Goal: Task Accomplishment & Management: Use online tool/utility

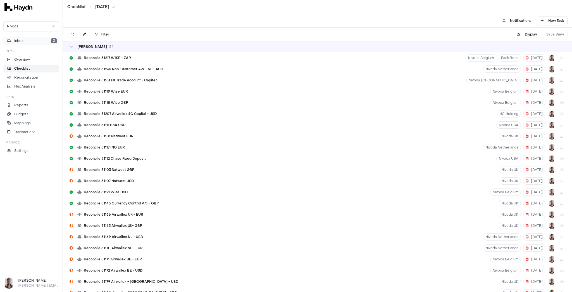
click at [32, 42] on button "Inbox 3" at bounding box center [31, 41] width 56 height 8
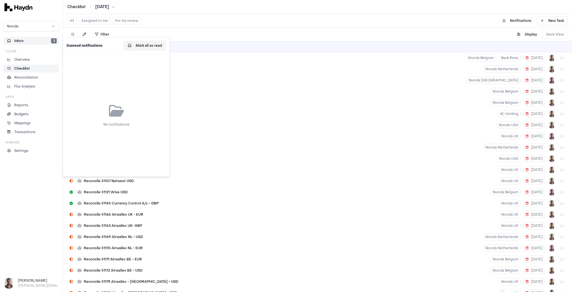
click at [150, 47] on button "Mark all as read" at bounding box center [144, 46] width 43 height 10
click at [120, 21] on button "For my review" at bounding box center [127, 20] width 28 height 7
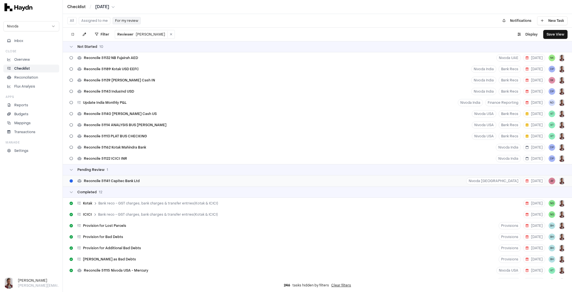
click at [127, 179] on span "Reconcile 51141 Capitec Bank Ltd" at bounding box center [112, 181] width 56 height 4
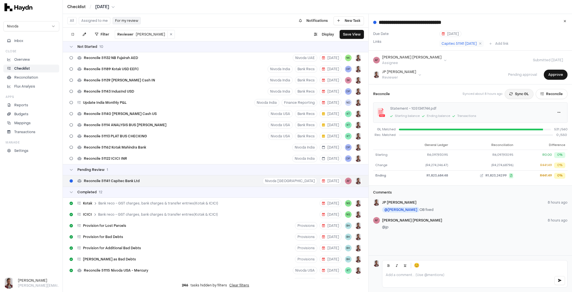
click at [516, 94] on button "Sync GL" at bounding box center [519, 94] width 29 height 10
click at [546, 92] on button "Reconcile" at bounding box center [552, 94] width 32 height 10
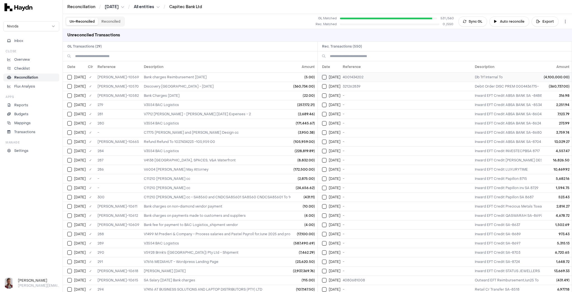
click at [324, 76] on button "Select reconciliation transaction 37047" at bounding box center [324, 77] width 4 height 4
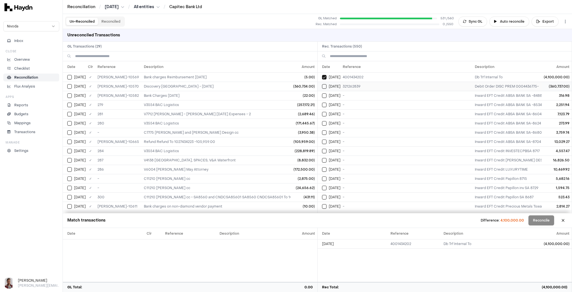
click at [325, 85] on button "Select reconciliation transaction 37067" at bounding box center [324, 86] width 4 height 4
click at [325, 94] on button "Select reconciliation transaction 37056" at bounding box center [324, 95] width 4 height 4
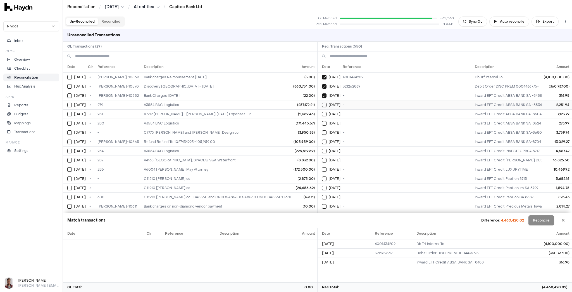
click at [323, 104] on button "Select reconciliation transaction 37060" at bounding box center [324, 105] width 4 height 4
click at [325, 114] on button "Select reconciliation transaction 37061" at bounding box center [324, 114] width 4 height 4
click at [322, 122] on button "Select reconciliation transaction 37058" at bounding box center [324, 123] width 4 height 4
drag, startPoint x: 326, startPoint y: 132, endPoint x: 325, endPoint y: 140, distance: 8.4
click at [326, 132] on button "Select reconciliation transaction 37059" at bounding box center [324, 132] width 4 height 4
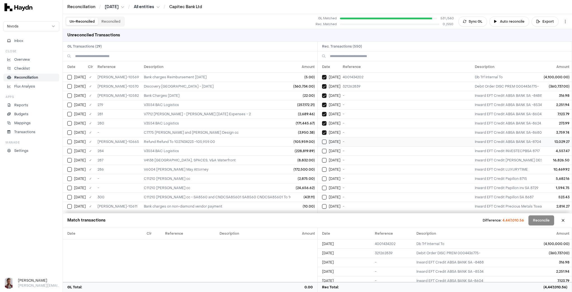
drag, startPoint x: 325, startPoint y: 141, endPoint x: 325, endPoint y: 143, distance: 2.8
click at [325, 141] on button "Select reconciliation transaction 37057" at bounding box center [324, 141] width 4 height 4
click at [323, 149] on button "Select reconciliation transaction 37051" at bounding box center [324, 151] width 4 height 4
drag, startPoint x: 325, startPoint y: 156, endPoint x: 325, endPoint y: 161, distance: 4.5
click at [325, 158] on button "Select reconciliation transaction 37053" at bounding box center [324, 160] width 4 height 4
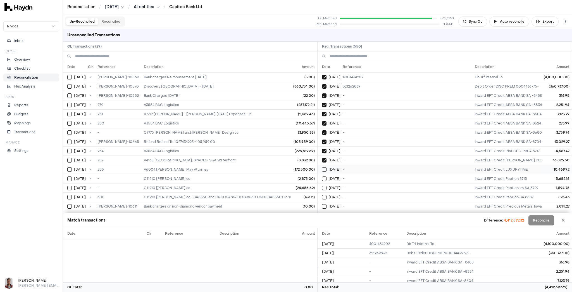
click at [323, 168] on button "Select reconciliation transaction 37045" at bounding box center [324, 169] width 4 height 4
click at [324, 179] on td "Jul 1" at bounding box center [329, 178] width 23 height 9
click at [325, 187] on button "Select reconciliation transaction 37064" at bounding box center [324, 187] width 4 height 4
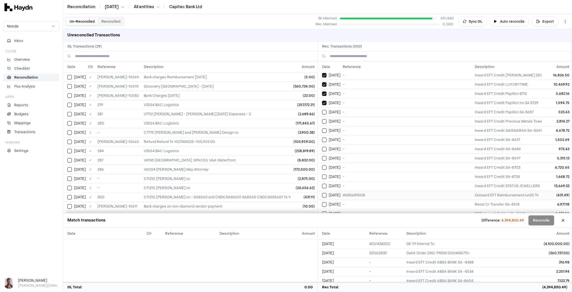
scroll to position [89, 0]
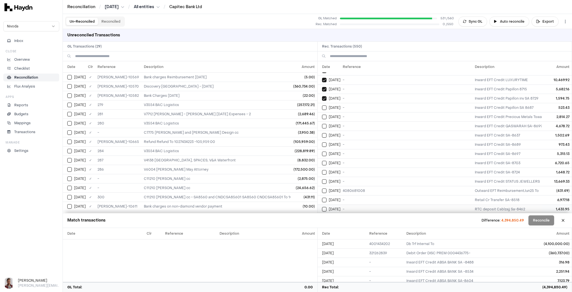
click at [323, 207] on button "Select reconciliation transaction 37050" at bounding box center [324, 209] width 4 height 4
click at [323, 197] on button "Select reconciliation transaction 37046" at bounding box center [324, 199] width 4 height 4
click at [324, 188] on button "Select reconciliation transaction 37043" at bounding box center [324, 190] width 4 height 4
click at [324, 179] on button "Select reconciliation transaction 37055" at bounding box center [324, 181] width 4 height 4
click at [323, 170] on button "Select reconciliation transaction 37048" at bounding box center [324, 172] width 4 height 4
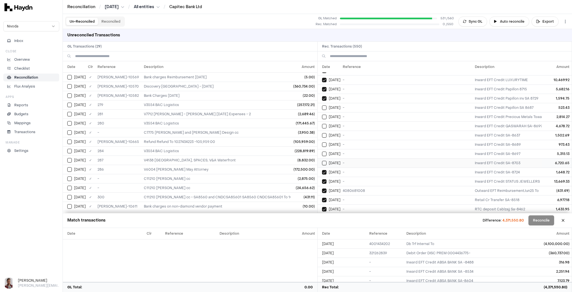
click at [322, 161] on button "Select reconciliation transaction 37052" at bounding box center [324, 163] width 4 height 4
click at [325, 151] on button "Select reconciliation transaction 37065" at bounding box center [324, 153] width 4 height 4
click at [325, 142] on button "Select reconciliation transaction 37044" at bounding box center [324, 144] width 4 height 4
click at [323, 133] on button "Select reconciliation transaction 37054" at bounding box center [324, 135] width 4 height 4
click at [323, 125] on button "Select reconciliation transaction 37049" at bounding box center [324, 126] width 4 height 4
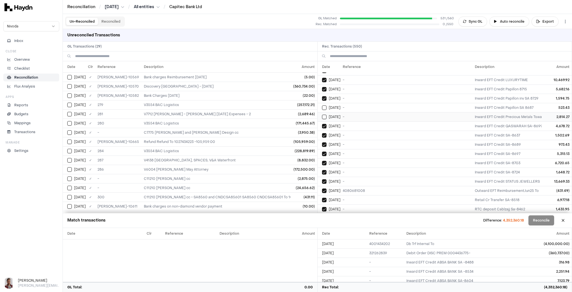
drag, startPoint x: 323, startPoint y: 114, endPoint x: 324, endPoint y: 110, distance: 3.9
click at [323, 115] on button "Select reconciliation transaction 37066" at bounding box center [324, 117] width 4 height 4
click at [324, 105] on button "Select reconciliation transaction 37062" at bounding box center [324, 107] width 4 height 4
drag, startPoint x: 71, startPoint y: 77, endPoint x: 71, endPoint y: 80, distance: 3.7
click at [71, 77] on button "Select GL transaction 8281799" at bounding box center [69, 77] width 4 height 4
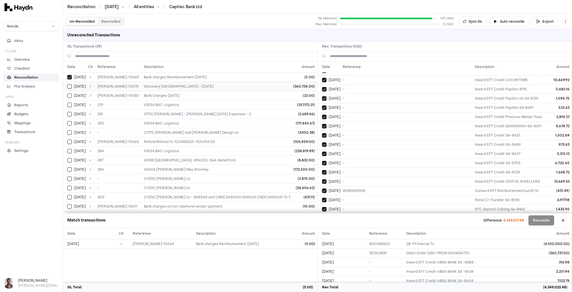
click at [70, 86] on button "Select GL transaction 8281800" at bounding box center [69, 86] width 4 height 4
click at [70, 95] on button "Select GL transaction 8281802" at bounding box center [69, 95] width 4 height 4
click at [69, 104] on button "Select GL transaction 8281780" at bounding box center [69, 105] width 4 height 4
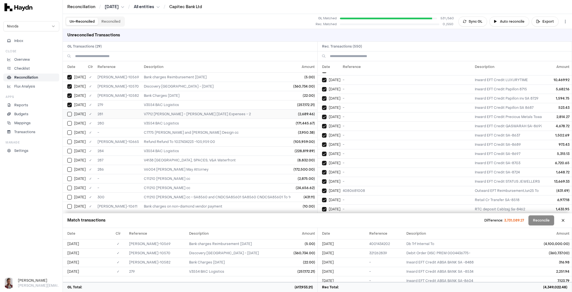
click at [69, 113] on button "Select GL transaction 8281782" at bounding box center [69, 114] width 4 height 4
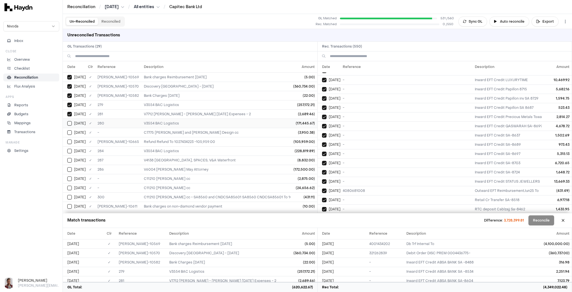
click at [69, 121] on button "Select GL transaction 8281781" at bounding box center [69, 123] width 4 height 4
click at [68, 132] on button "Select GL transaction 10492324" at bounding box center [69, 132] width 4 height 4
click at [70, 142] on button "Select GL transaction 10492349" at bounding box center [69, 141] width 4 height 4
click at [70, 152] on td "Jul 10" at bounding box center [74, 150] width 23 height 9
click at [70, 162] on td "Jul 10" at bounding box center [74, 159] width 23 height 9
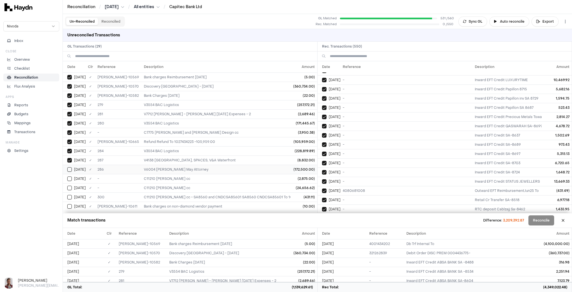
click at [68, 168] on button "Select GL transaction 8281785" at bounding box center [69, 169] width 4 height 4
click at [70, 177] on button "Select GL transaction 10492325" at bounding box center [69, 178] width 4 height 4
click at [70, 185] on button "Select GL transaction 10492326" at bounding box center [69, 187] width 4 height 4
click at [70, 195] on button "Select GL transaction 10492323" at bounding box center [69, 197] width 4 height 4
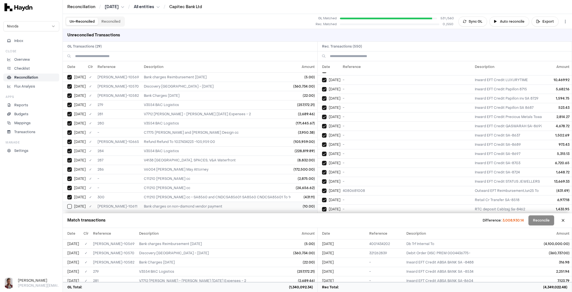
click at [68, 204] on button "Select GL transaction 8281806" at bounding box center [69, 206] width 4 height 4
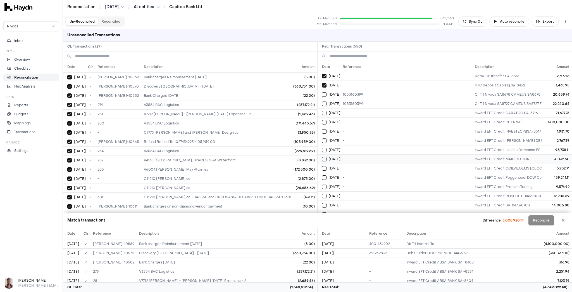
scroll to position [223, 0]
click at [325, 211] on button "Select reconciliation transaction 37091" at bounding box center [324, 213] width 4 height 4
click at [324, 199] on td "Jul 2" at bounding box center [329, 203] width 23 height 9
click at [325, 190] on td "Jul 2" at bounding box center [329, 194] width 23 height 9
click at [324, 183] on button "Select reconciliation transaction 37090" at bounding box center [324, 185] width 4 height 4
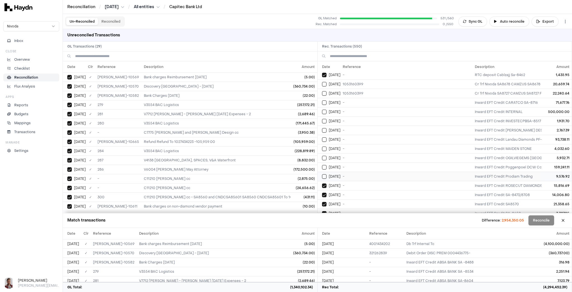
click at [324, 174] on button "Select reconciliation transaction 37077" at bounding box center [324, 176] width 4 height 4
drag, startPoint x: 323, startPoint y: 161, endPoint x: 323, endPoint y: 157, distance: 4.2
click at [323, 165] on button "Select reconciliation transaction 37079" at bounding box center [324, 167] width 4 height 4
drag, startPoint x: 323, startPoint y: 153, endPoint x: 322, endPoint y: 147, distance: 5.6
click at [323, 156] on button "Select reconciliation transaction 37092" at bounding box center [324, 158] width 4 height 4
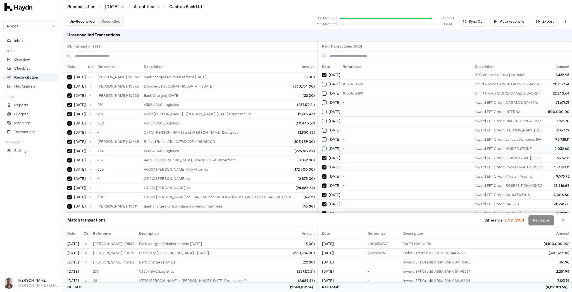
click at [323, 146] on button "Select reconciliation transaction 37075" at bounding box center [324, 148] width 4 height 4
click at [323, 137] on button "Select reconciliation transaction 37088" at bounding box center [324, 139] width 4 height 4
click at [326, 82] on button "Select reconciliation transaction 37070" at bounding box center [324, 84] width 4 height 4
click at [326, 91] on div "Jul 2" at bounding box center [331, 93] width 18 height 4
click at [325, 100] on button "Select reconciliation transaction 37086" at bounding box center [324, 102] width 4 height 4
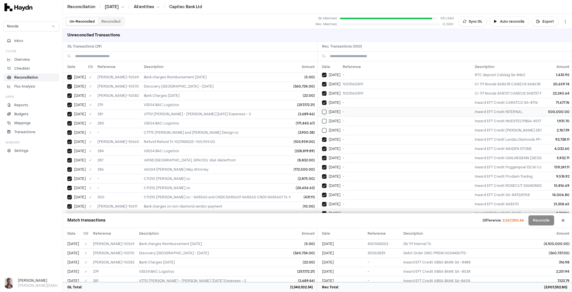
click at [322, 110] on button "Select reconciliation transaction 37085" at bounding box center [324, 112] width 4 height 4
click at [325, 119] on button "Select reconciliation transaction 37089" at bounding box center [324, 121] width 4 height 4
click at [325, 128] on button "Select reconciliation transaction 37081" at bounding box center [324, 130] width 4 height 4
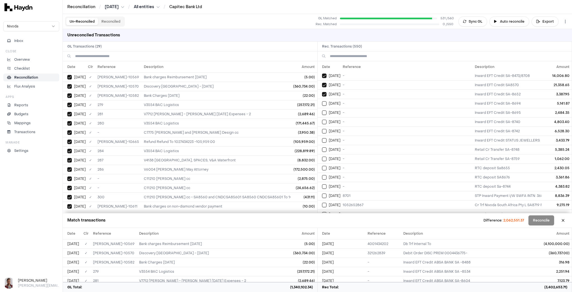
scroll to position [358, 0]
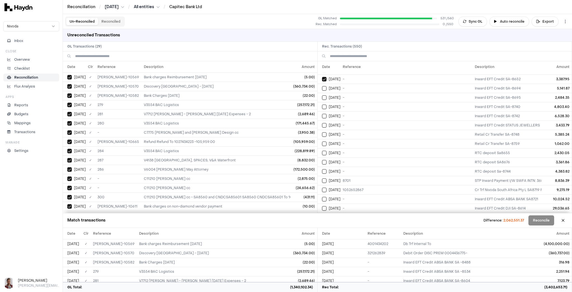
click at [324, 215] on button "Select reconciliation transaction 37098" at bounding box center [324, 217] width 4 height 4
click at [325, 206] on button "Select reconciliation transaction 37114" at bounding box center [324, 208] width 4 height 4
click at [324, 194] on td "Jul 3" at bounding box center [329, 198] width 23 height 9
click at [325, 187] on button "Select reconciliation transaction 37099" at bounding box center [324, 189] width 4 height 4
click at [324, 178] on button "Select reconciliation transaction 37068" at bounding box center [324, 180] width 4 height 4
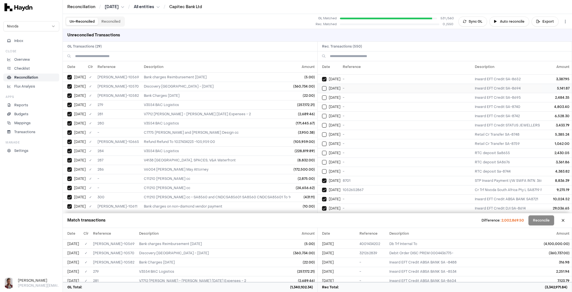
type button "on"
click at [324, 86] on button "Select reconciliation transaction 37093" at bounding box center [324, 88] width 4 height 4
type button "on"
click at [324, 169] on button "Select reconciliation transaction 37073" at bounding box center [324, 171] width 4 height 4
type button "on"
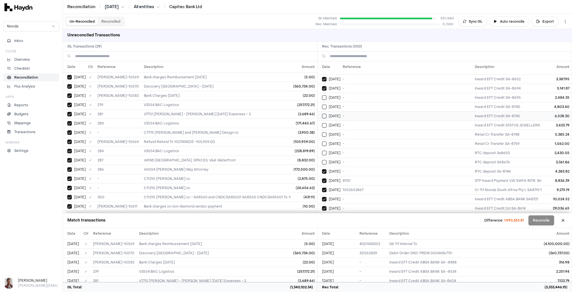
type button "on"
drag, startPoint x: 325, startPoint y: 91, endPoint x: 324, endPoint y: 158, distance: 67.0
drag, startPoint x: 323, startPoint y: 91, endPoint x: 323, endPoint y: 148, distance: 57.3
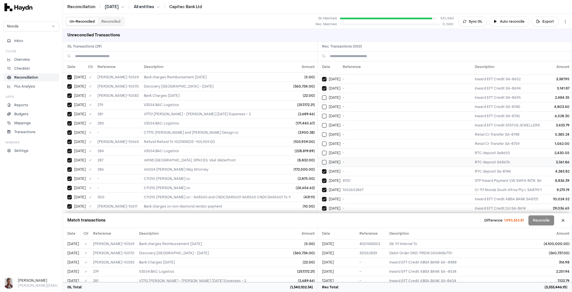
type button "on"
click at [323, 160] on button "on" at bounding box center [324, 162] width 4 height 4
click at [325, 151] on button "Select reconciliation transaction 37076" at bounding box center [324, 153] width 4 height 4
click at [323, 141] on button "Select reconciliation transaction 37087" at bounding box center [324, 143] width 4 height 4
click at [324, 132] on button "Select reconciliation transaction 37069" at bounding box center [324, 134] width 4 height 4
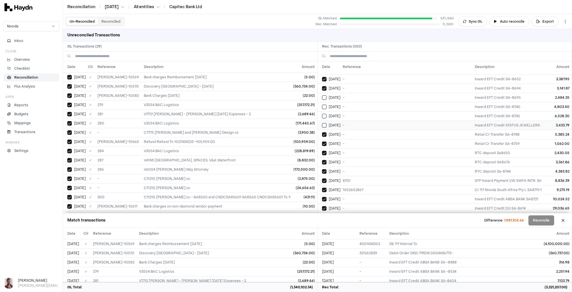
click at [322, 123] on button "Select reconciliation transaction 37083" at bounding box center [324, 125] width 4 height 4
click at [324, 114] on button "Select reconciliation transaction 37080" at bounding box center [324, 116] width 4 height 4
click at [324, 102] on td "Jul 2" at bounding box center [329, 106] width 23 height 9
drag, startPoint x: 323, startPoint y: 94, endPoint x: 330, endPoint y: 107, distance: 15.1
click at [323, 95] on button "on" at bounding box center [324, 97] width 4 height 4
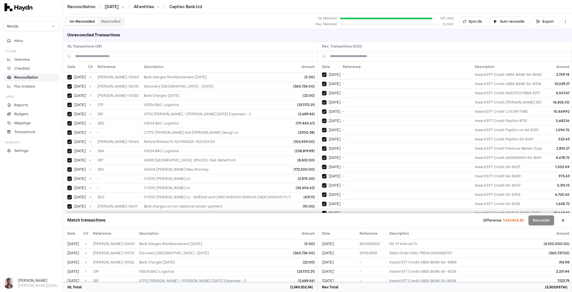
scroll to position [0, 0]
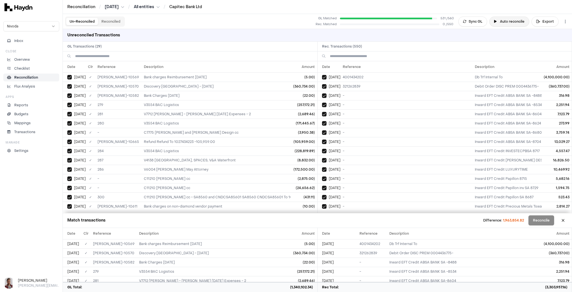
click at [517, 21] on button "Auto reconcile" at bounding box center [509, 21] width 40 height 10
click at [107, 22] on button "Reconciled" at bounding box center [111, 21] width 26 height 7
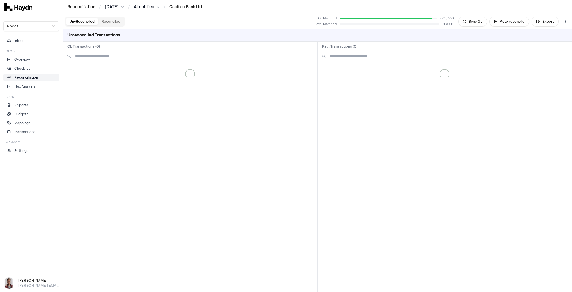
click at [83, 22] on button "Un-Reconciled" at bounding box center [82, 21] width 32 height 7
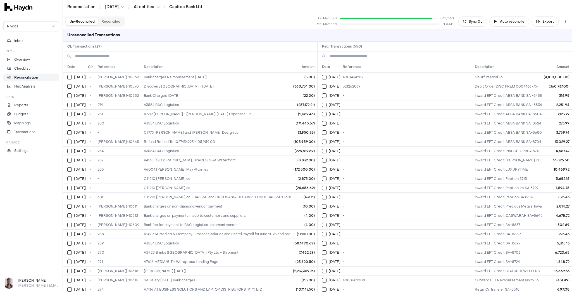
click at [141, 7] on html "Reconciliation / Jul 2025 / All entities / Capitec Bank Ltd Nivoda Inbox Close …" at bounding box center [286, 146] width 572 height 292
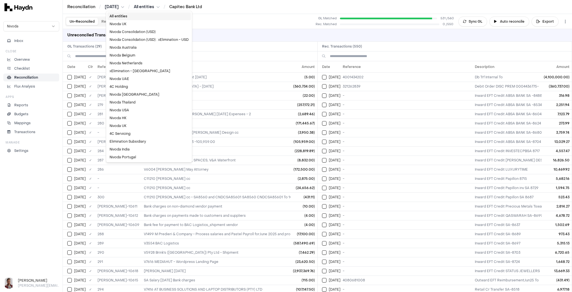
click at [124, 16] on div "All entities" at bounding box center [149, 16] width 84 height 8
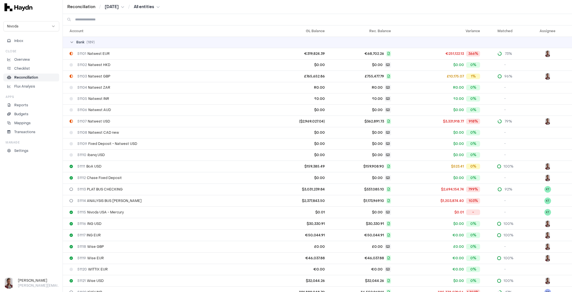
click at [87, 20] on input at bounding box center [321, 19] width 492 height 11
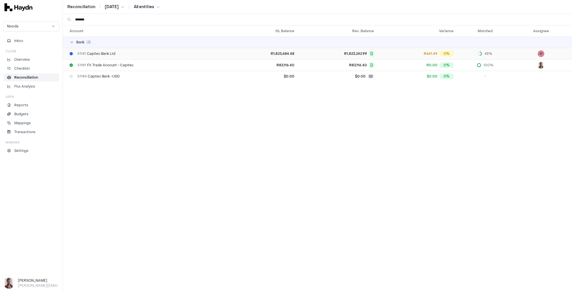
type input "*******"
click at [112, 54] on span "51141 Capitec Bank Ltd" at bounding box center [96, 53] width 38 height 4
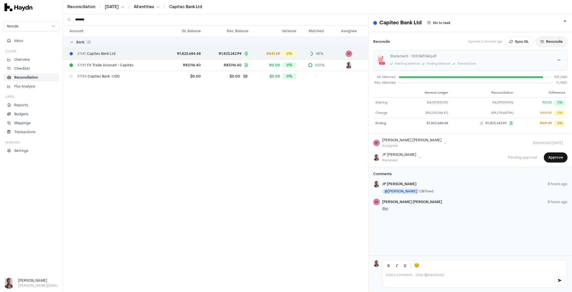
click at [545, 40] on button "Reconcile" at bounding box center [552, 42] width 32 height 10
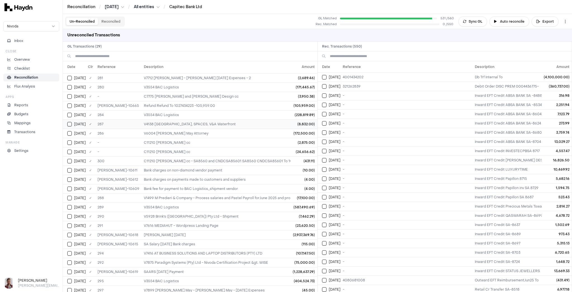
scroll to position [47, 0]
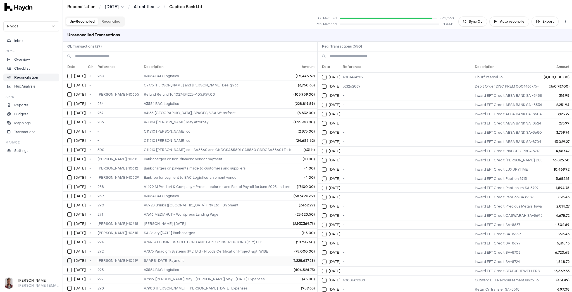
click at [70, 258] on button "Select GL transaction 8281810" at bounding box center [69, 260] width 4 height 4
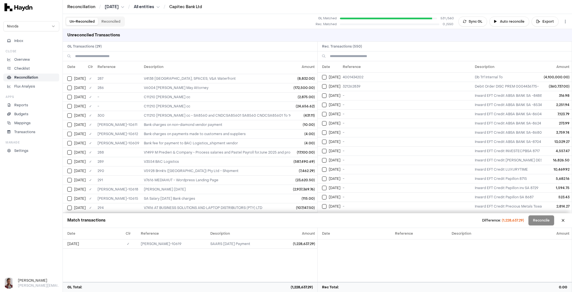
scroll to position [126, 0]
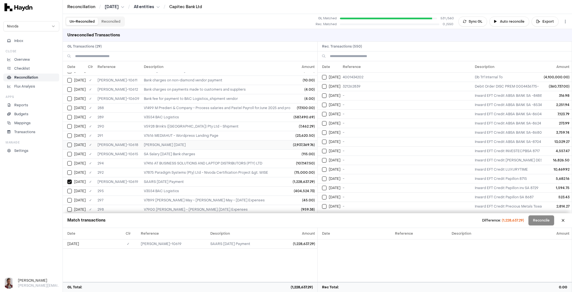
click at [71, 142] on button "Select GL transaction 8281809" at bounding box center [69, 144] width 4 height 4
click at [323, 75] on button "Select reconciliation transaction 37047" at bounding box center [324, 77] width 4 height 4
click at [323, 87] on button "Select reconciliation transaction 37067" at bounding box center [324, 86] width 4 height 4
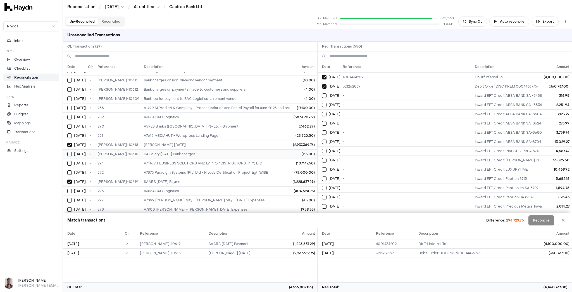
click at [70, 152] on button "Select GL transaction 8281808" at bounding box center [69, 154] width 4 height 4
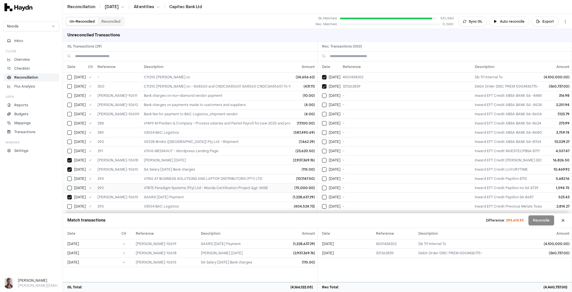
scroll to position [104, 0]
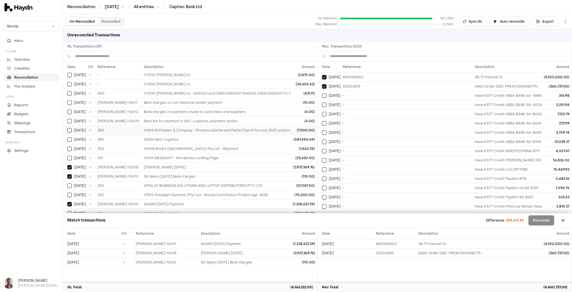
click at [70, 128] on button "Select GL transaction 8281787" at bounding box center [69, 130] width 4 height 4
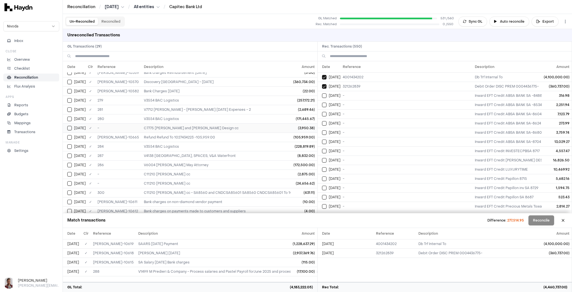
scroll to position [0, 0]
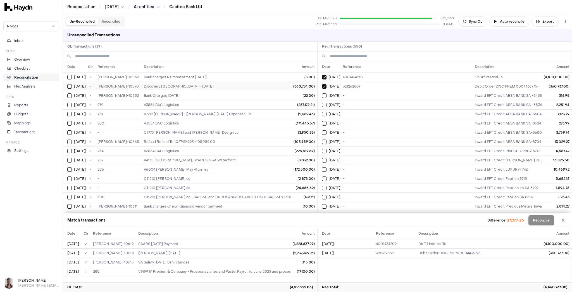
click at [70, 85] on button "Select GL transaction 8281800" at bounding box center [69, 86] width 4 height 4
click at [71, 76] on button "Select GL transaction 8281799" at bounding box center [69, 77] width 4 height 4
click at [70, 95] on button "Select GL transaction 8281802" at bounding box center [69, 95] width 4 height 4
click at [70, 104] on button "Select GL transaction 8281780" at bounding box center [69, 105] width 4 height 4
click at [71, 113] on button "Select GL transaction 8281782" at bounding box center [69, 114] width 4 height 4
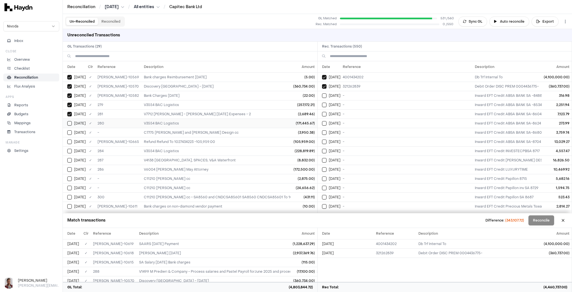
click at [70, 123] on button "Select GL transaction 8281781" at bounding box center [69, 123] width 4 height 4
click at [70, 133] on button "Select GL transaction 10492324" at bounding box center [69, 132] width 4 height 4
click at [69, 141] on button "Select GL transaction 10492349" at bounding box center [69, 141] width 4 height 4
click at [70, 151] on button "Select GL transaction 8281783" at bounding box center [69, 151] width 4 height 4
click at [68, 161] on td "Jul 10" at bounding box center [74, 159] width 23 height 9
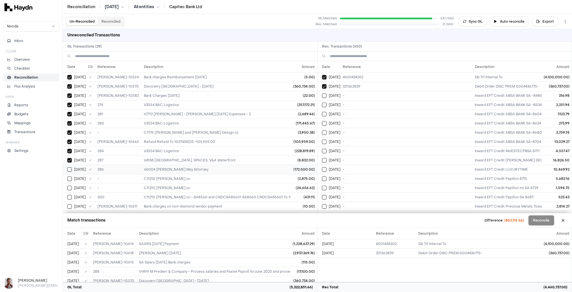
click at [68, 167] on button "Select GL transaction 8281785" at bounding box center [69, 169] width 4 height 4
click at [69, 176] on button "Select GL transaction 10492325" at bounding box center [69, 178] width 4 height 4
click at [71, 185] on button "Select GL transaction 10492326" at bounding box center [69, 187] width 4 height 4
click at [70, 196] on button "Select GL transaction 10492323" at bounding box center [69, 197] width 4 height 4
click at [68, 204] on button "Select GL transaction 8281806" at bounding box center [69, 206] width 4 height 4
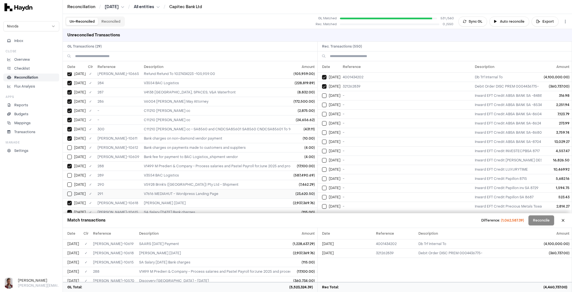
scroll to position [89, 0]
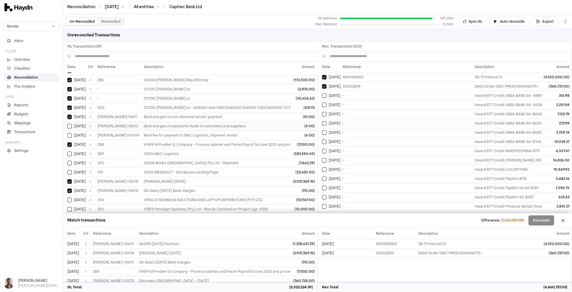
click at [71, 124] on button "Select GL transaction 8281807" at bounding box center [69, 126] width 4 height 4
click at [70, 133] on button "Select GL transaction 8281804" at bounding box center [69, 135] width 4 height 4
click at [70, 152] on button "Select GL transaction 8281788" at bounding box center [69, 153] width 4 height 4
click at [70, 161] on button "Select GL transaction 8281789" at bounding box center [69, 163] width 4 height 4
click at [70, 170] on button "Select GL transaction 8281790" at bounding box center [69, 172] width 4 height 4
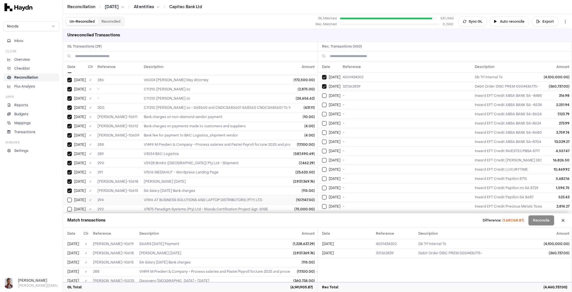
click at [70, 197] on button "Select GL transaction 8281793" at bounding box center [69, 199] width 4 height 4
click at [70, 207] on button "Select GL transaction 8281791" at bounding box center [69, 209] width 4 height 4
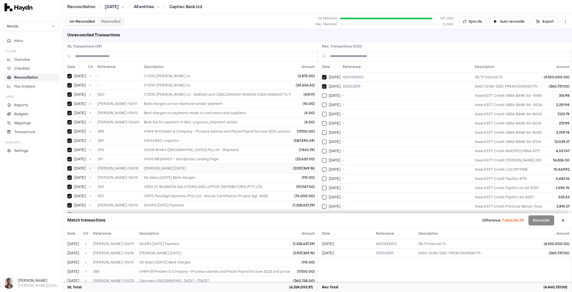
scroll to position [126, 0]
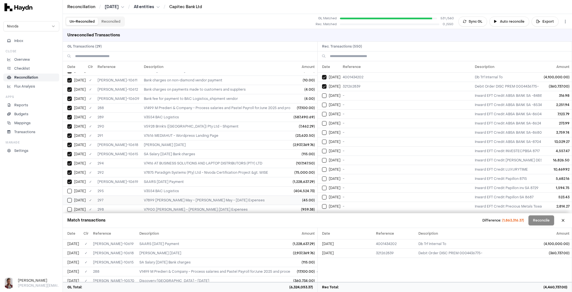
drag, startPoint x: 68, startPoint y: 186, endPoint x: 66, endPoint y: 195, distance: 8.5
click at [68, 189] on button "Select GL transaction 8720835" at bounding box center [69, 191] width 4 height 4
click at [70, 198] on button "Select GL transaction 8720837" at bounding box center [69, 200] width 4 height 4
click at [70, 207] on button "Select GL transaction 8720838" at bounding box center [69, 209] width 4 height 4
click at [325, 95] on button "Select reconciliation transaction 37056" at bounding box center [324, 95] width 4 height 4
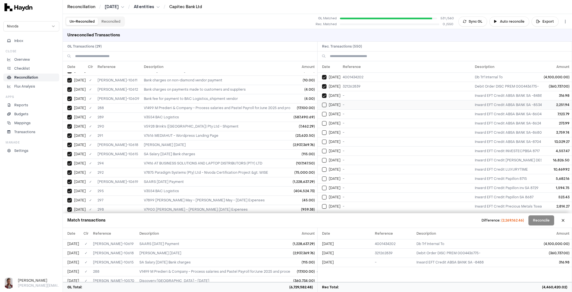
click at [323, 105] on button "Select reconciliation transaction 37060" at bounding box center [324, 105] width 4 height 4
drag, startPoint x: 323, startPoint y: 114, endPoint x: 324, endPoint y: 118, distance: 4.1
click at [323, 114] on button "Select reconciliation transaction 37061" at bounding box center [324, 114] width 4 height 4
click at [323, 121] on button "Select reconciliation transaction 37058" at bounding box center [324, 123] width 4 height 4
click at [325, 130] on button "Select reconciliation transaction 37059" at bounding box center [324, 132] width 4 height 4
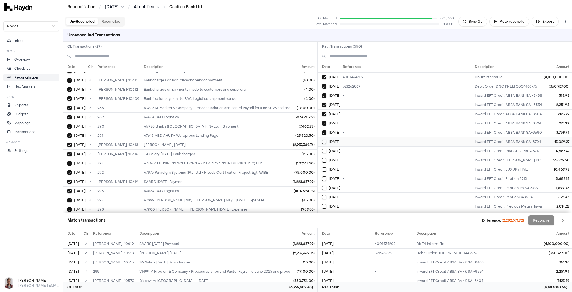
click at [321, 141] on td "Jul 1" at bounding box center [329, 141] width 23 height 9
click at [324, 150] on button "Select reconciliation transaction 37051" at bounding box center [324, 151] width 4 height 4
click at [322, 162] on td "Jul 1" at bounding box center [329, 159] width 23 height 9
click at [323, 167] on button "Select reconciliation transaction 37045" at bounding box center [324, 169] width 4 height 4
click at [324, 178] on button "Select reconciliation transaction 37063" at bounding box center [324, 178] width 4 height 4
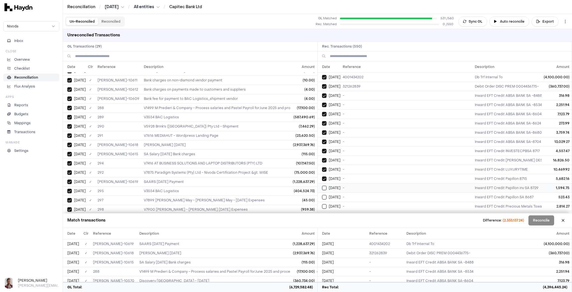
click at [324, 185] on button "Select reconciliation transaction 37064" at bounding box center [324, 187] width 4 height 4
click at [323, 198] on td "Jul 1" at bounding box center [329, 196] width 23 height 9
click at [323, 204] on button "Select reconciliation transaction 37066" at bounding box center [324, 206] width 4 height 4
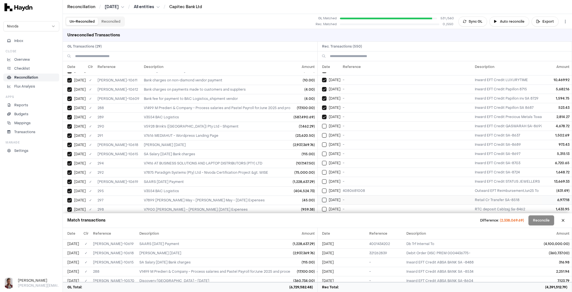
drag, startPoint x: 326, startPoint y: 205, endPoint x: 325, endPoint y: 198, distance: 6.7
click at [326, 207] on button "Select reconciliation transaction 37050" at bounding box center [324, 209] width 4 height 4
click at [325, 197] on button "Select reconciliation transaction 37046" at bounding box center [324, 199] width 4 height 4
click at [324, 188] on button "Select reconciliation transaction 37043" at bounding box center [324, 190] width 4 height 4
click at [325, 179] on button "Select reconciliation transaction 37055" at bounding box center [324, 181] width 4 height 4
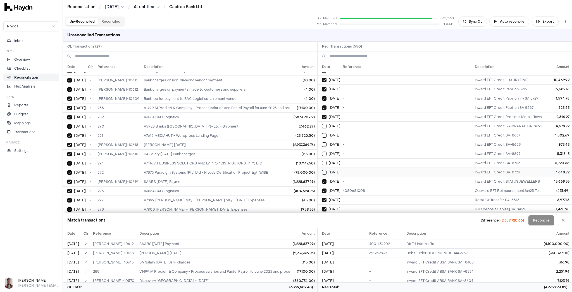
click at [325, 170] on button "Select reconciliation transaction 37048" at bounding box center [324, 172] width 4 height 4
click at [325, 158] on td "Jul 1" at bounding box center [329, 162] width 23 height 9
click at [324, 151] on button "Select reconciliation transaction 37065" at bounding box center [324, 153] width 4 height 4
click at [323, 140] on td "Jul 1" at bounding box center [329, 144] width 23 height 9
click at [325, 133] on button "Select reconciliation transaction 37054" at bounding box center [324, 135] width 4 height 4
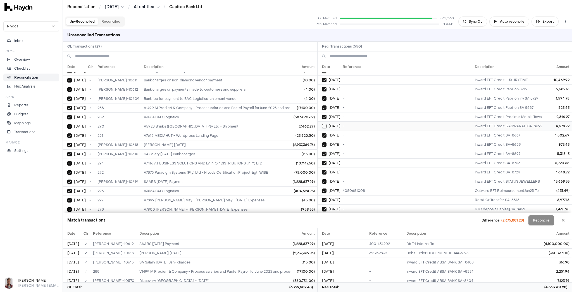
click at [322, 124] on button "Select reconciliation transaction 37049" at bounding box center [324, 126] width 4 height 4
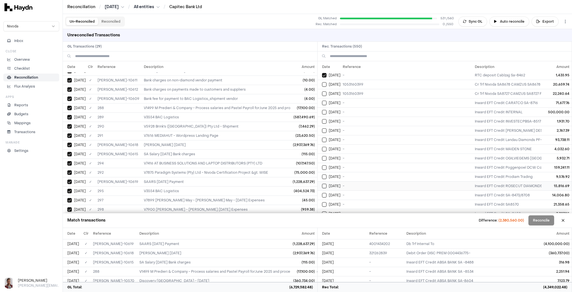
scroll to position [223, 0]
click at [323, 208] on td "Jul 2" at bounding box center [329, 212] width 23 height 9
click at [324, 202] on button "Select reconciliation transaction 37078" at bounding box center [324, 204] width 4 height 4
click at [325, 190] on td "Jul 2" at bounding box center [329, 194] width 23 height 9
click at [325, 183] on button "Select reconciliation transaction 37090" at bounding box center [324, 185] width 4 height 4
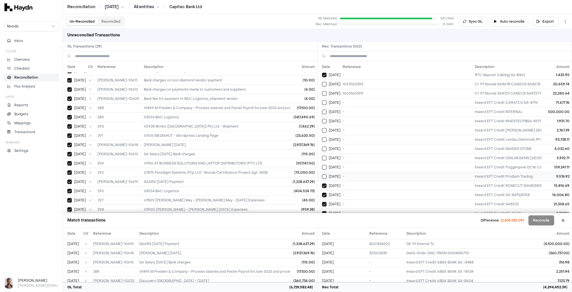
click at [325, 174] on button "Select reconciliation transaction 37077" at bounding box center [324, 176] width 4 height 4
click at [324, 162] on td "Jul 2" at bounding box center [329, 166] width 23 height 9
click at [323, 153] on td "Jul 2" at bounding box center [329, 157] width 23 height 9
click at [323, 146] on button "Select reconciliation transaction 37075" at bounding box center [324, 148] width 4 height 4
click at [324, 137] on button "Select reconciliation transaction 37088" at bounding box center [324, 139] width 4 height 4
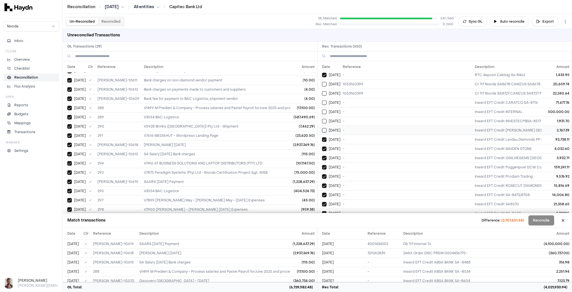
click at [323, 128] on button "Select reconciliation transaction 37081" at bounding box center [324, 130] width 4 height 4
click at [323, 119] on button "Select reconciliation transaction 37089" at bounding box center [324, 121] width 4 height 4
click at [323, 110] on button "Select reconciliation transaction 37085" at bounding box center [324, 112] width 4 height 4
click at [323, 100] on button "Select reconciliation transaction 37086" at bounding box center [324, 102] width 4 height 4
click at [325, 91] on button "Select reconciliation transaction 37071" at bounding box center [324, 93] width 4 height 4
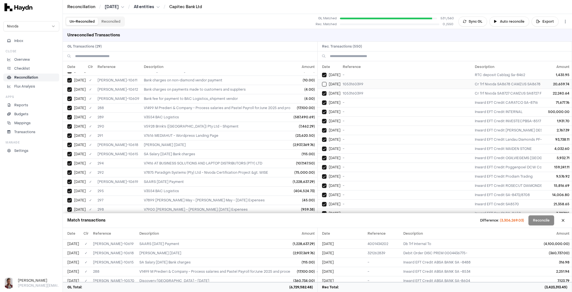
click at [325, 82] on button "Select reconciliation transaction 37070" at bounding box center [324, 84] width 4 height 4
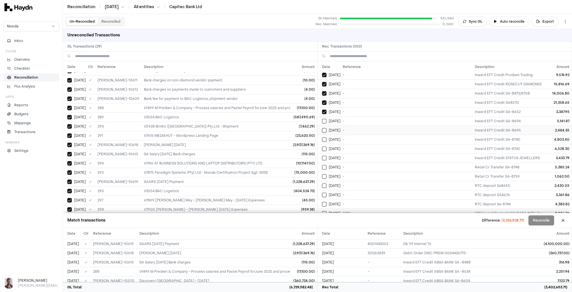
scroll to position [335, 0]
click at [325, 210] on button "Select reconciliation transaction 37099" at bounding box center [324, 212] width 4 height 4
click at [325, 201] on button "Select reconciliation transaction 37068" at bounding box center [324, 203] width 4 height 4
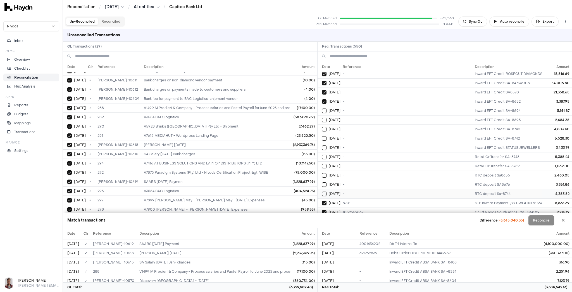
click at [324, 189] on td "Jul 2" at bounding box center [329, 193] width 23 height 9
drag, startPoint x: 325, startPoint y: 177, endPoint x: 323, endPoint y: 168, distance: 9.0
click at [325, 182] on button "Select reconciliation transaction 37072" at bounding box center [324, 184] width 4 height 4
click at [323, 173] on button "Select reconciliation transaction 37076" at bounding box center [324, 175] width 4 height 4
click at [323, 164] on button "Select reconciliation transaction 37087" at bounding box center [324, 166] width 4 height 4
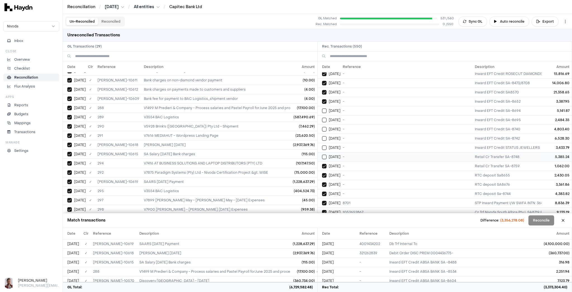
click at [324, 154] on button "Select reconciliation transaction 37069" at bounding box center [324, 156] width 4 height 4
click at [326, 145] on button "Select reconciliation transaction 37083" at bounding box center [324, 147] width 4 height 4
click at [324, 134] on td "Jul 2" at bounding box center [329, 138] width 23 height 9
click at [324, 127] on button "Select reconciliation transaction 37082" at bounding box center [324, 129] width 4 height 4
click at [324, 118] on button "Select reconciliation transaction 37084" at bounding box center [324, 120] width 4 height 4
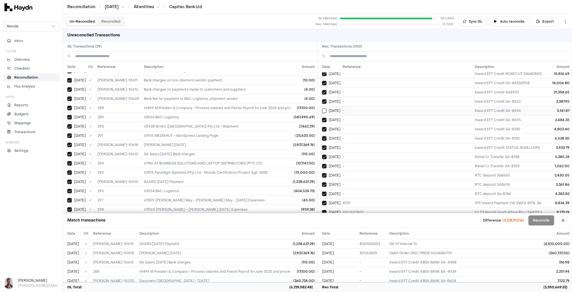
click at [324, 108] on button "Select reconciliation transaction 37093" at bounding box center [324, 110] width 4 height 4
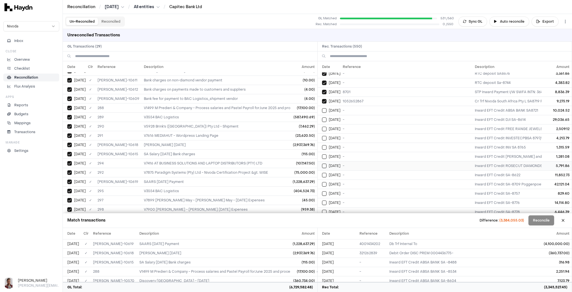
scroll to position [447, 0]
click at [325, 209] on button "Select reconciliation transaction 37103" at bounding box center [324, 211] width 4 height 4
click at [325, 199] on button "Select reconciliation transaction 37101" at bounding box center [324, 201] width 4 height 4
click at [324, 188] on td "Jul 3" at bounding box center [329, 192] width 23 height 9
click at [323, 181] on button "Select reconciliation transaction 37102" at bounding box center [324, 183] width 4 height 4
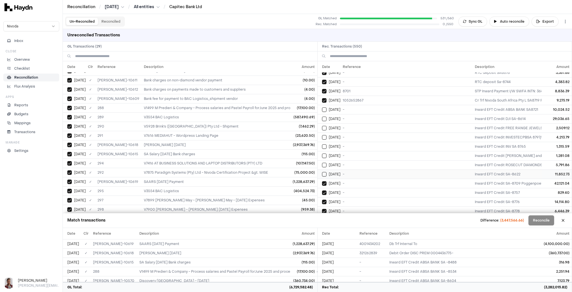
click at [325, 172] on button "Select reconciliation transaction 37109" at bounding box center [324, 174] width 4 height 4
click at [324, 163] on button "Select reconciliation transaction 37111" at bounding box center [324, 165] width 4 height 4
click at [323, 153] on button "Select reconciliation transaction 37108" at bounding box center [324, 155] width 4 height 4
click at [323, 142] on td "Jul 3" at bounding box center [329, 146] width 23 height 9
click at [324, 135] on button "Select reconciliation transaction 37113" at bounding box center [324, 137] width 4 height 4
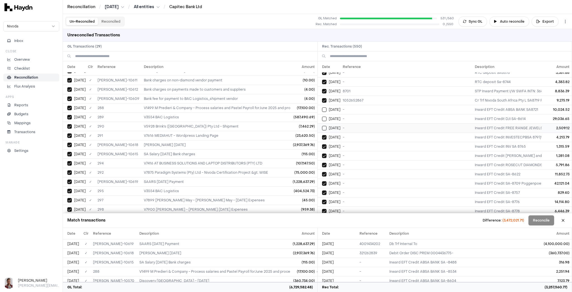
click at [325, 126] on button "Select reconciliation transaction 37098" at bounding box center [324, 128] width 4 height 4
drag, startPoint x: 324, startPoint y: 110, endPoint x: 323, endPoint y: 105, distance: 4.6
click at [324, 116] on button "Select reconciliation transaction 37114" at bounding box center [324, 118] width 4 height 4
click at [324, 107] on button "Select reconciliation transaction 37107" at bounding box center [324, 109] width 4 height 4
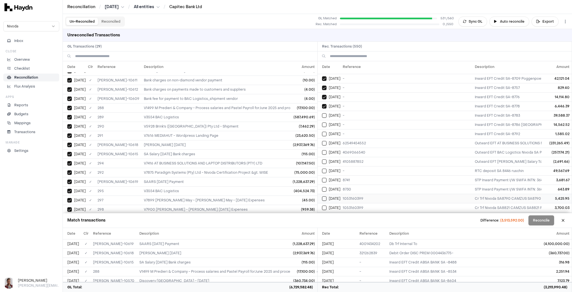
scroll to position [559, 0]
click at [322, 214] on td "Jul 4" at bounding box center [329, 218] width 23 height 9
drag, startPoint x: 325, startPoint y: 198, endPoint x: 323, endPoint y: 188, distance: 10.2
click at [325, 208] on button "Select reconciliation transaction 37129" at bounding box center [324, 210] width 4 height 4
click at [323, 196] on td "Jul 4" at bounding box center [329, 200] width 23 height 9
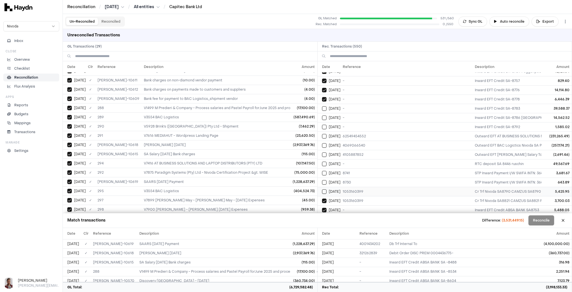
click at [323, 189] on button "Select reconciliation transaction 37119" at bounding box center [324, 191] width 4 height 4
click at [323, 180] on button "Select reconciliation transaction 37095" at bounding box center [324, 182] width 4 height 4
click at [323, 168] on td "Jul 3" at bounding box center [329, 172] width 23 height 9
click at [325, 161] on button "Select reconciliation transaction 37100" at bounding box center [324, 163] width 4 height 4
click at [324, 152] on button "Select reconciliation transaction 37096" at bounding box center [324, 154] width 4 height 4
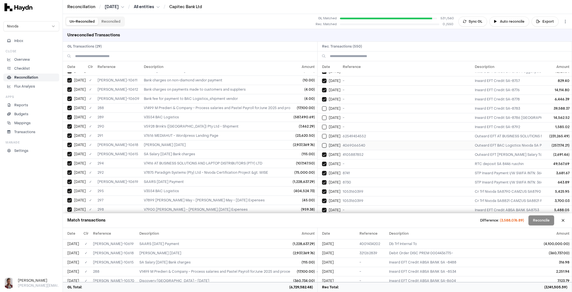
click at [323, 143] on button "Select reconciliation transaction 37106" at bounding box center [324, 145] width 4 height 4
click at [323, 134] on button "Select reconciliation transaction 37105" at bounding box center [324, 136] width 4 height 4
click at [323, 125] on button "Select reconciliation transaction 37110" at bounding box center [324, 127] width 4 height 4
click at [324, 115] on button "Select reconciliation transaction 37104" at bounding box center [324, 117] width 4 height 4
click at [324, 106] on button "Select reconciliation transaction 37097" at bounding box center [324, 108] width 4 height 4
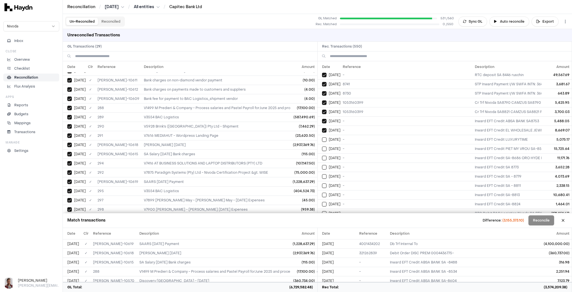
scroll to position [670, 0]
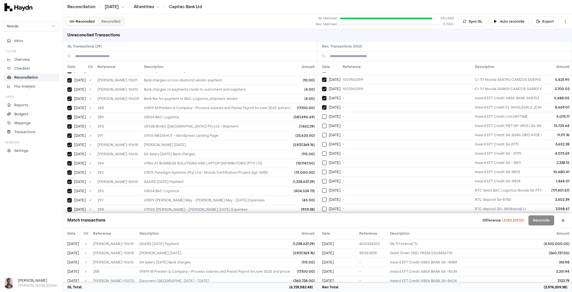
click at [323, 213] on td "Jul 4" at bounding box center [329, 217] width 23 height 9
click at [322, 204] on td "Jul 4" at bounding box center [329, 208] width 23 height 9
click at [323, 195] on td "Jul 4" at bounding box center [329, 199] width 23 height 9
click at [323, 188] on button "Select reconciliation transaction 37130" at bounding box center [324, 190] width 4 height 4
click at [323, 179] on button "Select reconciliation transaction 37131" at bounding box center [324, 181] width 4 height 4
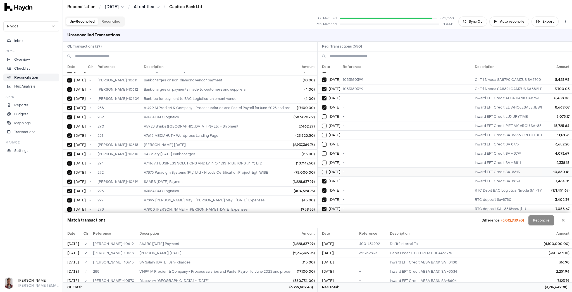
click at [324, 170] on button "Select reconciliation transaction 37124" at bounding box center [324, 172] width 4 height 4
click at [324, 158] on td "Jul 4" at bounding box center [329, 162] width 23 height 9
click at [322, 149] on td "Jul 4" at bounding box center [329, 153] width 23 height 9
click at [325, 142] on button "Select reconciliation transaction 37127" at bounding box center [324, 144] width 4 height 4
click at [325, 133] on button "Select reconciliation transaction 37120" at bounding box center [324, 135] width 4 height 4
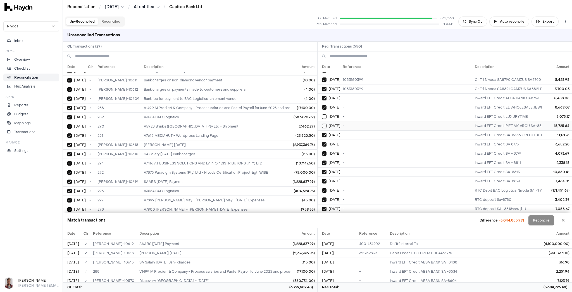
click at [323, 123] on button "Select reconciliation transaction 37125" at bounding box center [324, 125] width 4 height 4
click at [323, 112] on td "Jul 4" at bounding box center [329, 116] width 23 height 9
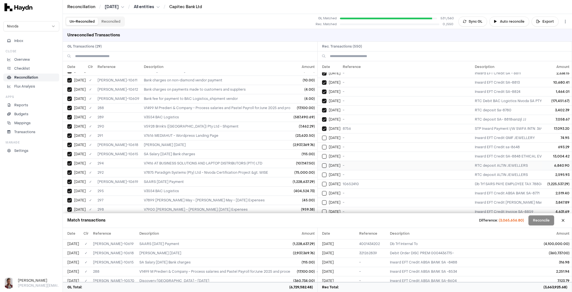
scroll to position [782, 0]
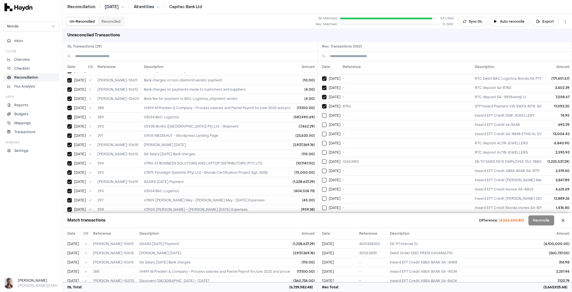
click at [325, 215] on button "Select reconciliation transaction 37145" at bounding box center [324, 217] width 4 height 4
click at [324, 205] on button "Select reconciliation transaction 37147" at bounding box center [324, 207] width 4 height 4
click at [325, 196] on button "Select reconciliation transaction 37142" at bounding box center [324, 198] width 4 height 4
click at [323, 187] on button "Select reconciliation transaction 37149" at bounding box center [324, 189] width 4 height 4
click at [324, 178] on button "Select reconciliation transaction 37148" at bounding box center [324, 180] width 4 height 4
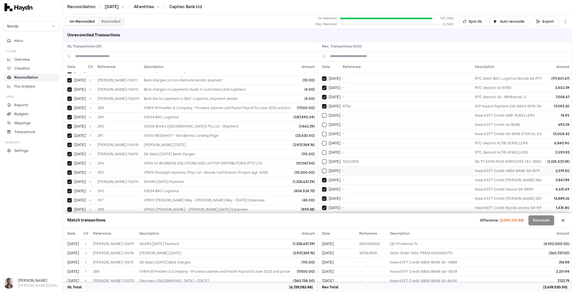
click at [325, 166] on td "Jul 7" at bounding box center [329, 170] width 23 height 9
click at [324, 159] on button "Select reconciliation transaction 37151" at bounding box center [324, 161] width 4 height 4
click at [323, 150] on button "Select reconciliation transaction 37133" at bounding box center [324, 152] width 4 height 4
click at [323, 141] on button "Select reconciliation transaction 37134" at bounding box center [324, 143] width 4 height 4
click at [324, 129] on td "Jul 5" at bounding box center [329, 133] width 23 height 9
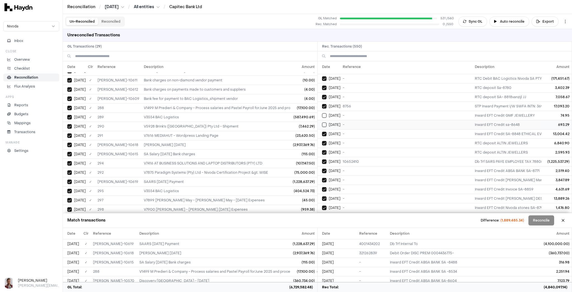
click at [325, 122] on button "Select reconciliation transaction 37136" at bounding box center [324, 124] width 4 height 4
click at [325, 113] on button "Select reconciliation transaction 37132" at bounding box center [324, 115] width 4 height 4
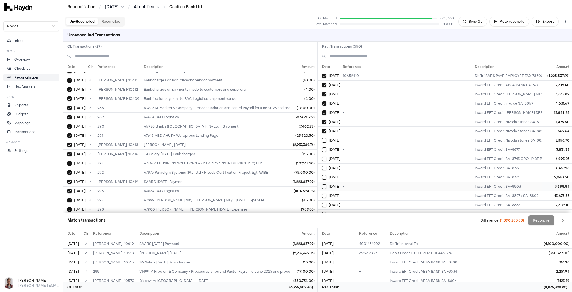
scroll to position [894, 0]
drag, startPoint x: 324, startPoint y: 208, endPoint x: 326, endPoint y: 201, distance: 6.3
click at [324, 223] on button "Select reconciliation transaction 37143" at bounding box center [324, 225] width 4 height 4
click at [325, 213] on button "Select reconciliation transaction 37158" at bounding box center [324, 215] width 4 height 4
click at [323, 202] on td "Jul 7" at bounding box center [329, 206] width 23 height 9
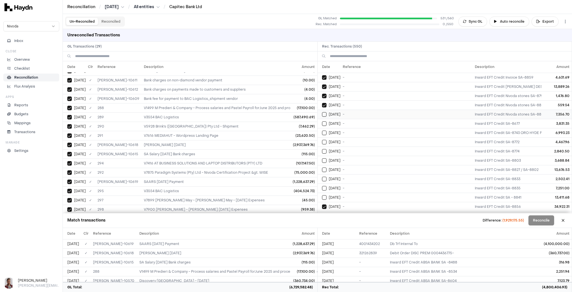
click at [326, 112] on button "Select reconciliation transaction 37146" at bounding box center [324, 114] width 4 height 4
click at [325, 121] on button "Select reconciliation transaction 37155" at bounding box center [324, 123] width 4 height 4
click at [322, 130] on button "Select reconciliation transaction 37140" at bounding box center [324, 132] width 4 height 4
click at [324, 140] on button "Select reconciliation transaction 37154" at bounding box center [324, 142] width 4 height 4
click at [325, 149] on button "Select reconciliation transaction 37152" at bounding box center [324, 151] width 4 height 4
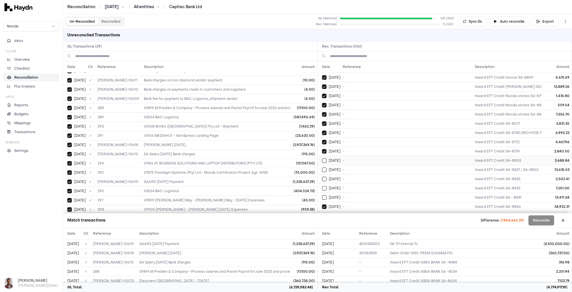
click at [325, 158] on button "Select reconciliation transaction 37156" at bounding box center [324, 160] width 4 height 4
click at [325, 167] on button "Select reconciliation transaction 37159" at bounding box center [324, 169] width 4 height 4
click at [325, 174] on td "Jul 7" at bounding box center [329, 178] width 23 height 9
click at [324, 186] on button "Select reconciliation transaction 37150" at bounding box center [324, 188] width 4 height 4
click at [326, 192] on td "Jul 7" at bounding box center [329, 196] width 23 height 9
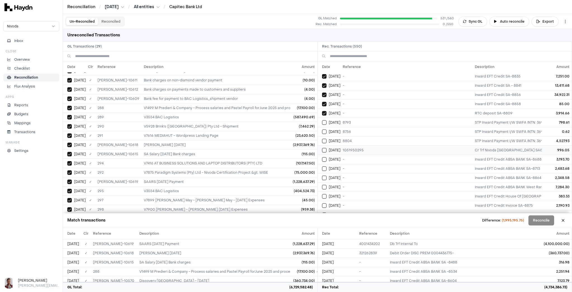
scroll to position [1028, 0]
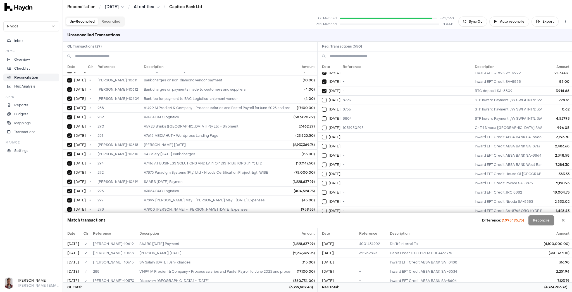
click at [323, 215] on td "Jul 8" at bounding box center [329, 219] width 23 height 9
click at [323, 208] on button "Select reconciliation transaction 37162" at bounding box center [324, 210] width 4 height 4
click at [325, 199] on button "Select reconciliation transaction 37184" at bounding box center [324, 201] width 4 height 4
click at [324, 187] on td "Jul 8" at bounding box center [329, 191] width 23 height 9
drag, startPoint x: 324, startPoint y: 165, endPoint x: 324, endPoint y: 160, distance: 4.8
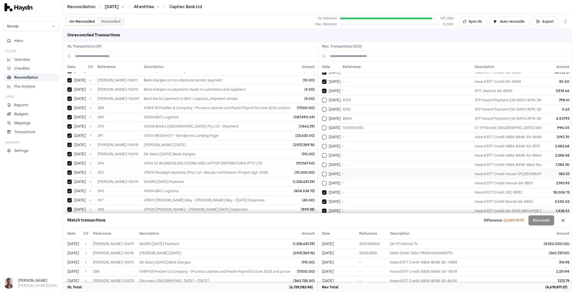
click at [324, 181] on button "Select reconciliation transaction 37179" at bounding box center [324, 183] width 4 height 4
click at [324, 172] on button "Select reconciliation transaction 37169" at bounding box center [324, 174] width 4 height 4
drag, startPoint x: 324, startPoint y: 148, endPoint x: 325, endPoint y: 142, distance: 5.9
click at [324, 162] on button "Select reconciliation transaction 37178" at bounding box center [324, 164] width 4 height 4
drag, startPoint x: 325, startPoint y: 137, endPoint x: 324, endPoint y: 134, distance: 3.2
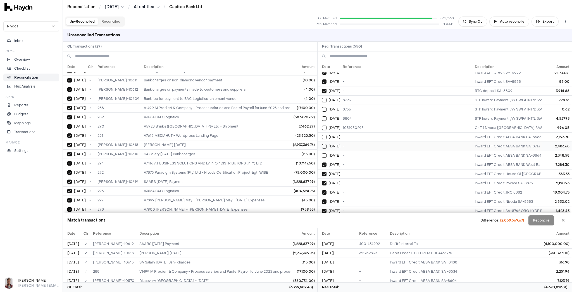
click at [325, 153] on button "Select reconciliation transaction 37180" at bounding box center [324, 155] width 4 height 4
drag, startPoint x: 323, startPoint y: 129, endPoint x: 324, endPoint y: 122, distance: 6.8
click at [323, 144] on button "Select reconciliation transaction 37174" at bounding box center [324, 146] width 4 height 4
drag, startPoint x: 324, startPoint y: 120, endPoint x: 323, endPoint y: 115, distance: 5.1
click at [324, 135] on button "Select reconciliation transaction 37175" at bounding box center [324, 137] width 4 height 4
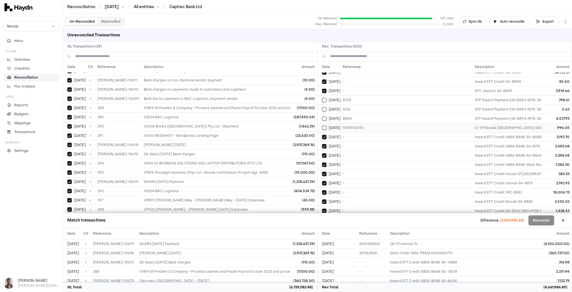
click at [323, 123] on td "Jul 8" at bounding box center [329, 127] width 23 height 9
click at [324, 114] on td "Jul 7" at bounding box center [329, 118] width 23 height 9
click at [325, 107] on button "Select reconciliation transaction 37138" at bounding box center [324, 109] width 4 height 4
click at [324, 98] on button "Select reconciliation transaction 37137" at bounding box center [324, 100] width 4 height 4
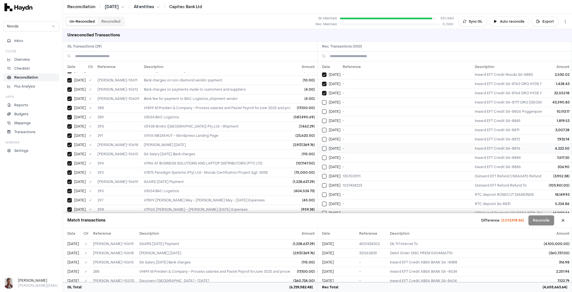
scroll to position [1162, 0]
click at [322, 222] on button "Select reconciliation transaction 37195" at bounding box center [324, 224] width 4 height 4
click at [325, 213] on button "Select reconciliation transaction 37177" at bounding box center [324, 215] width 4 height 4
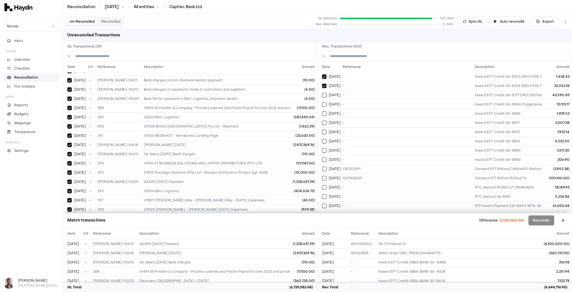
click at [325, 203] on button "Select reconciliation transaction 37176" at bounding box center [324, 205] width 4 height 4
click at [323, 194] on button "Select reconciliation transaction 37164" at bounding box center [324, 196] width 4 height 4
click at [325, 182] on td "Jul 8" at bounding box center [329, 186] width 23 height 9
click at [326, 173] on td "Jul 8" at bounding box center [329, 177] width 23 height 9
click at [325, 166] on button "Select reconciliation transaction 37166" at bounding box center [324, 168] width 4 height 4
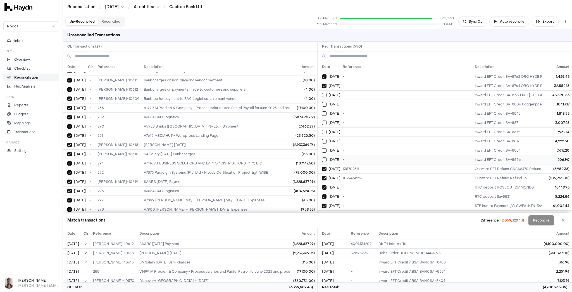
click at [325, 157] on button "Select reconciliation transaction 37172" at bounding box center [324, 159] width 4 height 4
click at [324, 148] on button "Select reconciliation transaction 37171" at bounding box center [324, 150] width 4 height 4
click at [324, 139] on button "Select reconciliation transaction 37181" at bounding box center [324, 141] width 4 height 4
click at [324, 130] on button "Select reconciliation transaction 37183" at bounding box center [324, 132] width 4 height 4
click at [325, 120] on button "Select reconciliation transaction 37182" at bounding box center [324, 122] width 4 height 4
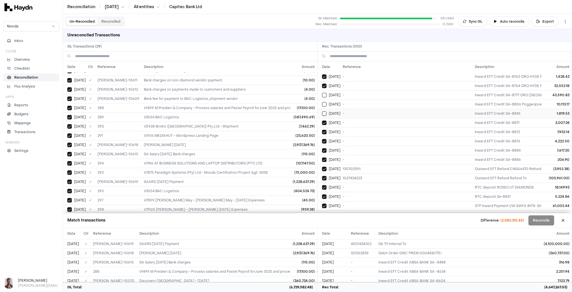
click at [326, 111] on button "Select reconciliation transaction 37170" at bounding box center [324, 113] width 4 height 4
click at [325, 102] on button "Select reconciliation transaction 37168" at bounding box center [324, 104] width 4 height 4
click at [325, 93] on button "Select reconciliation transaction 37161" at bounding box center [324, 95] width 4 height 4
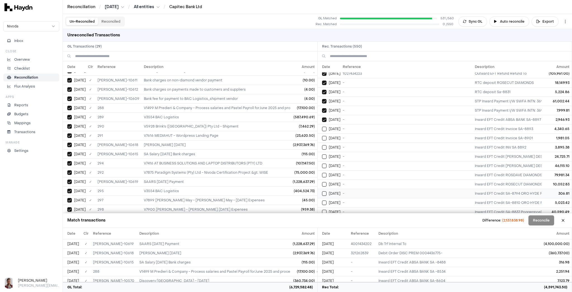
scroll to position [1274, 0]
click at [325, 221] on button "Select reconciliation transaction 37194" at bounding box center [324, 223] width 4 height 4
click at [325, 211] on button "Select reconciliation transaction 37203" at bounding box center [324, 213] width 4 height 4
click at [325, 202] on button "Select reconciliation transaction 37188" at bounding box center [324, 204] width 4 height 4
click at [324, 193] on button "Select reconciliation transaction 37187" at bounding box center [324, 195] width 4 height 4
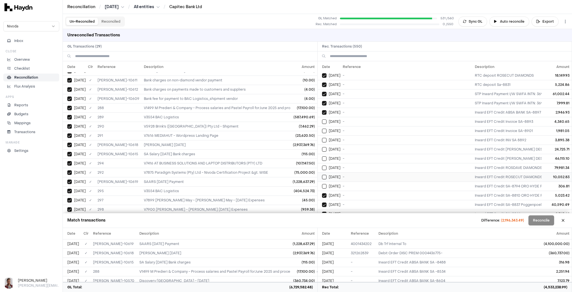
click at [324, 172] on td "Jul 9" at bounding box center [329, 176] width 23 height 9
click at [324, 184] on button "Select reconciliation transaction 37185" at bounding box center [324, 186] width 4 height 4
click at [325, 165] on button "Select reconciliation transaction 37206" at bounding box center [324, 167] width 4 height 4
click at [322, 156] on button "Select reconciliation transaction 37197" at bounding box center [324, 158] width 4 height 4
click at [325, 147] on button "Select reconciliation transaction 37198" at bounding box center [324, 149] width 4 height 4
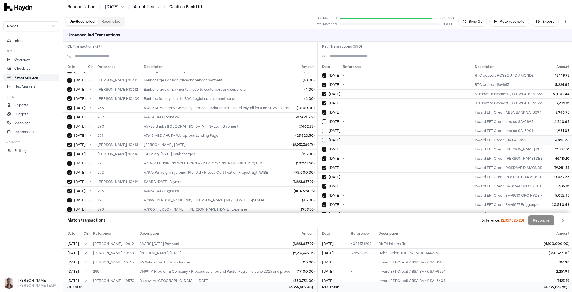
click at [325, 138] on button "Select reconciliation transaction 37192" at bounding box center [324, 140] width 4 height 4
click at [323, 129] on button "Select reconciliation transaction 37202" at bounding box center [324, 131] width 4 height 4
click at [323, 119] on button "Select reconciliation transaction 37201" at bounding box center [324, 121] width 4 height 4
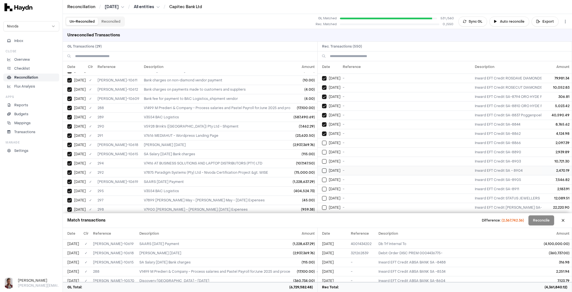
scroll to position [1386, 0]
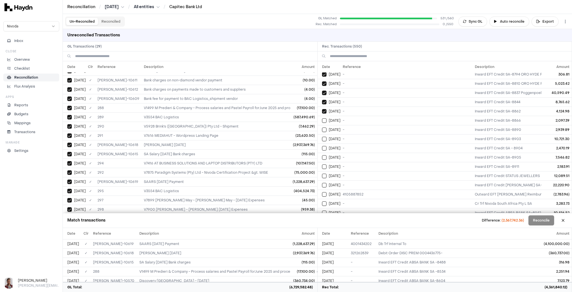
drag, startPoint x: 324, startPoint y: 206, endPoint x: 325, endPoint y: 201, distance: 4.9
click at [324, 226] on td "Jul 10" at bounding box center [329, 230] width 23 height 9
click at [325, 220] on button "Select reconciliation transaction 37216" at bounding box center [324, 222] width 4 height 4
click at [325, 210] on button "Select reconciliation transaction 37225" at bounding box center [324, 212] width 4 height 4
click at [325, 199] on td "Jul 10" at bounding box center [329, 203] width 23 height 9
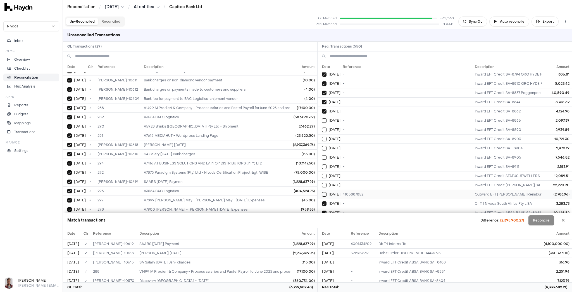
click at [323, 192] on button "Select reconciliation transaction 37190" at bounding box center [324, 194] width 4 height 4
click at [324, 183] on button "Select reconciliation transaction 37200" at bounding box center [324, 185] width 4 height 4
click at [324, 173] on button "Select reconciliation transaction 37191" at bounding box center [324, 175] width 4 height 4
click at [324, 164] on button "Select reconciliation transaction 37204" at bounding box center [324, 166] width 4 height 4
click at [323, 155] on button "Select reconciliation transaction 37189" at bounding box center [324, 157] width 4 height 4
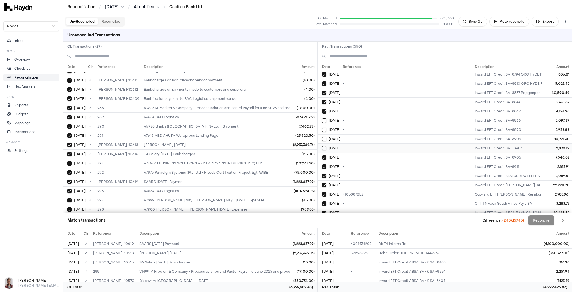
click at [323, 143] on td "Jul 9" at bounding box center [329, 147] width 23 height 9
drag, startPoint x: 323, startPoint y: 118, endPoint x: 323, endPoint y: 113, distance: 5.0
click at [323, 137] on button "Select reconciliation transaction 37196" at bounding box center [324, 139] width 4 height 4
click at [322, 127] on button "Select reconciliation transaction 37186" at bounding box center [324, 129] width 4 height 4
click at [323, 118] on button "Select reconciliation transaction 37193" at bounding box center [324, 120] width 4 height 4
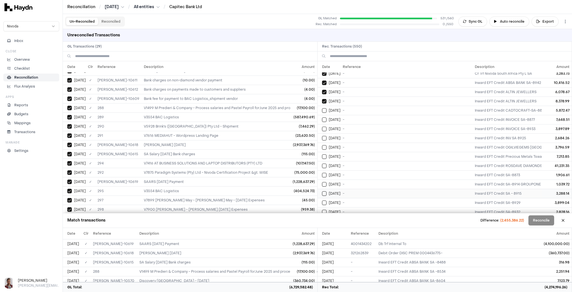
scroll to position [1520, 0]
click at [323, 224] on button "Select reconciliation transaction 37226" at bounding box center [324, 226] width 4 height 4
click at [322, 212] on td "Jul 10" at bounding box center [329, 216] width 23 height 9
click at [325, 205] on button "Select reconciliation transaction 37223" at bounding box center [324, 207] width 4 height 4
click at [325, 194] on td "Jul 10" at bounding box center [329, 198] width 23 height 9
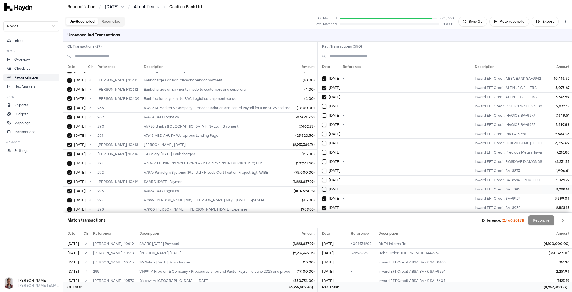
click at [324, 184] on td "Jul 10" at bounding box center [329, 188] width 23 height 9
click at [324, 175] on td "Jul 10" at bounding box center [329, 179] width 23 height 9
click at [324, 168] on button "Select reconciliation transaction 37209" at bounding box center [324, 170] width 4 height 4
click at [324, 159] on button "Select reconciliation transaction 37230" at bounding box center [324, 161] width 4 height 4
click at [323, 147] on td "Jul 10" at bounding box center [329, 151] width 23 height 9
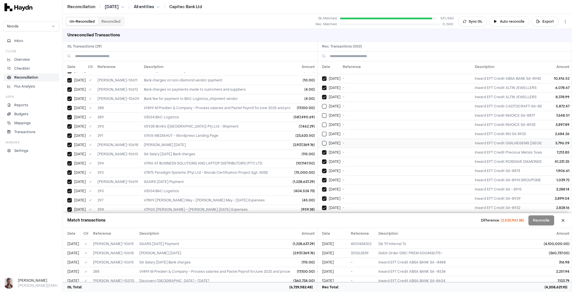
click at [324, 141] on button "Select reconciliation transaction 37229" at bounding box center [324, 143] width 4 height 4
click at [323, 132] on button "Select reconciliation transaction 37224" at bounding box center [324, 134] width 4 height 4
click at [325, 122] on button "Select reconciliation transaction 37218" at bounding box center [324, 124] width 4 height 4
click at [325, 113] on button "Select reconciliation transaction 37219" at bounding box center [324, 115] width 4 height 4
click at [324, 104] on button "Select reconciliation transaction 37233" at bounding box center [324, 106] width 4 height 4
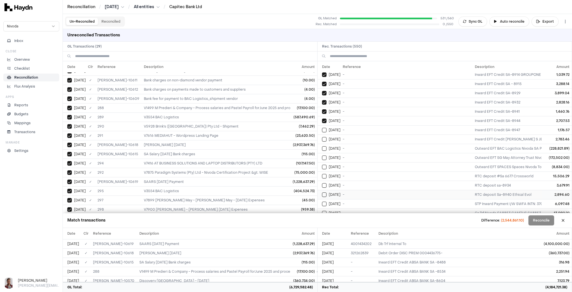
scroll to position [1631, 0]
click at [324, 229] on td "Jul 11" at bounding box center [329, 233] width 23 height 9
click at [324, 223] on button "Select reconciliation transaction 37250" at bounding box center [324, 225] width 4 height 4
click at [324, 213] on button "Select reconciliation transaction 37235" at bounding box center [324, 215] width 4 height 4
click at [323, 204] on button "Select reconciliation transaction 37234" at bounding box center [324, 206] width 4 height 4
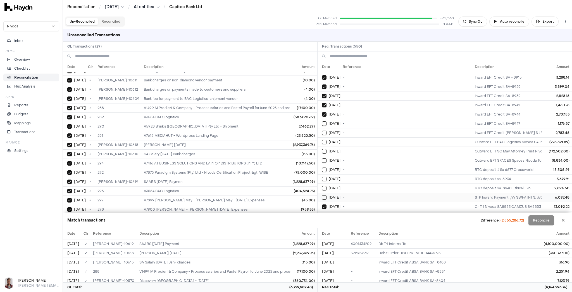
click at [323, 192] on td "Jul 10" at bounding box center [329, 196] width 23 height 9
click at [324, 183] on td "Jul 10" at bounding box center [329, 187] width 23 height 9
click at [323, 177] on button "Select reconciliation transaction 37213" at bounding box center [324, 179] width 4 height 4
click at [324, 167] on button "Select reconciliation transaction 37211" at bounding box center [324, 169] width 4 height 4
click at [324, 158] on button "Select reconciliation transaction 37221" at bounding box center [324, 160] width 4 height 4
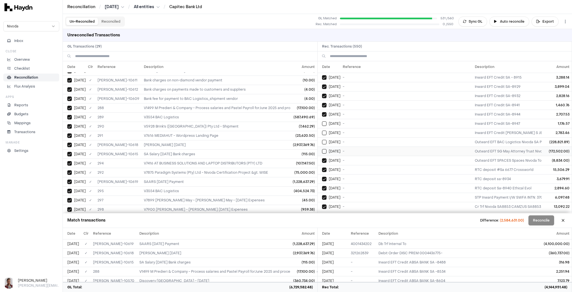
click at [324, 149] on button "Select reconciliation transaction 37220" at bounding box center [324, 151] width 4 height 4
click at [323, 128] on td "Jul 10" at bounding box center [329, 132] width 23 height 9
click at [323, 121] on button "Select reconciliation transaction 37232" at bounding box center [324, 123] width 4 height 4
click at [324, 140] on button "Select reconciliation transaction 37222" at bounding box center [324, 142] width 4 height 4
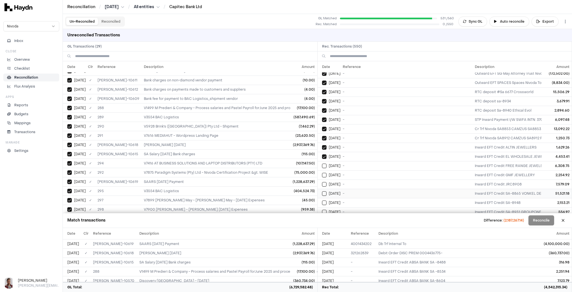
scroll to position [1721, 0]
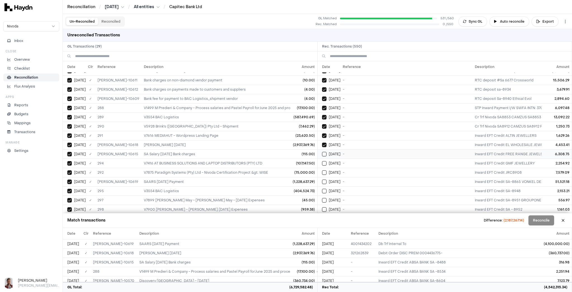
click at [323, 152] on button "Select reconciliation transaction 37244" at bounding box center [324, 154] width 4 height 4
click at [325, 161] on button "Select reconciliation transaction 37242" at bounding box center [324, 163] width 4 height 4
drag, startPoint x: 325, startPoint y: 143, endPoint x: 325, endPoint y: 151, distance: 7.8
click at [325, 168] on td "Jul 11" at bounding box center [329, 172] width 23 height 9
click at [324, 179] on button "Select reconciliation transaction 37251" at bounding box center [324, 181] width 4 height 4
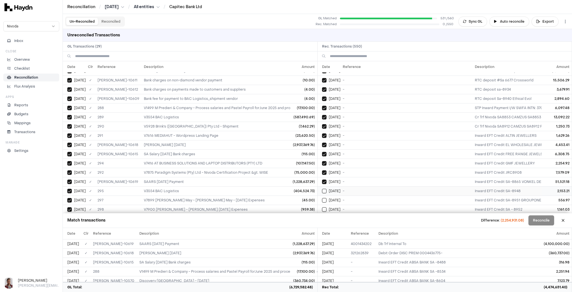
click at [323, 186] on td "Jul 11" at bounding box center [329, 190] width 23 height 9
click at [324, 198] on button "Select reconciliation transaction 37240" at bounding box center [324, 200] width 4 height 4
click at [327, 207] on div "Jul 11" at bounding box center [331, 209] width 18 height 4
click at [324, 216] on button "Select reconciliation transaction 37247" at bounding box center [324, 218] width 4 height 4
click at [326, 225] on button "Select reconciliation transaction 37246" at bounding box center [324, 227] width 4 height 4
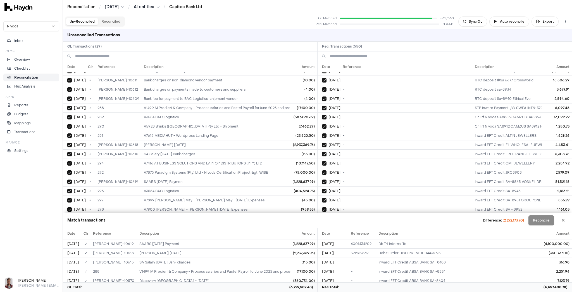
click at [325, 232] on td "Jul 11" at bounding box center [329, 236] width 23 height 9
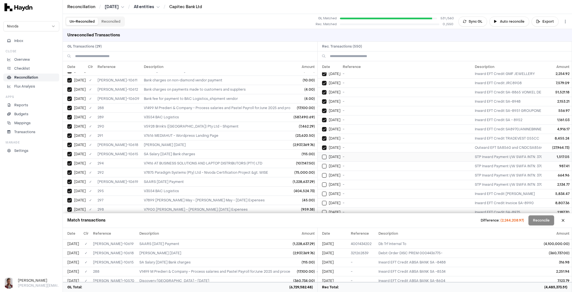
click at [335, 154] on span "Jul 11" at bounding box center [335, 156] width 12 height 4
drag, startPoint x: 337, startPoint y: 135, endPoint x: 335, endPoint y: 142, distance: 6.7
click at [337, 161] on td "Jul 11" at bounding box center [329, 165] width 23 height 9
drag, startPoint x: 334, startPoint y: 149, endPoint x: 336, endPoint y: 155, distance: 7.0
click at [334, 173] on span "Jul 11" at bounding box center [335, 175] width 12 height 4
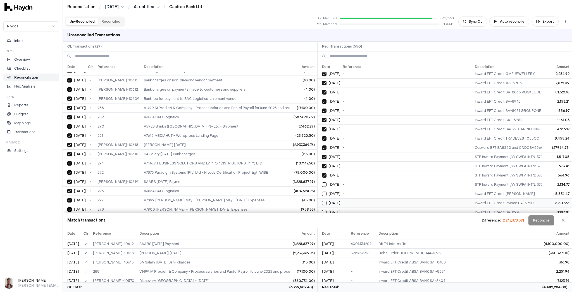
drag, startPoint x: 335, startPoint y: 158, endPoint x: 333, endPoint y: 171, distance: 12.6
click at [335, 182] on span "Jul 11" at bounding box center [335, 184] width 12 height 4
click at [334, 189] on td "Jul 12" at bounding box center [329, 193] width 23 height 9
drag, startPoint x: 335, startPoint y: 175, endPoint x: 336, endPoint y: 183, distance: 7.7
click at [335, 201] on span "Jul 12" at bounding box center [335, 203] width 12 height 4
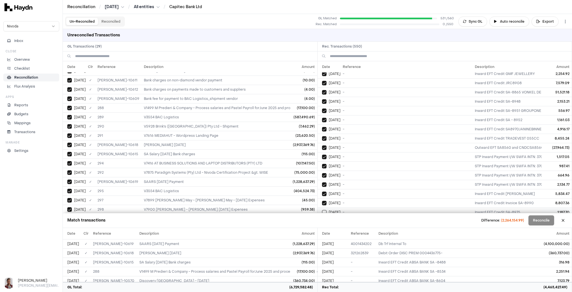
click at [336, 210] on span "Jul 12" at bounding box center [335, 212] width 12 height 4
click at [335, 216] on td "Jul 12" at bounding box center [329, 220] width 23 height 9
click at [335, 228] on span "Jul 12" at bounding box center [335, 230] width 12 height 4
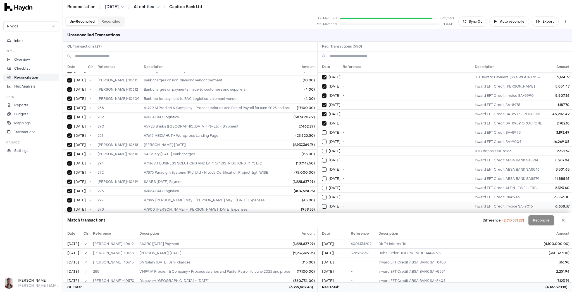
scroll to position [1922, 0]
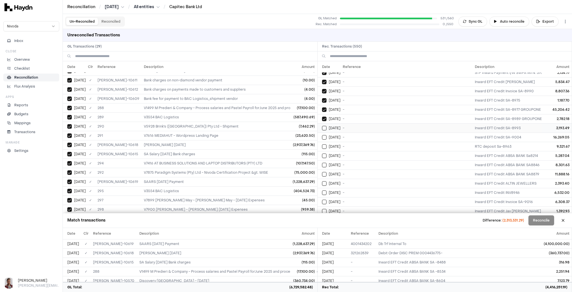
click at [335, 123] on td "Jul 12" at bounding box center [329, 127] width 23 height 9
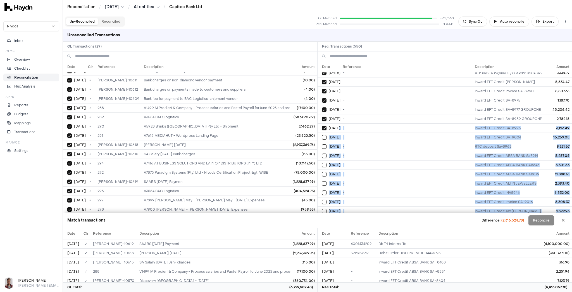
click at [336, 227] on span "Jul 14" at bounding box center [335, 229] width 12 height 4
click at [349, 206] on td "-" at bounding box center [407, 210] width 132 height 9
drag, startPoint x: 335, startPoint y: 108, endPoint x: 345, endPoint y: 118, distance: 13.6
click at [335, 135] on span "Jul 12" at bounding box center [335, 137] width 12 height 4
click at [338, 144] on div "Jul 12" at bounding box center [331, 146] width 18 height 4
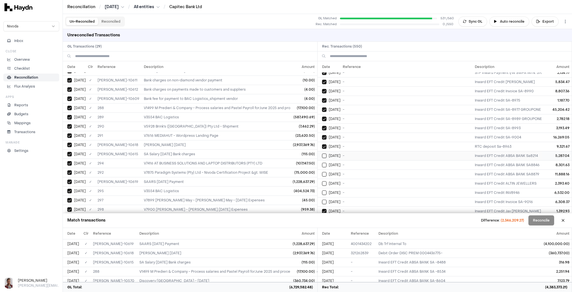
click at [337, 153] on span "Jul 14" at bounding box center [335, 155] width 12 height 4
click at [335, 163] on span "Jul 14" at bounding box center [335, 165] width 12 height 4
drag, startPoint x: 335, startPoint y: 144, endPoint x: 334, endPoint y: 151, distance: 6.7
click at [335, 172] on span "Jul 14" at bounding box center [335, 174] width 12 height 4
click at [333, 181] on span "Jul 14" at bounding box center [335, 183] width 12 height 4
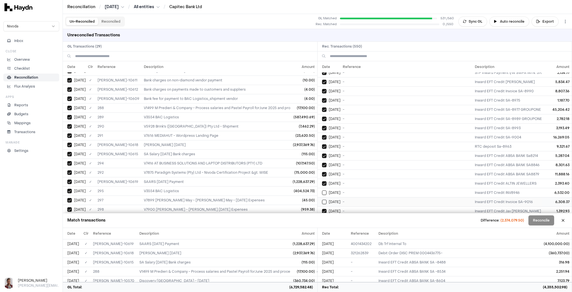
click at [334, 190] on span "Jul 14" at bounding box center [335, 192] width 12 height 4
click at [333, 199] on span "Jul 14" at bounding box center [335, 201] width 12 height 4
drag, startPoint x: 332, startPoint y: 191, endPoint x: 335, endPoint y: 198, distance: 7.4
click at [332, 218] on span "Jul 14" at bounding box center [335, 220] width 12 height 4
click at [337, 236] on div "Jul 14" at bounding box center [331, 238] width 18 height 4
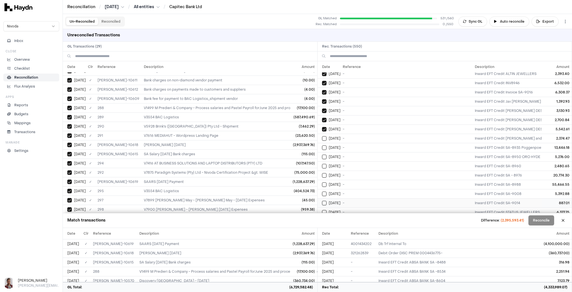
scroll to position [2034, 0]
click at [334, 134] on span "Jul 14" at bounding box center [335, 136] width 12 height 4
drag, startPoint x: 337, startPoint y: 115, endPoint x: 338, endPoint y: 119, distance: 4.1
click at [337, 143] on span "Jul 14" at bounding box center [335, 145] width 12 height 4
click at [337, 152] on span "Jul 14" at bounding box center [335, 154] width 12 height 4
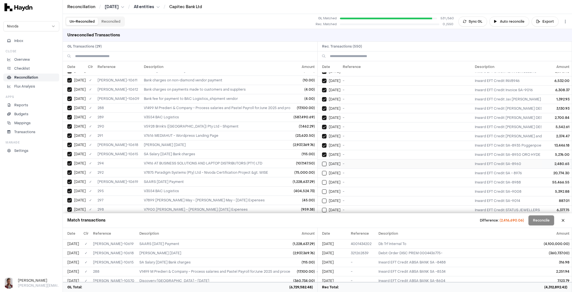
click at [336, 159] on td "Jul 14" at bounding box center [329, 163] width 23 height 9
click at [336, 168] on td "Jul 14" at bounding box center [329, 172] width 23 height 9
click at [336, 187] on td "Jul 14" at bounding box center [329, 191] width 23 height 9
drag, startPoint x: 337, startPoint y: 156, endPoint x: 336, endPoint y: 159, distance: 3.1
click at [337, 187] on td "Jul 14" at bounding box center [329, 191] width 23 height 9
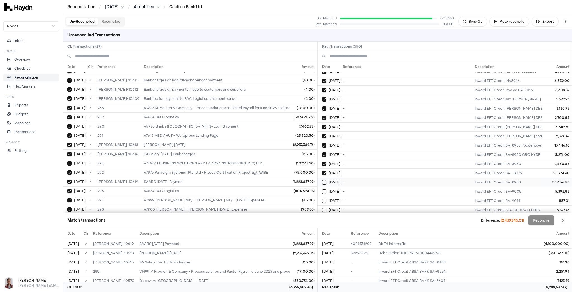
click at [336, 180] on span "Jul 14" at bounding box center [335, 182] width 12 height 4
click at [337, 189] on span "Jul 14" at bounding box center [335, 191] width 12 height 4
drag, startPoint x: 338, startPoint y: 170, endPoint x: 339, endPoint y: 173, distance: 3.4
click at [341, 196] on td "-" at bounding box center [407, 200] width 132 height 9
drag, startPoint x: 339, startPoint y: 179, endPoint x: 339, endPoint y: 182, distance: 3.1
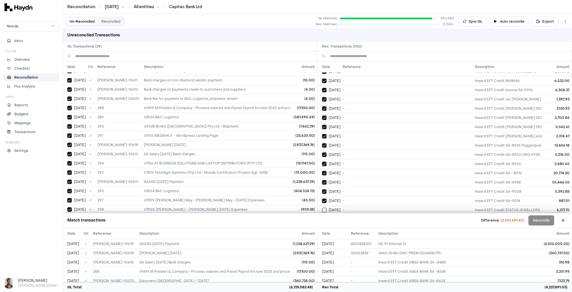
click at [341, 205] on td "-" at bounding box center [407, 209] width 132 height 9
click at [341, 214] on td "-" at bounding box center [407, 218] width 132 height 9
click at [341, 223] on td "-" at bounding box center [407, 227] width 132 height 9
click at [341, 233] on td "-" at bounding box center [407, 237] width 132 height 9
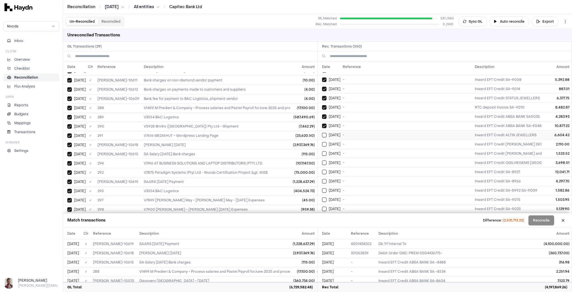
click at [342, 130] on td "-" at bounding box center [407, 134] width 132 height 9
click at [349, 139] on td "-" at bounding box center [407, 143] width 132 height 9
click at [354, 149] on td "-" at bounding box center [407, 153] width 132 height 9
drag, startPoint x: 359, startPoint y: 135, endPoint x: 365, endPoint y: 149, distance: 15.1
click at [359, 167] on td "-" at bounding box center [407, 171] width 132 height 9
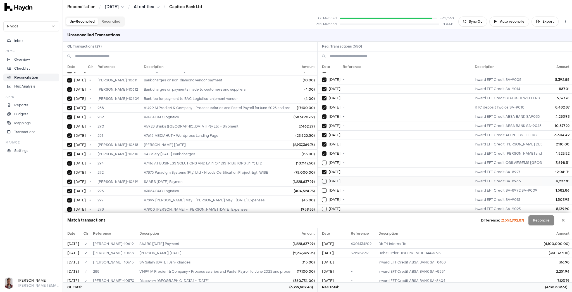
click at [365, 176] on td "-" at bounding box center [407, 180] width 132 height 9
click at [372, 195] on td "-" at bounding box center [407, 199] width 132 height 9
click at [376, 213] on td "-" at bounding box center [407, 217] width 132 height 9
click at [379, 222] on td "-" at bounding box center [407, 226] width 132 height 9
click at [379, 232] on td "-" at bounding box center [407, 236] width 132 height 9
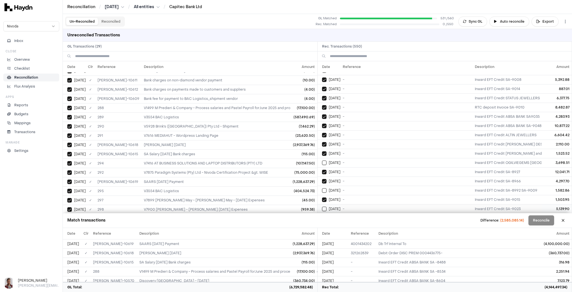
click at [365, 204] on td "-" at bounding box center [407, 208] width 132 height 9
click at [363, 185] on td "-" at bounding box center [407, 189] width 132 height 9
click at [359, 158] on td "-" at bounding box center [407, 162] width 132 height 9
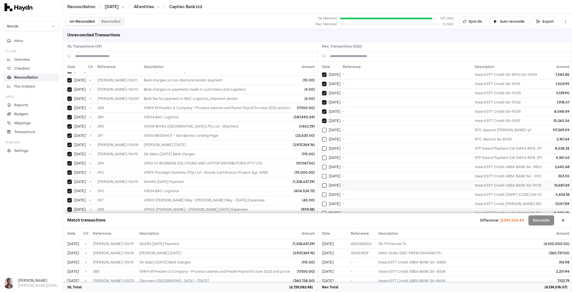
scroll to position [2257, 0]
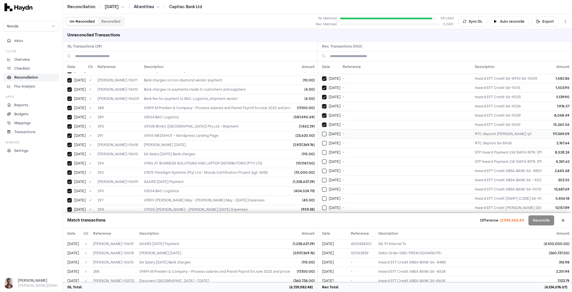
click at [365, 129] on td "-" at bounding box center [407, 133] width 132 height 9
click at [384, 138] on td "-" at bounding box center [407, 142] width 132 height 9
drag, startPoint x: 400, startPoint y: 120, endPoint x: 408, endPoint y: 129, distance: 11.9
click at [400, 147] on td "-" at bounding box center [407, 151] width 132 height 9
click at [410, 166] on td "-" at bounding box center [407, 170] width 132 height 9
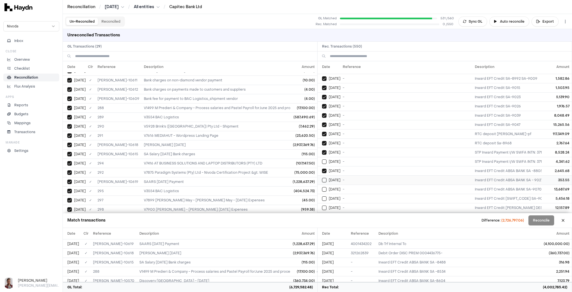
click at [415, 175] on td "-" at bounding box center [407, 179] width 132 height 9
click at [423, 194] on td "-" at bounding box center [407, 198] width 132 height 9
click at [418, 203] on td "-" at bounding box center [407, 207] width 132 height 9
click at [384, 221] on td "-" at bounding box center [407, 225] width 132 height 9
click at [360, 230] on td "-" at bounding box center [407, 234] width 132 height 9
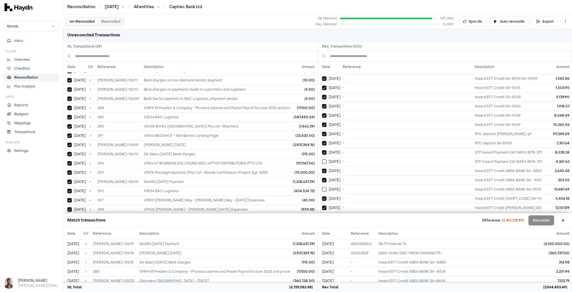
click at [354, 240] on td "-" at bounding box center [407, 244] width 132 height 9
click at [352, 212] on td "-" at bounding box center [407, 216] width 132 height 9
click at [347, 184] on td "-" at bounding box center [407, 188] width 132 height 9
click at [351, 157] on td "-" at bounding box center [407, 161] width 132 height 9
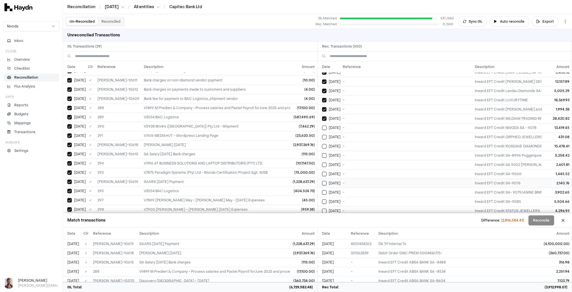
scroll to position [2391, 0]
click at [360, 115] on td "-" at bounding box center [407, 119] width 132 height 9
click at [364, 133] on td "-" at bounding box center [407, 137] width 132 height 9
click at [373, 152] on td "-" at bounding box center [407, 156] width 132 height 9
drag, startPoint x: 374, startPoint y: 137, endPoint x: 374, endPoint y: 143, distance: 6.2
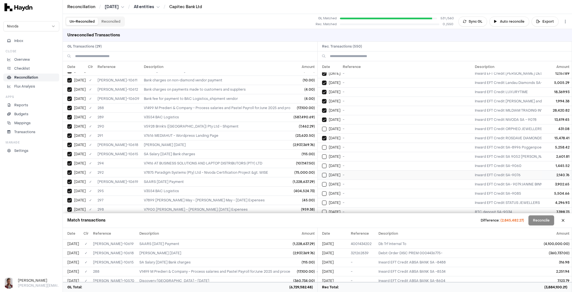
click at [374, 170] on td "-" at bounding box center [407, 174] width 132 height 9
click at [373, 179] on td "-" at bounding box center [407, 183] width 132 height 9
click at [373, 164] on tbody "Jul 1 4001434202 Db Trf Internal To (4,100,000.00) Jul 1 321262839 Debit Order …" at bounding box center [493, 216] width 351 height 5070
click at [373, 216] on td "-" at bounding box center [407, 220] width 132 height 9
drag, startPoint x: 374, startPoint y: 190, endPoint x: 374, endPoint y: 198, distance: 8.4
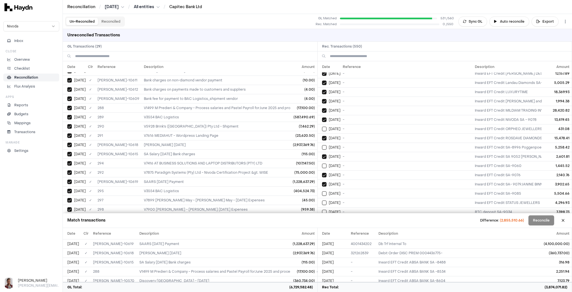
click at [374, 225] on td "-" at bounding box center [407, 229] width 132 height 9
click at [374, 235] on td "-" at bounding box center [407, 239] width 132 height 9
drag, startPoint x: 365, startPoint y: 173, endPoint x: 364, endPoint y: 165, distance: 7.3
click at [364, 207] on td "-" at bounding box center [407, 211] width 132 height 9
click at [363, 198] on td "-" at bounding box center [407, 202] width 132 height 9
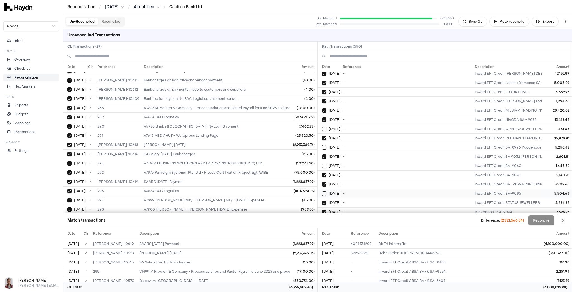
click at [363, 189] on td "-" at bounding box center [407, 193] width 132 height 9
drag, startPoint x: 358, startPoint y: 129, endPoint x: 357, endPoint y: 126, distance: 3.4
click at [358, 161] on td "-" at bounding box center [407, 165] width 132 height 9
drag, startPoint x: 353, startPoint y: 111, endPoint x: 354, endPoint y: 104, distance: 6.8
click at [353, 142] on td "-" at bounding box center [407, 146] width 132 height 9
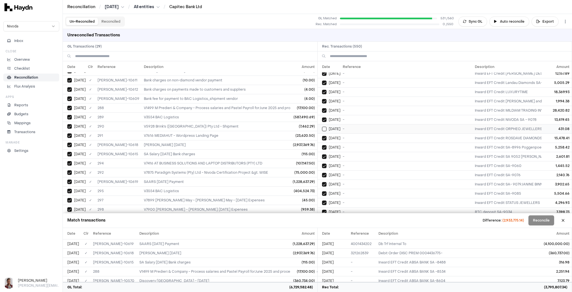
drag, startPoint x: 357, startPoint y: 93, endPoint x: 358, endPoint y: 101, distance: 8.8
click at [357, 124] on td "-" at bounding box center [407, 128] width 132 height 9
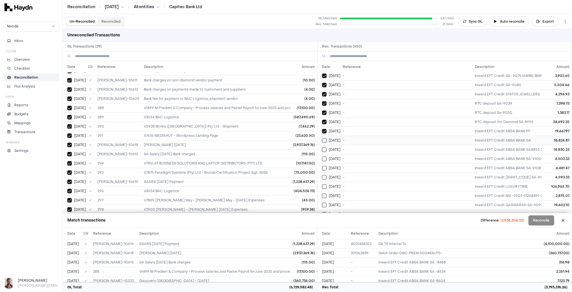
scroll to position [2503, 0]
click at [357, 132] on td "-" at bounding box center [407, 136] width 132 height 9
click at [365, 141] on td "-" at bounding box center [407, 145] width 132 height 9
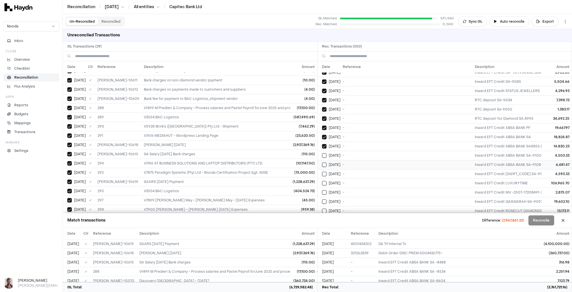
drag, startPoint x: 367, startPoint y: 120, endPoint x: 368, endPoint y: 131, distance: 11.0
click at [367, 151] on td "-" at bounding box center [407, 155] width 132 height 9
drag, startPoint x: 368, startPoint y: 131, endPoint x: 369, endPoint y: 141, distance: 9.8
click at [368, 160] on td "-" at bounding box center [407, 164] width 132 height 9
click at [368, 178] on td "-" at bounding box center [407, 182] width 132 height 9
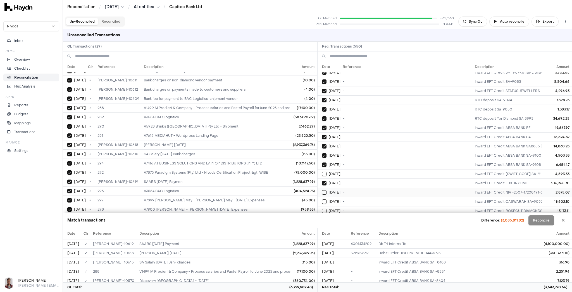
click at [366, 187] on td "-" at bounding box center [407, 191] width 132 height 9
click at [367, 206] on td "-" at bounding box center [407, 210] width 132 height 9
click at [368, 224] on td "-" at bounding box center [407, 228] width 132 height 9
click at [368, 234] on td "-" at bounding box center [407, 238] width 132 height 9
click at [360, 215] on td "-" at bounding box center [407, 219] width 132 height 9
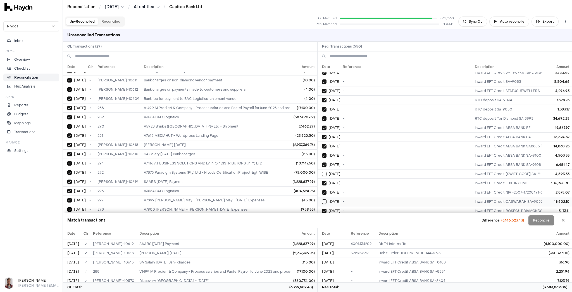
click at [355, 197] on td "-" at bounding box center [407, 201] width 132 height 9
click at [353, 169] on td "-" at bounding box center [407, 173] width 132 height 9
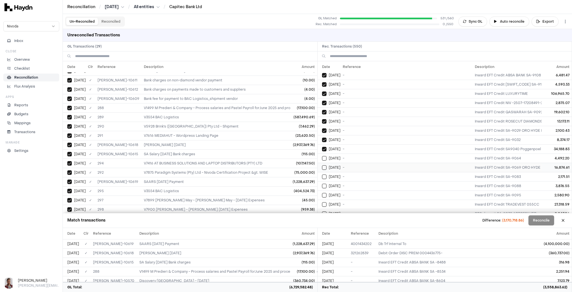
scroll to position [2615, 0]
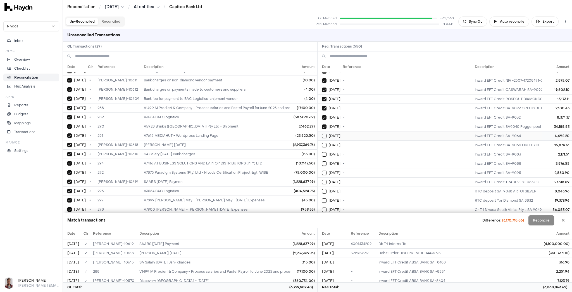
click at [358, 131] on td "-" at bounding box center [407, 135] width 132 height 9
click at [362, 140] on td "-" at bounding box center [407, 144] width 132 height 9
click at [367, 149] on td "-" at bounding box center [407, 153] width 132 height 9
click at [368, 159] on td "-" at bounding box center [407, 163] width 132 height 9
click at [372, 168] on td "-" at bounding box center [407, 172] width 132 height 9
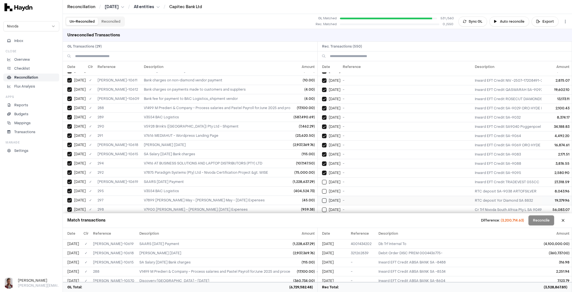
click at [373, 196] on td "-" at bounding box center [407, 200] width 132 height 9
click at [368, 177] on td "-" at bounding box center [407, 181] width 132 height 9
click at [370, 186] on td "-" at bounding box center [407, 190] width 132 height 9
click at [365, 205] on td "-" at bounding box center [407, 209] width 132 height 9
click at [365, 214] on td "-" at bounding box center [407, 218] width 132 height 9
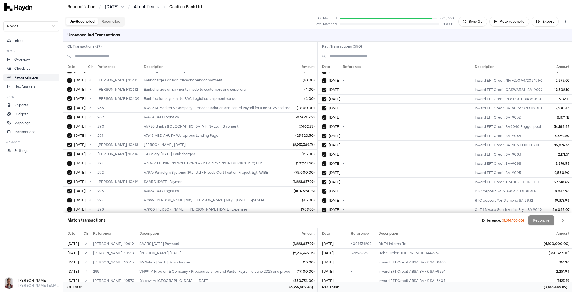
click at [363, 223] on td "-" at bounding box center [407, 227] width 132 height 9
click at [361, 232] on td "-" at bounding box center [407, 236] width 132 height 9
click at [359, 242] on td "-" at bounding box center [407, 246] width 132 height 9
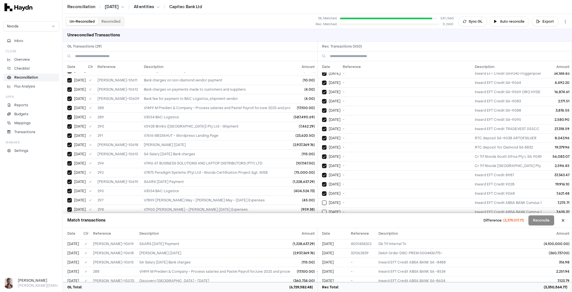
scroll to position [2704, 0]
click at [365, 161] on td "-" at bounding box center [407, 165] width 132 height 9
click at [370, 171] on td "-" at bounding box center [407, 175] width 132 height 9
click at [372, 180] on td "-" at bounding box center [407, 184] width 132 height 9
click at [373, 189] on td "-" at bounding box center [407, 193] width 132 height 9
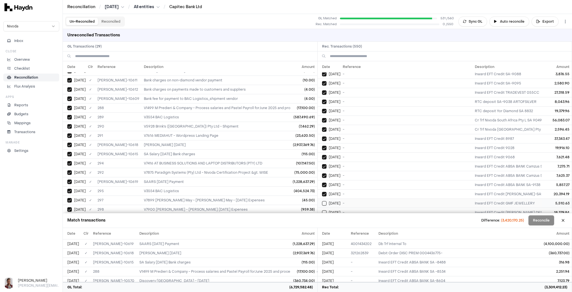
click at [373, 198] on td "-" at bounding box center [407, 202] width 132 height 9
click at [372, 217] on td "-" at bounding box center [407, 221] width 132 height 9
drag, startPoint x: 371, startPoint y: 173, endPoint x: 371, endPoint y: 182, distance: 9.0
click at [371, 208] on td "-" at bounding box center [407, 212] width 132 height 9
click at [370, 226] on td "-" at bounding box center [407, 230] width 132 height 9
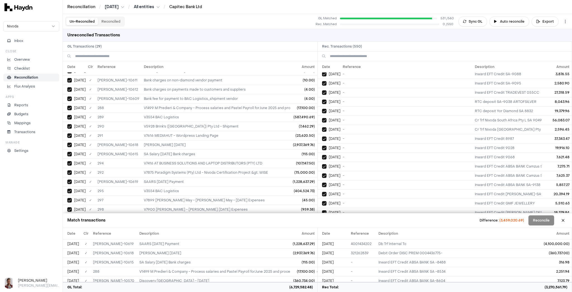
click at [369, 235] on td "-" at bounding box center [407, 239] width 132 height 9
click at [368, 244] on td "-" at bounding box center [407, 248] width 132 height 9
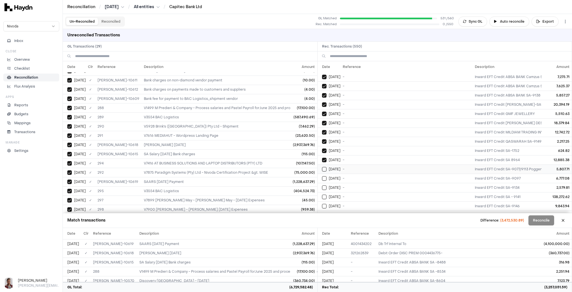
click at [365, 164] on td "-" at bounding box center [407, 168] width 132 height 9
click at [370, 183] on td "-" at bounding box center [407, 187] width 132 height 9
click at [369, 173] on td "-" at bounding box center [407, 177] width 132 height 9
click at [372, 192] on td "-" at bounding box center [407, 196] width 132 height 9
click at [369, 210] on td "-" at bounding box center [407, 214] width 132 height 9
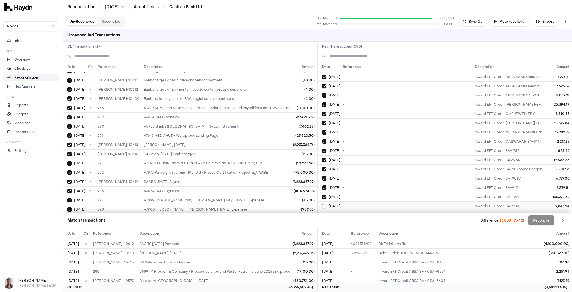
click at [368, 201] on td "-" at bounding box center [407, 205] width 132 height 9
click at [366, 220] on td "-" at bounding box center [407, 224] width 132 height 9
click at [362, 229] on td "-" at bounding box center [407, 233] width 132 height 9
click at [360, 238] on td "-" at bounding box center [407, 242] width 132 height 9
click at [360, 247] on td "-" at bounding box center [407, 251] width 132 height 9
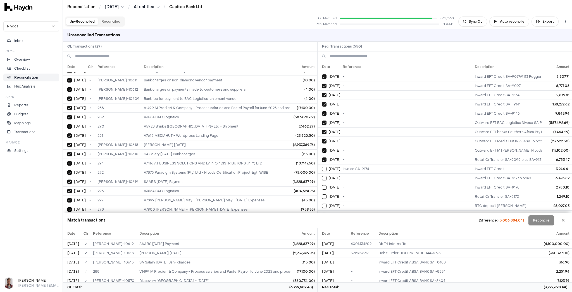
scroll to position [2905, 0]
click at [372, 145] on td "Invoice SA-9174" at bounding box center [407, 149] width 132 height 9
click at [383, 154] on td "-" at bounding box center [407, 158] width 132 height 9
click at [383, 163] on td "-" at bounding box center [407, 167] width 132 height 9
click at [382, 172] on td "-" at bounding box center [407, 176] width 132 height 9
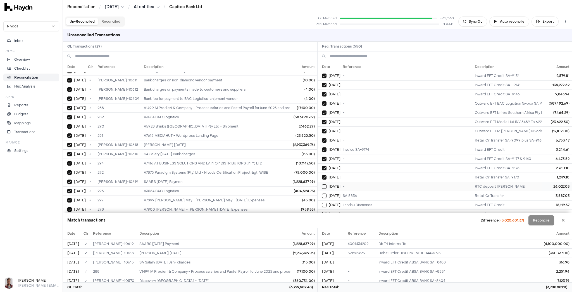
click at [382, 182] on td "-" at bounding box center [407, 186] width 132 height 9
click at [376, 191] on td "SA 8836" at bounding box center [407, 195] width 132 height 9
click at [375, 200] on td "Landau Diamonds" at bounding box center [407, 204] width 132 height 9
click at [373, 209] on td "SA-9196" at bounding box center [407, 213] width 132 height 9
click at [373, 218] on td "J C DESIGNS 9189" at bounding box center [407, 222] width 132 height 9
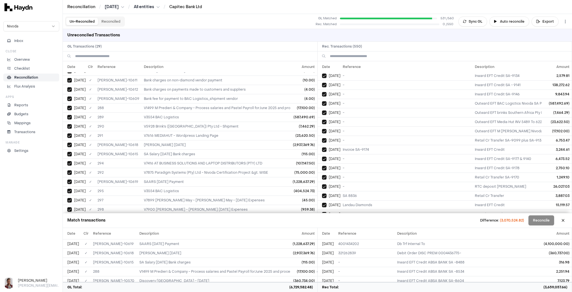
click at [373, 228] on td "STATUS JEWELLERS" at bounding box center [407, 232] width 132 height 9
click at [371, 237] on td "SA-9173" at bounding box center [407, 241] width 132 height 9
click at [374, 246] on td "Daniel Nathan Trading-PF-12669" at bounding box center [407, 250] width 132 height 9
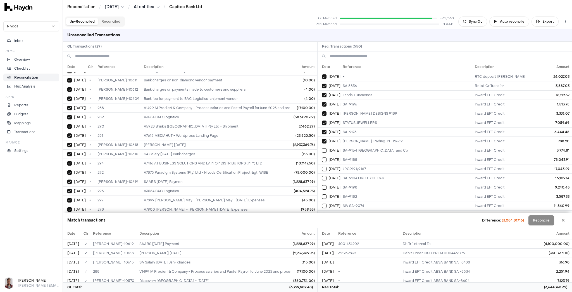
scroll to position [3039, 0]
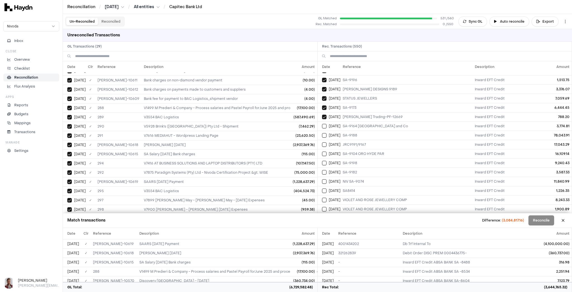
click at [361, 250] on td "SA-9166" at bounding box center [407, 254] width 132 height 9
click at [361, 241] on td "SA 9176" at bounding box center [407, 245] width 132 height 9
click at [365, 232] on td "SA-9094" at bounding box center [407, 236] width 132 height 9
click at [366, 223] on td "VIOLET AND ROSE JEWELLERY COMP" at bounding box center [407, 227] width 132 height 9
click at [368, 213] on td "OGILVIEGEMS SOUTH AFRICA" at bounding box center [407, 217] width 132 height 9
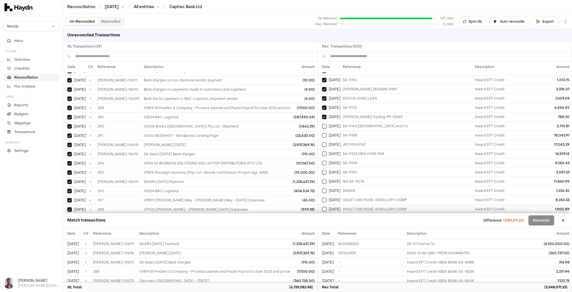
click at [367, 204] on td "VIOLET AND ROSE JEWELLERY COMP" at bounding box center [407, 208] width 132 height 9
click at [366, 195] on td "VIOLET AND ROSE JEWELLERY COMP" at bounding box center [407, 199] width 132 height 9
click at [363, 186] on td "SA8414" at bounding box center [407, 190] width 132 height 9
click at [364, 177] on td "NIV SA-9074" at bounding box center [407, 181] width 132 height 9
click at [362, 167] on td "SA-9182" at bounding box center [407, 171] width 132 height 9
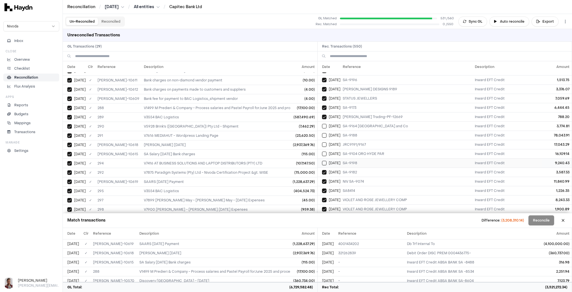
click at [366, 158] on td "SA-9198" at bounding box center [407, 162] width 132 height 9
click at [366, 149] on td "SA-9104 ORO HYDE PAR" at bounding box center [407, 153] width 132 height 9
click at [363, 140] on td "JRC9191/9167" at bounding box center [407, 144] width 132 height 9
click at [361, 130] on td "SA-9188" at bounding box center [407, 134] width 132 height 9
click at [364, 121] on td "SA-9164 Murcia and Co" at bounding box center [407, 125] width 132 height 9
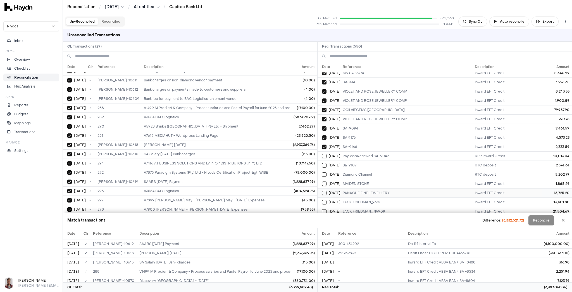
scroll to position [3173, 0]
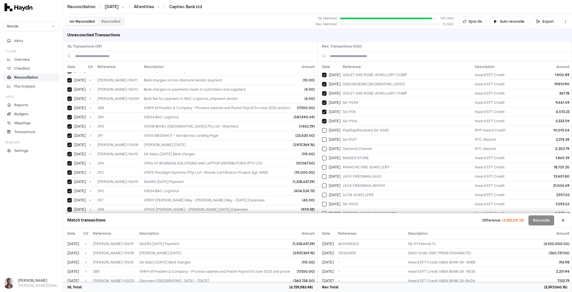
click at [367, 245] on td "J C DESIGNS 9225" at bounding box center [407, 249] width 132 height 9
click at [365, 236] on td "SA-9213" at bounding box center [407, 240] width 132 height 9
click at [366, 227] on td "SA-9130" at bounding box center [407, 231] width 132 height 9
click at [366, 218] on td "SA-9203" at bounding box center [407, 222] width 132 height 9
click at [366, 208] on td "J C DESIGNS 9217" at bounding box center [407, 212] width 132 height 9
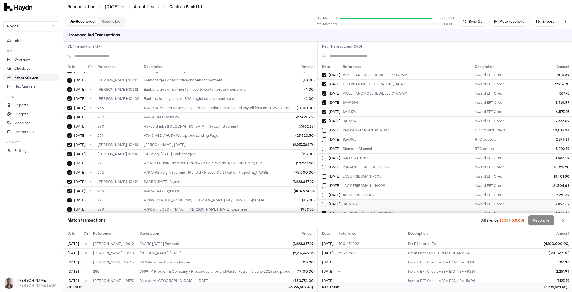
click at [360, 199] on td "SA-9093" at bounding box center [407, 203] width 132 height 9
drag, startPoint x: 363, startPoint y: 146, endPoint x: 364, endPoint y: 141, distance: 5.2
click at [363, 190] on td "ALTIN JEWELLERS" at bounding box center [407, 194] width 132 height 9
drag, startPoint x: 365, startPoint y: 137, endPoint x: 364, endPoint y: 134, distance: 3.4
click at [365, 181] on td "JACK FRIEDMAN_INV909" at bounding box center [407, 185] width 132 height 9
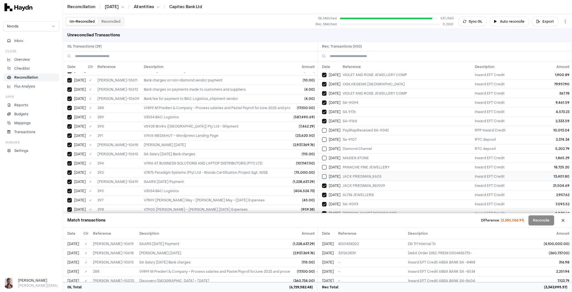
click at [364, 172] on td "JACK FRIEDMAN_9605" at bounding box center [407, 176] width 132 height 9
click at [363, 162] on td "PANACHE FINE JEWELLERY" at bounding box center [407, 166] width 132 height 9
click at [365, 153] on td "MAIDEN STONE" at bounding box center [407, 157] width 132 height 9
click at [362, 144] on td "Diamond Channel" at bounding box center [407, 148] width 132 height 9
click at [360, 135] on td "Sa-9107" at bounding box center [407, 139] width 132 height 9
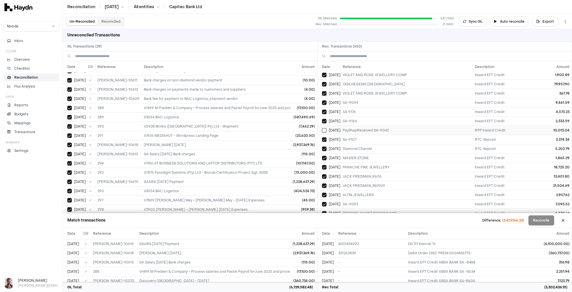
click at [362, 125] on td "PayShapReceived SA-9042" at bounding box center [407, 129] width 132 height 9
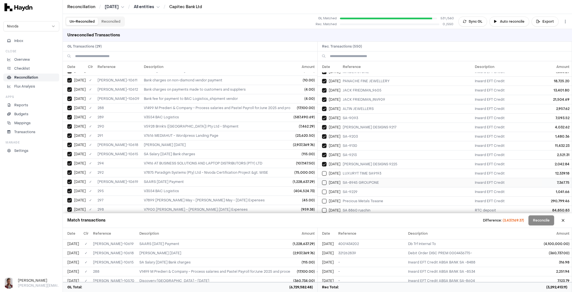
scroll to position [3263, 0]
click at [356, 165] on td "LUXURYT TIME SA9193" at bounding box center [407, 169] width 132 height 9
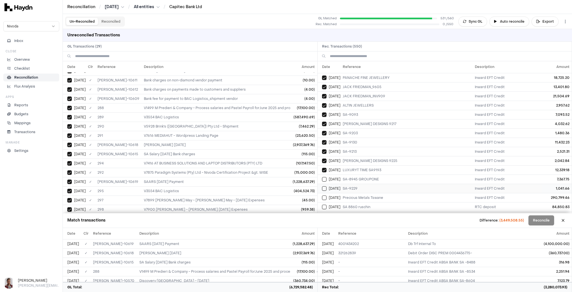
click at [359, 174] on td "SA-8945 GROUPONE" at bounding box center [407, 178] width 132 height 9
click at [359, 184] on td "SA-9229" at bounding box center [407, 188] width 132 height 9
click at [360, 193] on td "Precious Metals Tswane" at bounding box center [407, 197] width 132 height 9
click at [360, 202] on td "SA 8860 ruschin" at bounding box center [407, 206] width 132 height 9
click at [362, 211] on td "I/W SWFA INTN: 37278992 EXTN:EFTBBJYGKL6WN002 SA 9067" at bounding box center [407, 215] width 132 height 9
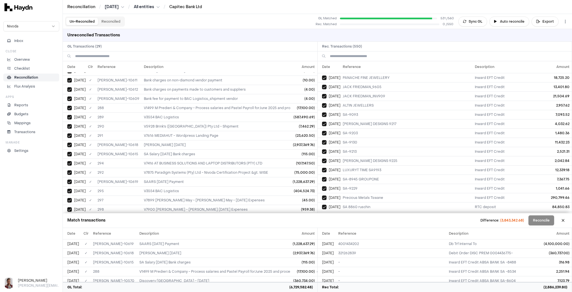
drag, startPoint x: 364, startPoint y: 178, endPoint x: 360, endPoint y: 187, distance: 9.8
click at [364, 220] on td "I/W SWFA INTN: 37278991 EXTN:EFTBBWGGKL6WN002 SA 9102" at bounding box center [407, 224] width 132 height 9
drag, startPoint x: 360, startPoint y: 187, endPoint x: 360, endPoint y: 191, distance: 3.6
click at [360, 230] on td "INTERNAL" at bounding box center [407, 234] width 132 height 9
drag, startPoint x: 360, startPoint y: 194, endPoint x: 360, endPoint y: 201, distance: 6.7
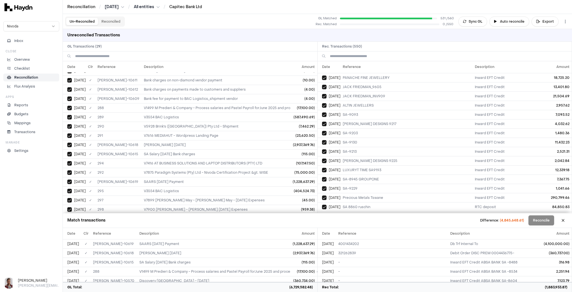
click at [360, 239] on td "SA-9210" at bounding box center [407, 243] width 132 height 9
click at [360, 248] on td "SA-9255" at bounding box center [407, 252] width 132 height 9
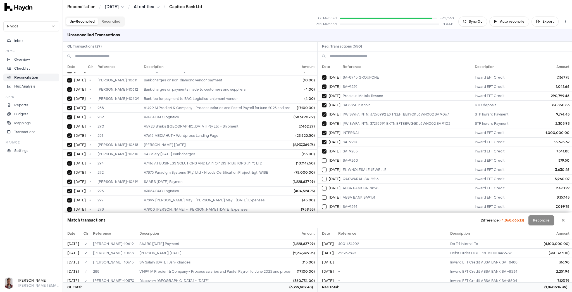
scroll to position [3375, 0]
click at [362, 256] on td "QASWARAH SA-9243" at bounding box center [407, 260] width 132 height 9
drag, startPoint x: 365, startPoint y: 199, endPoint x: 364, endPoint y: 196, distance: 3.4
click at [365, 247] on td "SA-8847JANINE BINNEM" at bounding box center [407, 251] width 132 height 9
drag, startPoint x: 363, startPoint y: 193, endPoint x: 362, endPoint y: 190, distance: 3.2
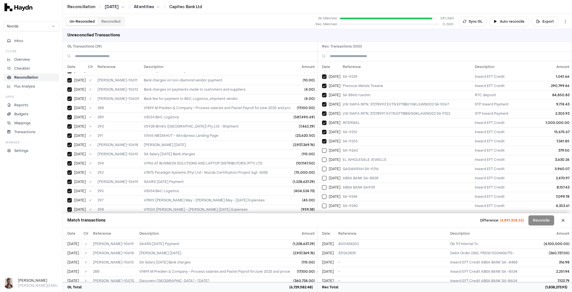
click at [363, 238] on td "DJI SA-9072" at bounding box center [407, 242] width 132 height 9
click at [361, 229] on td "SA-9252" at bounding box center [407, 233] width 132 height 9
click at [361, 219] on td "SA9181/9197 Poggenpoel DCW Cc" at bounding box center [407, 223] width 132 height 9
click at [358, 210] on td "ROSECUT DIAMONDS" at bounding box center [407, 214] width 132 height 9
drag, startPoint x: 355, startPoint y: 153, endPoint x: 355, endPoint y: 148, distance: 5.3
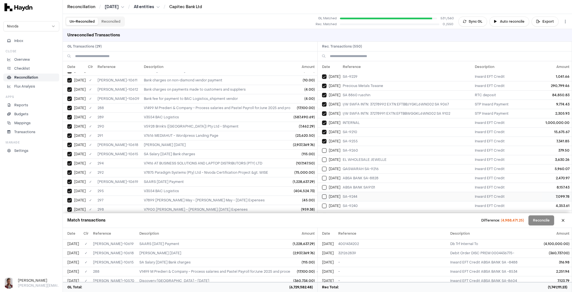
click at [355, 201] on td "SA-9240" at bounding box center [407, 205] width 132 height 9
click at [354, 192] on td "SA-9244" at bounding box center [407, 196] width 132 height 9
click at [356, 182] on td "ABSA BANK SA9131" at bounding box center [407, 186] width 132 height 9
click at [355, 173] on td "ABSA BANK SA-8828" at bounding box center [407, 177] width 132 height 9
click at [355, 164] on td "QASWARAH SA-9216" at bounding box center [407, 168] width 132 height 9
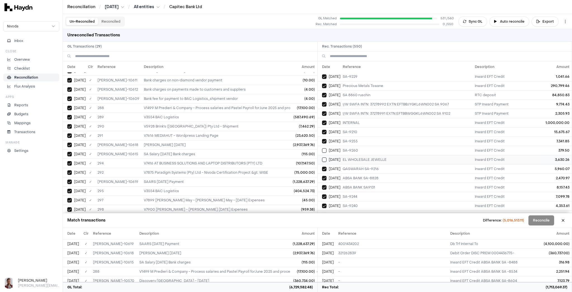
click at [359, 155] on td "EL WHOLESALE JEWELLE" at bounding box center [407, 159] width 132 height 9
click at [357, 146] on td "SA-9260" at bounding box center [407, 150] width 132 height 9
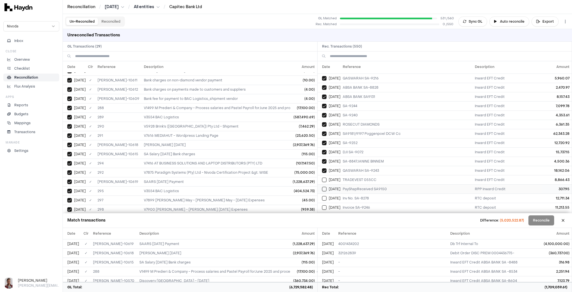
scroll to position [3486, 0]
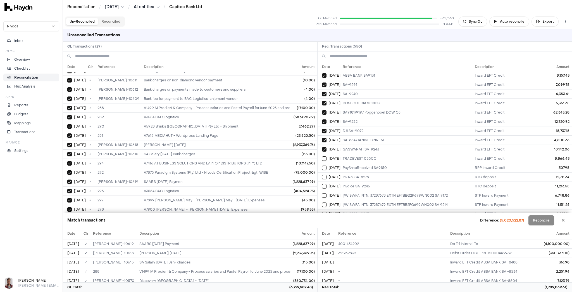
click at [363, 255] on td "SA-9277" at bounding box center [407, 259] width 132 height 9
click at [368, 246] on td "KATANNUTA 9250" at bounding box center [407, 250] width 132 height 9
click at [368, 237] on td "QASWARAH SA-9270" at bounding box center [407, 241] width 132 height 9
click at [366, 227] on td "GMF JEWELLERY" at bounding box center [407, 231] width 132 height 9
click at [366, 218] on td "INVESTECPBPF14165291" at bounding box center [407, 222] width 132 height 9
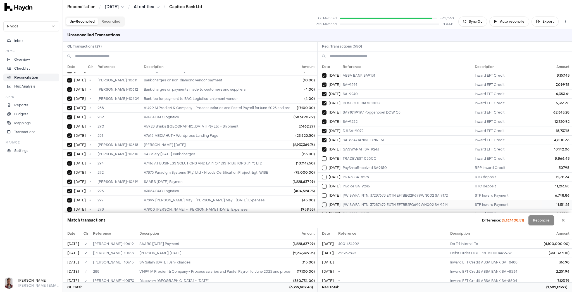
click at [361, 209] on td "SA-9242 + 9267" at bounding box center [407, 213] width 132 height 9
click at [360, 200] on td "I/W SWFA INTN: 37287679 EXTN:EFTBB2FQ699WN002 SA 9214" at bounding box center [407, 204] width 132 height 9
click at [359, 191] on td "I/W SWFA INTN: 37287678 EXTN:EFTBBQ2P699WN002 SA 9172" at bounding box center [407, 195] width 132 height 9
click at [358, 181] on td "Invoice SA-9246" at bounding box center [407, 185] width 132 height 9
click at [358, 172] on td "Inv No. SA-8278" at bounding box center [407, 176] width 132 height 9
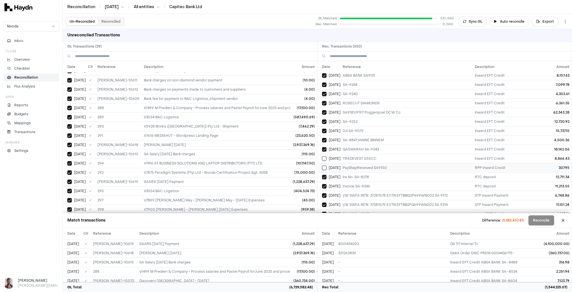
click at [358, 163] on td "PayShapReceived SA9150" at bounding box center [407, 167] width 132 height 9
click at [358, 154] on td "TRADEVEST 055CC" at bounding box center [407, 158] width 132 height 9
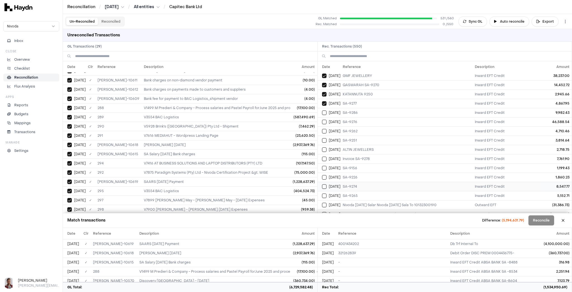
scroll to position [3620, 0]
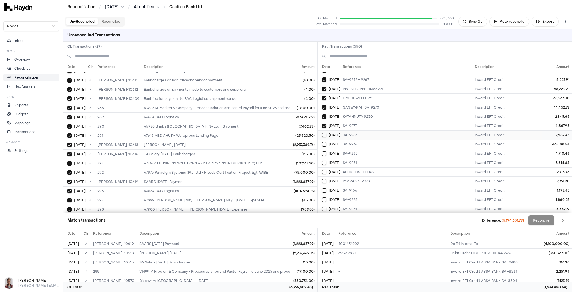
click at [360, 130] on td "SA-9286" at bounding box center [407, 134] width 132 height 9
click at [359, 139] on td "SA-9276" at bounding box center [407, 143] width 132 height 9
click at [360, 149] on td "SA-9262" at bounding box center [407, 153] width 132 height 9
click at [360, 158] on td "SA-9251" at bounding box center [407, 162] width 132 height 9
click at [361, 167] on td "ALTIN JEWELLERS" at bounding box center [407, 171] width 132 height 9
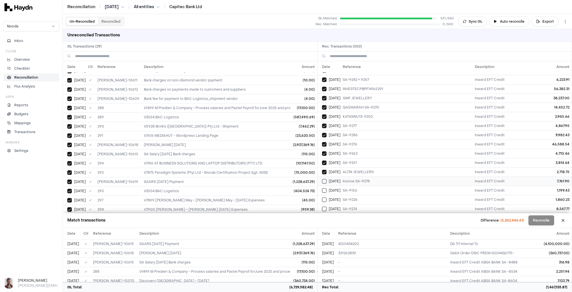
click at [362, 176] on td "Invoice SA-9278" at bounding box center [407, 180] width 132 height 9
click at [361, 185] on td "SA-9156" at bounding box center [407, 189] width 132 height 9
click at [361, 195] on td "SA-9226" at bounding box center [407, 199] width 132 height 9
click at [362, 204] on td "SA-9274" at bounding box center [407, 208] width 132 height 9
click at [362, 213] on td "SA-9265" at bounding box center [407, 217] width 132 height 9
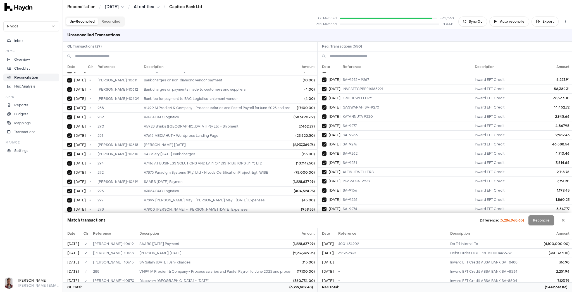
click at [363, 222] on td "Nivoda July25 Salar Nivoda July25 Sala To 10132300190" at bounding box center [407, 226] width 132 height 9
click at [366, 232] on td "AT BUSINESS SOLUTIONS Nivoda SA Pty Ltd To 62549454552" at bounding box center [407, 236] width 132 height 9
drag, startPoint x: 367, startPoint y: 191, endPoint x: 368, endPoint y: 196, distance: 5.0
click at [367, 241] on td "BAC Logictics Nivoda SA PTY LTD To 4069066540" at bounding box center [407, 245] width 132 height 9
click at [370, 250] on td "Vashan Naidoo NIVODA SALARY To 10003631654" at bounding box center [407, 254] width 132 height 9
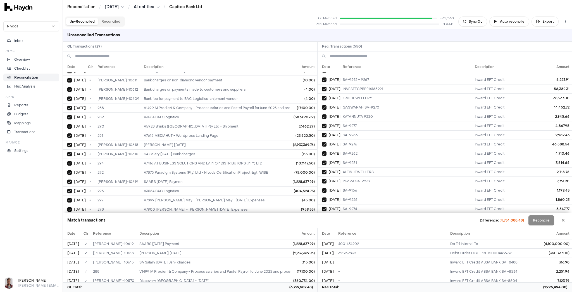
click at [370, 259] on td "invoice # SA-9152 Lu" at bounding box center [407, 263] width 132 height 9
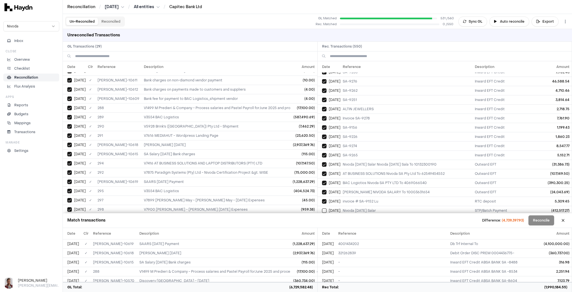
scroll to position [3687, 0]
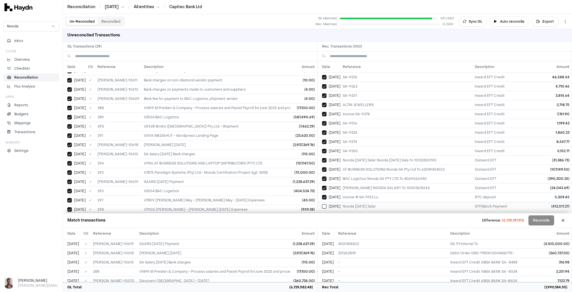
click at [375, 201] on td "Nivoda July25 Salar" at bounding box center [407, 205] width 132 height 9
click at [376, 211] on td "Nivoda July25 Salar" at bounding box center [407, 215] width 132 height 9
click at [377, 220] on td "Nivoda SA9307 CAMZUS SA9307 From 1053160399" at bounding box center [407, 224] width 132 height 9
click at [380, 229] on td "Nivoda SA9143 CAMZUS SA9143 From 1053160399" at bounding box center [407, 233] width 132 height 9
click at [381, 238] on td "Nivoda SA9151 CAMZUS SA9151 From 1053160399" at bounding box center [407, 242] width 132 height 9
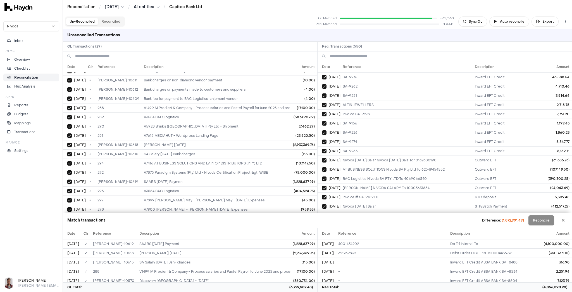
click at [381, 248] on td "Nivoda SA9183 CAMZUS SA9183 From 1053160399" at bounding box center [407, 252] width 132 height 9
drag, startPoint x: 383, startPoint y: 205, endPoint x: 383, endPoint y: 201, distance: 4.2
click at [383, 257] on td "Nivoda SA9200 CAMZUS SA9200 From 1053160399" at bounding box center [407, 261] width 132 height 9
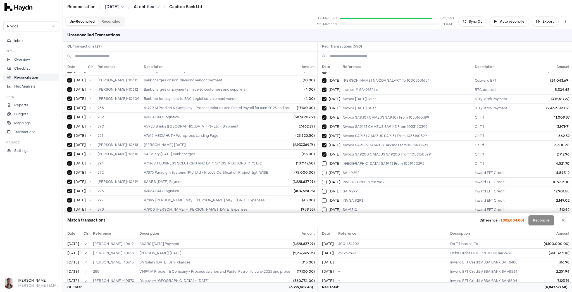
scroll to position [3799, 0]
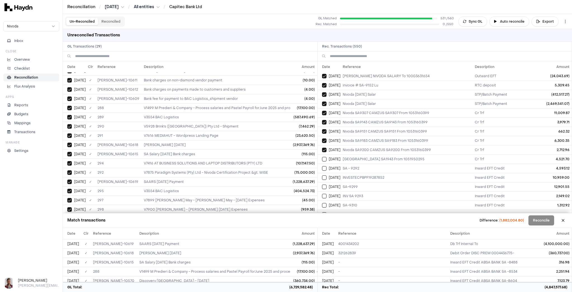
click at [357, 256] on td "9190" at bounding box center [407, 260] width 132 height 9
click at [361, 246] on td "SA-9275 JULIAN DESI" at bounding box center [407, 250] width 132 height 9
click at [357, 237] on td "DJI SA-9137" at bounding box center [407, 241] width 132 height 9
click at [356, 228] on td "UWE KOETTER SA-9295" at bounding box center [407, 232] width 132 height 9
click at [353, 219] on td "AGJ SA-9221" at bounding box center [407, 223] width 132 height 9
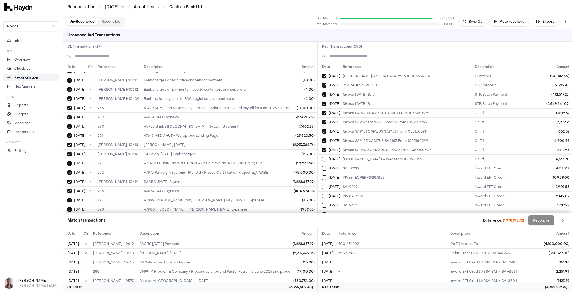
click at [353, 210] on td "ALTIN JEWELLERS" at bounding box center [407, 214] width 132 height 9
drag, startPoint x: 349, startPoint y: 146, endPoint x: 349, endPoint y: 142, distance: 3.6
click at [349, 200] on td "SA-9310" at bounding box center [407, 204] width 132 height 9
drag, startPoint x: 349, startPoint y: 137, endPoint x: 349, endPoint y: 130, distance: 7.3
click at [349, 191] on td "INV SA 9293" at bounding box center [407, 195] width 132 height 9
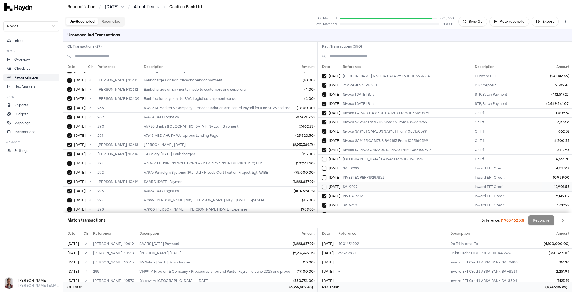
click at [349, 182] on td "SA-9299" at bounding box center [407, 186] width 132 height 9
click at [351, 173] on td "INVESTECPBPF19287852" at bounding box center [407, 177] width 132 height 9
click at [349, 163] on td "SA - 9292" at bounding box center [407, 167] width 132 height 9
click at [369, 154] on td "Nivoda South Africa SA1943 From 1051950295" at bounding box center [407, 158] width 132 height 9
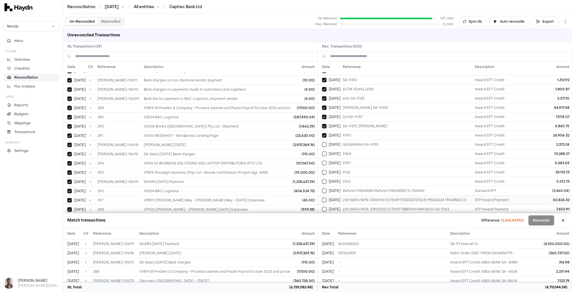
scroll to position [3933, 0]
click at [351, 260] on td "SA-9352" at bounding box center [407, 264] width 132 height 9
click at [352, 251] on td "J C DESIGNS 9304" at bounding box center [407, 255] width 132 height 9
click at [353, 241] on td "J C DESIGNS 9271" at bounding box center [407, 245] width 132 height 9
click at [351, 232] on td "SA 9129" at bounding box center [407, 236] width 132 height 9
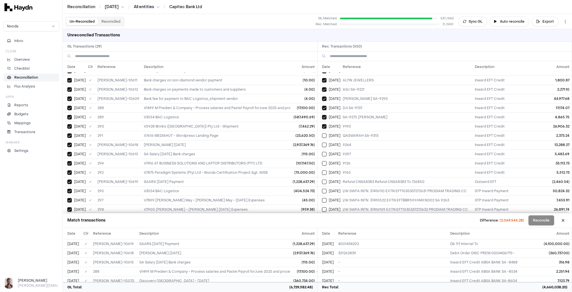
click at [353, 223] on td "MAIDEN STONE" at bounding box center [407, 227] width 132 height 9
click at [352, 214] on td "Nivoda SA9349 CAMZUS SA9349 From 1053160399" at bounding box center [407, 218] width 132 height 9
click at [349, 204] on td "I/W SWFA INTN: 37416109 EXTN:EFT1035337272632 PRODIAM TRADING CC" at bounding box center [407, 208] width 132 height 9
click at [350, 195] on td "I/W SWFA INTN: 37410522 EXTN:EFTBBR59XHMXN002 SA 9263" at bounding box center [407, 199] width 132 height 9
click at [350, 186] on td "I/W SWFA INTN: 37416110 EXTN:EFT1035337272631 PRODIAM TRADING CC" at bounding box center [407, 190] width 132 height 9
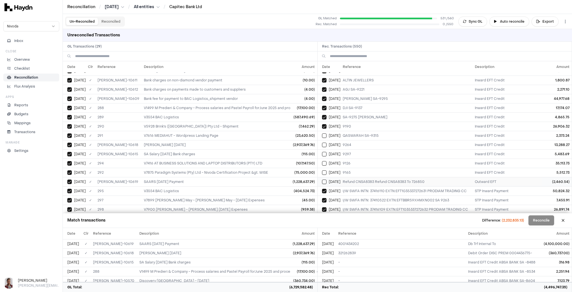
click at [349, 177] on td "Refund CNSA8383 Refund CNSA8383 To 726850" at bounding box center [407, 181] width 132 height 9
click at [348, 168] on td "9165" at bounding box center [407, 172] width 132 height 9
click at [348, 158] on td "9126" at bounding box center [407, 162] width 132 height 9
click at [349, 149] on td "9297" at bounding box center [407, 153] width 132 height 9
drag, startPoint x: 354, startPoint y: 89, endPoint x: 356, endPoint y: 86, distance: 3.4
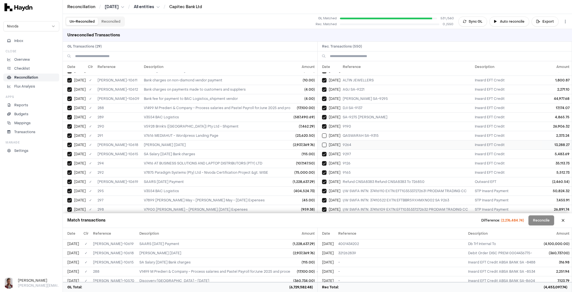
click at [354, 140] on td "9264" at bounding box center [407, 144] width 132 height 9
click at [364, 131] on td "QASWARAH SA-9315" at bounding box center [407, 135] width 132 height 9
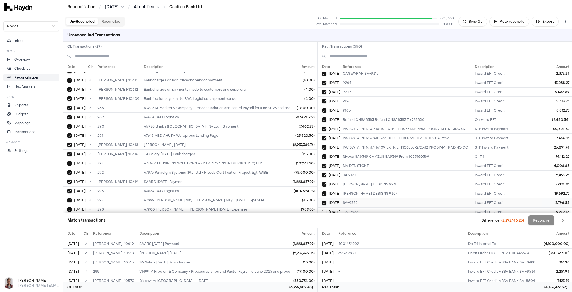
scroll to position [4023, 0]
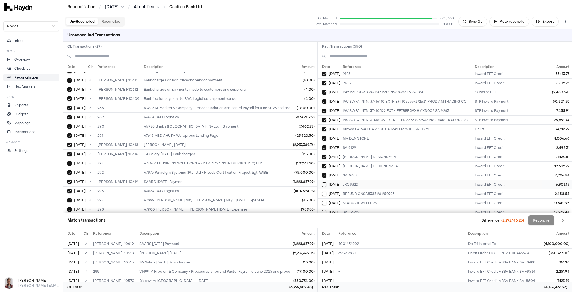
click at [364, 180] on td "JRC9322" at bounding box center [407, 184] width 132 height 9
drag, startPoint x: 369, startPoint y: 135, endPoint x: 369, endPoint y: 143, distance: 7.6
click at [369, 189] on td "REFUND CNSA8383 26 250725" at bounding box center [407, 193] width 132 height 9
click at [369, 198] on td "STATUS JEWELLERS" at bounding box center [407, 202] width 132 height 9
drag, startPoint x: 369, startPoint y: 152, endPoint x: 369, endPoint y: 157, distance: 4.8
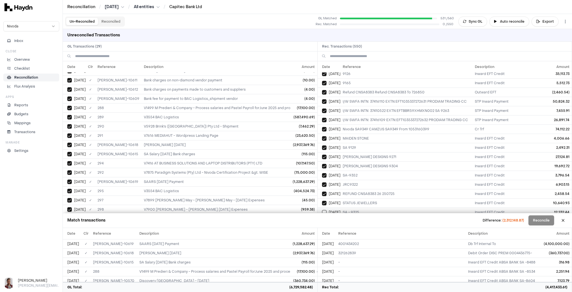
click at [369, 207] on td "SA - 9325" at bounding box center [407, 211] width 132 height 9
click at [370, 216] on td "SA-9269 plus SA-9332" at bounding box center [407, 220] width 132 height 9
drag, startPoint x: 372, startPoint y: 172, endPoint x: 371, endPoint y: 178, distance: 5.9
click at [372, 226] on td "Nivoda South Africa SA9326 From 1051950295" at bounding box center [407, 230] width 132 height 9
click at [369, 235] on td "SA-9361" at bounding box center [407, 239] width 132 height 9
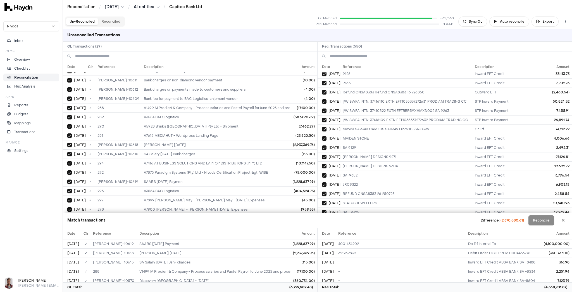
click at [370, 244] on td "ESKA C INV SA9336" at bounding box center [407, 248] width 132 height 9
click at [370, 253] on td "KATANNUTA 9340" at bounding box center [407, 257] width 132 height 9
click at [367, 263] on td "PF-17832491" at bounding box center [407, 267] width 132 height 9
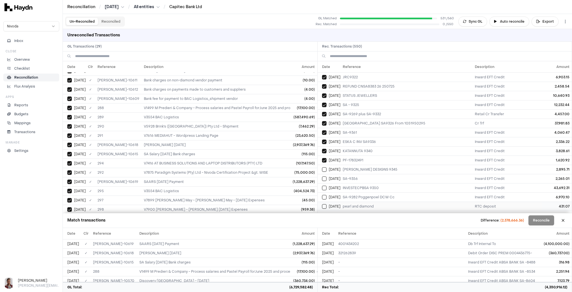
scroll to position [4134, 0]
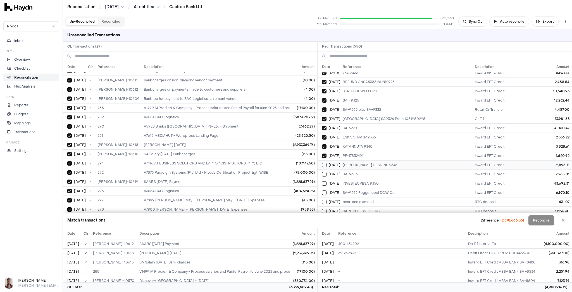
click at [366, 160] on td "J C DESIGNS 9345" at bounding box center [407, 164] width 132 height 9
click at [368, 169] on td "SA-9356" at bounding box center [407, 173] width 132 height 9
drag, startPoint x: 372, startPoint y: 125, endPoint x: 374, endPoint y: 135, distance: 10.5
click at [372, 179] on td "INVESTECPBSA 9350" at bounding box center [407, 183] width 132 height 9
click at [374, 188] on td "SA-9282 Poggenpoel DCW Cc" at bounding box center [407, 192] width 132 height 9
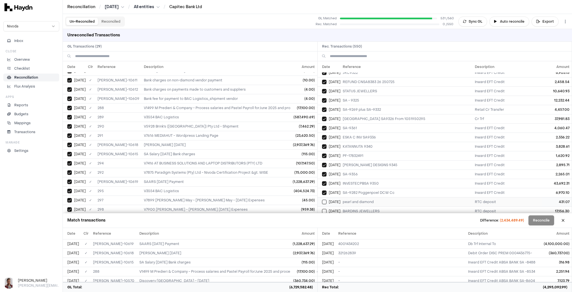
click at [371, 197] on td "pearl and diamond" at bounding box center [407, 201] width 132 height 9
drag, startPoint x: 374, startPoint y: 152, endPoint x: 370, endPoint y: 158, distance: 7.4
click at [374, 206] on td "BARDINS JEWELLERS" at bounding box center [407, 210] width 132 height 9
click at [368, 215] on td "SA-9343" at bounding box center [407, 219] width 132 height 9
drag, startPoint x: 369, startPoint y: 167, endPoint x: 368, endPoint y: 176, distance: 8.4
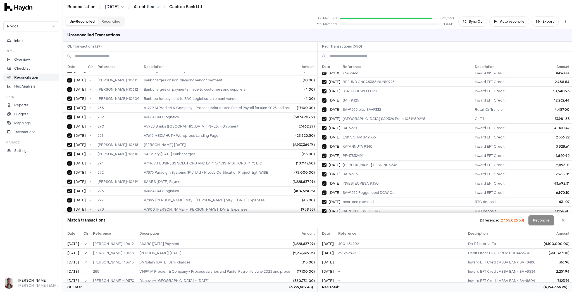
click at [369, 225] on td "I/W SWFA INTN: 37500470 EXTN:EFT1035342446891 PRODIAM TRADING CC" at bounding box center [407, 229] width 132 height 9
click at [368, 234] on td "I/W SWFA INTN: 37495867 EXTN:EFTBBTQRBJZXN002 SA 9296" at bounding box center [407, 238] width 132 height 9
click at [366, 243] on td "Nivoda South Africa Pty L SA 9367 From 1051425492" at bounding box center [407, 247] width 132 height 9
drag, startPoint x: 364, startPoint y: 198, endPoint x: 365, endPoint y: 203, distance: 4.5
click at [364, 252] on td "SA-9377" at bounding box center [407, 256] width 132 height 9
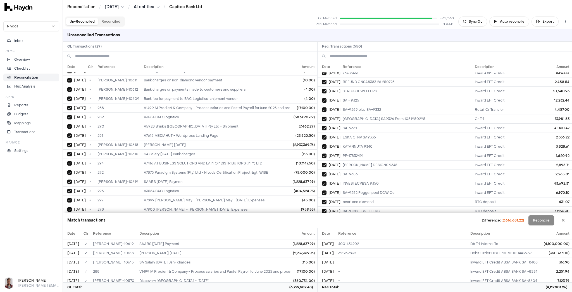
click at [365, 261] on td "ABSA BANK SA-9371" at bounding box center [407, 265] width 132 height 9
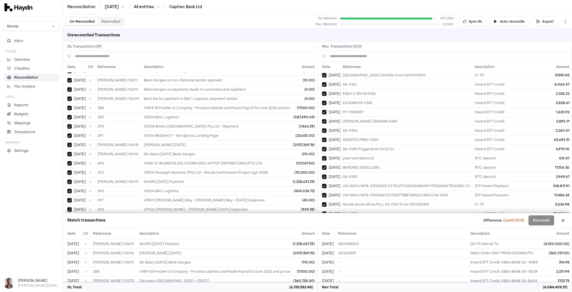
scroll to position [4201, 0]
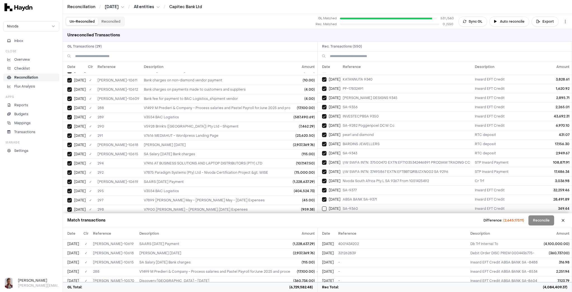
click at [364, 204] on td "SA-9360" at bounding box center [407, 208] width 132 height 9
click at [367, 213] on td "SA-9317" at bounding box center [407, 217] width 132 height 9
click at [367, 222] on td "SA-9353" at bounding box center [407, 226] width 132 height 9
drag, startPoint x: 368, startPoint y: 173, endPoint x: 370, endPoint y: 184, distance: 10.5
click at [368, 231] on td "SA-9334 LEACHI" at bounding box center [407, 235] width 132 height 9
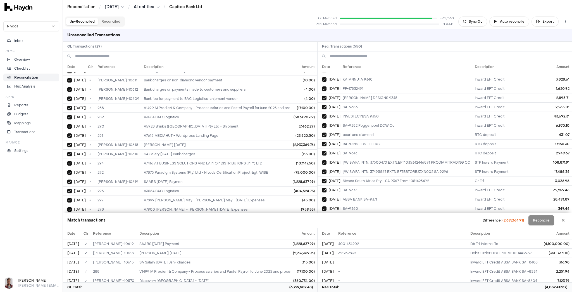
click at [370, 241] on td "INVESTECPBSA9385" at bounding box center [407, 245] width 132 height 9
click at [373, 250] on td "SA-9305/06 Poggenpoel DCW Cc" at bounding box center [407, 254] width 132 height 9
click at [372, 259] on td "SA-9346 Poggenpoel DCW Cc" at bounding box center [407, 263] width 132 height 9
click at [372, 268] on td "Invoice SA-9357" at bounding box center [407, 272] width 132 height 9
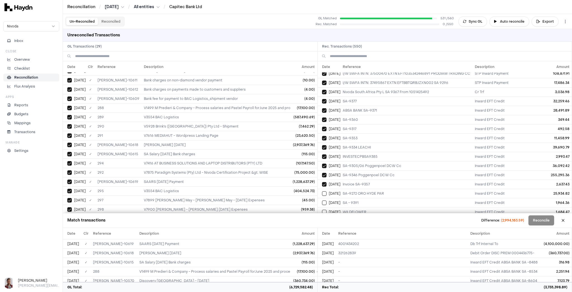
scroll to position [4313, 0]
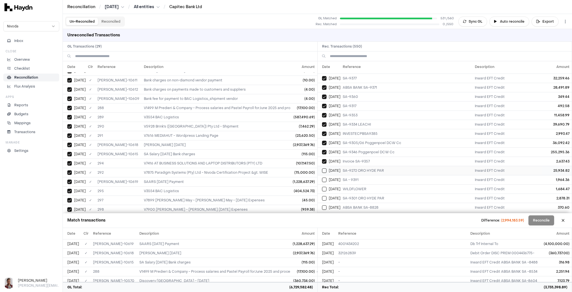
click at [381, 166] on td "SA-9272 ORO HYDE PAR" at bounding box center [407, 170] width 132 height 9
click at [380, 175] on td "SA - 9391" at bounding box center [407, 179] width 132 height 9
click at [380, 184] on td "WILDFLOWER" at bounding box center [407, 188] width 132 height 9
drag, startPoint x: 383, startPoint y: 135, endPoint x: 382, endPoint y: 147, distance: 11.7
click at [383, 193] on td "SA-9301 ORO HYDE PAR" at bounding box center [407, 197] width 132 height 9
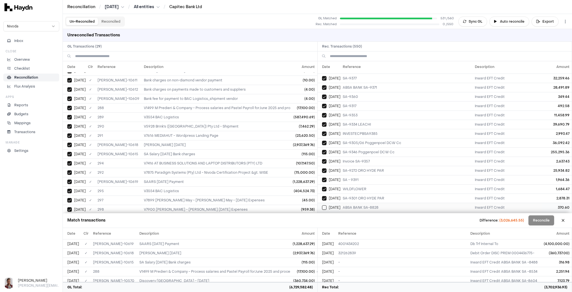
click at [382, 203] on td "ABSA BANK SA-8828" at bounding box center [407, 207] width 132 height 9
click at [382, 212] on td "SA-9362 + SA-9376 CreativeJewe" at bounding box center [407, 216] width 132 height 9
click at [380, 221] on td "CARATCO SA-9369" at bounding box center [407, 225] width 132 height 9
drag, startPoint x: 379, startPoint y: 168, endPoint x: 379, endPoint y: 175, distance: 7.3
click at [379, 230] on td "SA-9384-9355-9316" at bounding box center [407, 234] width 132 height 9
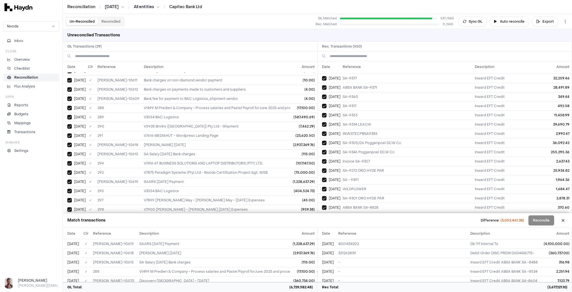
click at [379, 239] on td "SMITH S JEWELLER" at bounding box center [407, 243] width 132 height 9
click at [378, 249] on td "SA-9153" at bounding box center [407, 253] width 132 height 9
click at [378, 258] on td "Doc no 55986 Netram Electronic Doc no 55986 Nivod" at bounding box center [407, 262] width 132 height 9
click at [370, 267] on td "WRC 9373" at bounding box center [407, 271] width 132 height 9
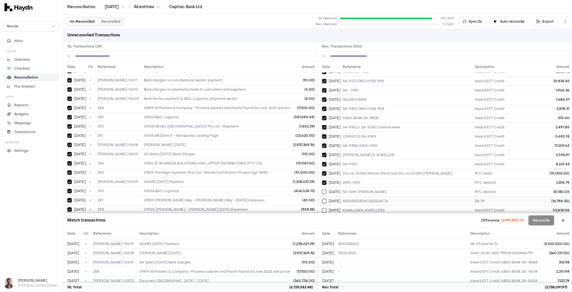
drag, startPoint x: 363, startPoint y: 128, endPoint x: 370, endPoint y: 136, distance: 10.5
click at [364, 187] on td "SA 9249 ruschin" at bounding box center [407, 191] width 132 height 9
click at [370, 196] on td "4200310235VC2025061 To" at bounding box center [407, 200] width 132 height 9
drag, startPoint x: 369, startPoint y: 144, endPoint x: 370, endPoint y: 151, distance: 7.0
click at [370, 205] on td "KAMALDIEN JEWELLERS" at bounding box center [407, 209] width 132 height 9
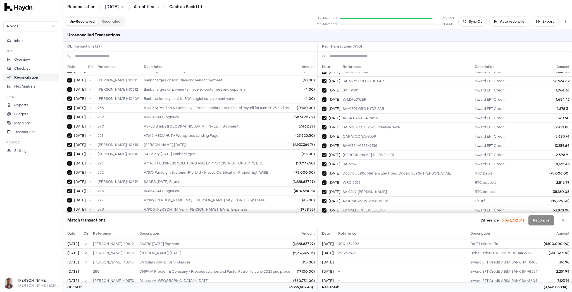
click at [370, 215] on td "NIVODA SA - 9402" at bounding box center [407, 219] width 132 height 9
drag, startPoint x: 370, startPoint y: 165, endPoint x: 370, endPoint y: 174, distance: 9.5
click at [370, 224] on td "SA-9323" at bounding box center [407, 228] width 132 height 9
drag, startPoint x: 370, startPoint y: 174, endPoint x: 366, endPoint y: 180, distance: 7.7
click at [370, 233] on td "ABSA BANK SA-9405" at bounding box center [407, 237] width 132 height 9
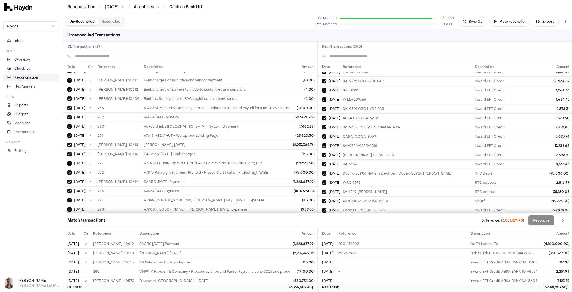
click at [366, 242] on td "SA-9335" at bounding box center [407, 246] width 132 height 9
click at [369, 251] on td "Precious Metals Tswane" at bounding box center [407, 255] width 132 height 9
drag, startPoint x: 370, startPoint y: 198, endPoint x: 370, endPoint y: 202, distance: 3.9
click at [370, 261] on td "EL WHOLESALE JEWELLE" at bounding box center [407, 265] width 132 height 9
click at [370, 270] on td "J SCHOEMAN SA-9321" at bounding box center [407, 274] width 132 height 9
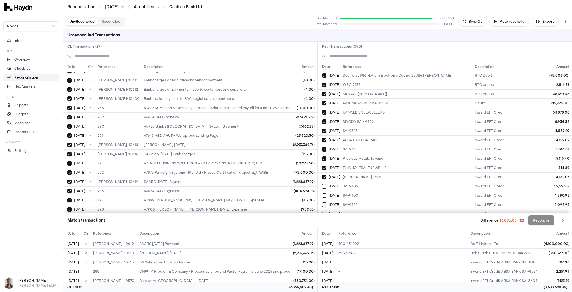
scroll to position [4514, 0]
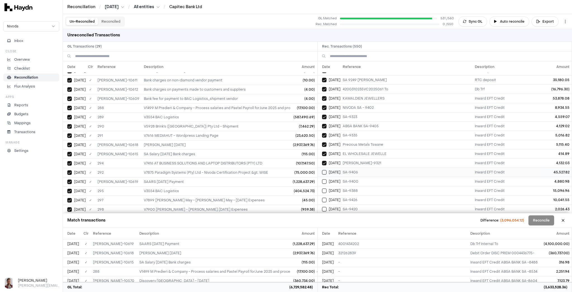
click at [363, 167] on td "SA-9406" at bounding box center [407, 171] width 132 height 9
click at [368, 177] on td "SA-9400" at bounding box center [407, 181] width 132 height 9
click at [369, 186] on td "SA-9388" at bounding box center [407, 190] width 132 height 9
click at [369, 195] on td "SA-9426" at bounding box center [407, 199] width 132 height 9
click at [372, 204] on td "SA-9420" at bounding box center [407, 208] width 132 height 9
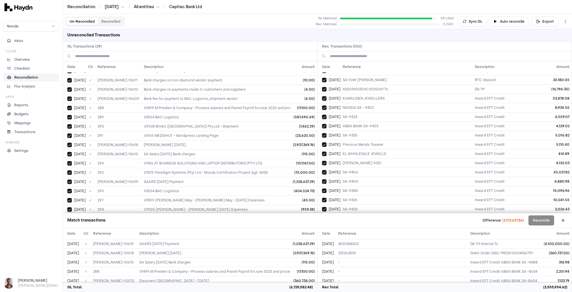
drag, startPoint x: 372, startPoint y: 156, endPoint x: 372, endPoint y: 164, distance: 8.7
click at [372, 213] on td "SA-9409" at bounding box center [407, 217] width 132 height 9
click at [372, 232] on td "SA-9407" at bounding box center [407, 236] width 132 height 9
click at [371, 241] on td "invoice SA-9512 (Lu" at bounding box center [407, 245] width 132 height 9
click at [371, 250] on td "invoice SA-9314 (Lua" at bounding box center [407, 254] width 132 height 9
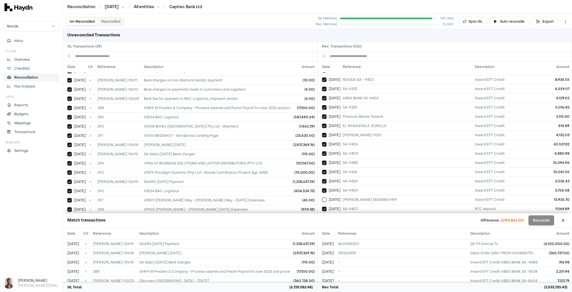
scroll to position [4581, 0]
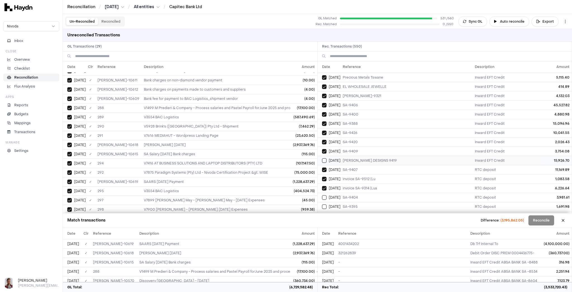
click at [363, 156] on td "J C DESIGNS 9419" at bounding box center [407, 160] width 132 height 9
click at [362, 229] on td "SA9423 From 1053160399" at bounding box center [407, 233] width 132 height 9
click at [364, 220] on td "I/W SWFA INTN: 37536232 EXTN:EFTBB3HP8S9XN002 SA 9329" at bounding box center [407, 224] width 132 height 9
click at [362, 211] on td "EXTN:EFTBBT92K6CYN002 SA" at bounding box center [407, 215] width 132 height 9
drag, startPoint x: 358, startPoint y: 140, endPoint x: 361, endPoint y: 133, distance: 7.5
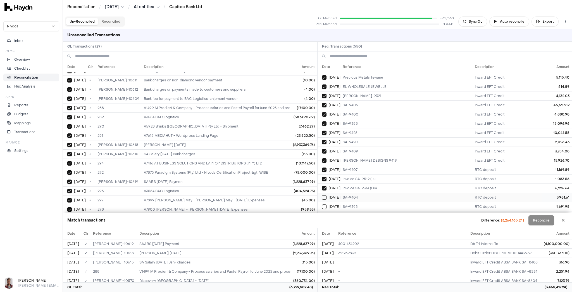
click at [358, 202] on td "SA-9395" at bounding box center [407, 206] width 132 height 9
click at [360, 192] on td "SA-9404" at bounding box center [407, 196] width 132 height 9
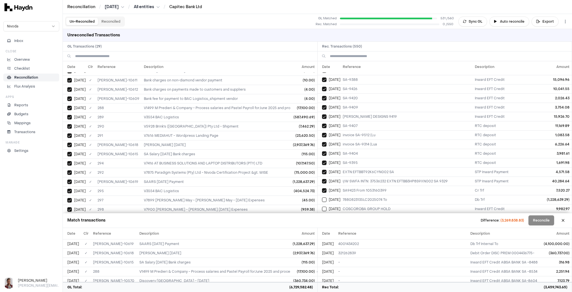
scroll to position [4626, 0]
click at [369, 268] on td "INVESTECPBPF 11382251" at bounding box center [407, 272] width 132 height 9
click at [369, 258] on td "SA-8945 GROUPONE" at bounding box center [407, 262] width 132 height 9
click at [363, 249] on td "18623531" at bounding box center [407, 253] width 132 height 9
click at [361, 240] on td "SA -9438" at bounding box center [407, 244] width 132 height 9
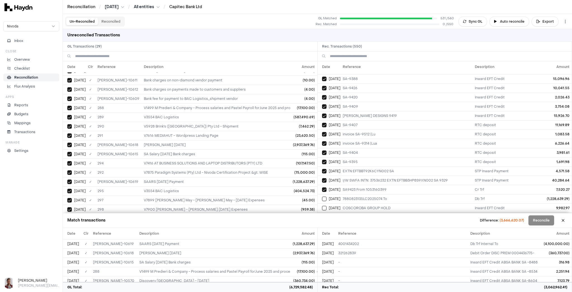
click at [359, 231] on td "9416" at bounding box center [407, 235] width 132 height 9
click at [360, 222] on td "Adele's Manufacturing Jeweller" at bounding box center [407, 226] width 132 height 9
drag, startPoint x: 359, startPoint y: 147, endPoint x: 359, endPoint y: 141, distance: 6.4
click at [359, 212] on td "UWE KOETTER SA-9259" at bounding box center [407, 216] width 132 height 9
click at [359, 203] on td "COSCOROBA GROUP HOLD" at bounding box center [407, 207] width 132 height 9
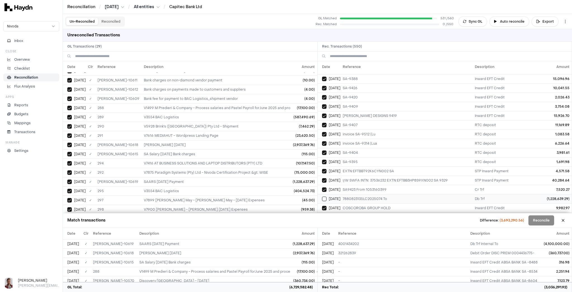
click at [362, 194] on td "7880823135LC2025074 To" at bounding box center [407, 198] width 132 height 9
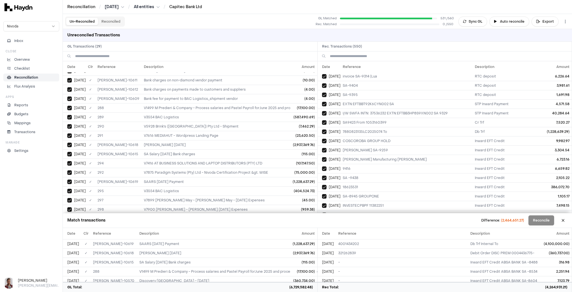
scroll to position [4715, 0]
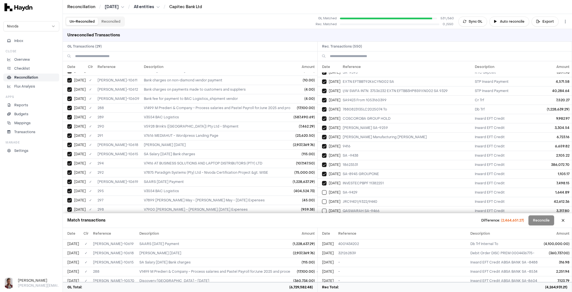
click at [371, 270] on td "42003102350664332911" at bounding box center [407, 274] width 132 height 9
click at [372, 261] on td "Diagem Diamonds SA-9294" at bounding box center [407, 265] width 132 height 9
click at [365, 252] on td "Invoice SA-9459" at bounding box center [407, 256] width 132 height 9
click at [350, 234] on td "SA-9439" at bounding box center [407, 238] width 132 height 9
click at [352, 243] on td "SA-9455" at bounding box center [407, 247] width 132 height 9
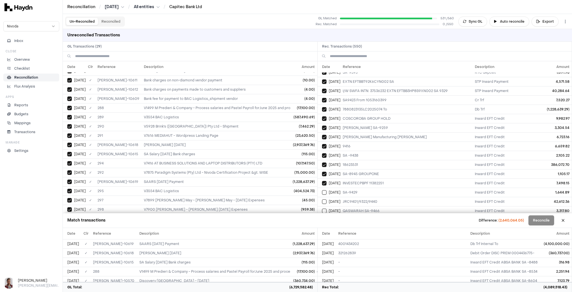
click at [351, 224] on td "SA-9386" at bounding box center [407, 228] width 132 height 9
click at [356, 215] on td "TANGERINE PF15452651" at bounding box center [407, 219] width 132 height 9
click at [360, 206] on td "QASWARAH SA-9466" at bounding box center [407, 210] width 132 height 9
click at [361, 197] on td "JRC9401/9322/9440" at bounding box center [407, 201] width 132 height 9
click at [359, 187] on td "SA-9429" at bounding box center [407, 191] width 132 height 9
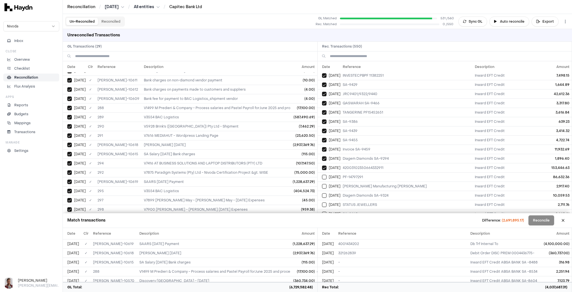
scroll to position [4827, 0]
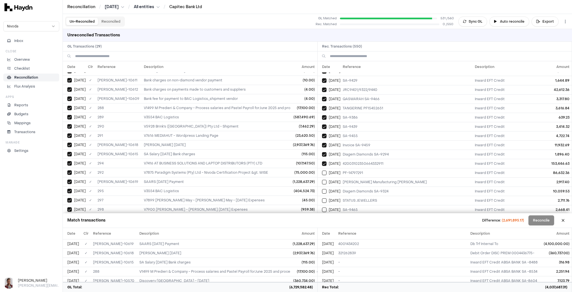
click at [360, 269] on td "SMS Notification Fee" at bounding box center [407, 273] width 132 height 9
click at [360, 260] on td "Sa-9381" at bounding box center [407, 264] width 132 height 9
click at [361, 251] on td "Camzus SA-9423" at bounding box center [407, 255] width 132 height 9
click at [364, 251] on td "Camzus SA-9423" at bounding box center [407, 255] width 132 height 9
click at [363, 242] on td "Reimbursement July To" at bounding box center [407, 246] width 132 height 9
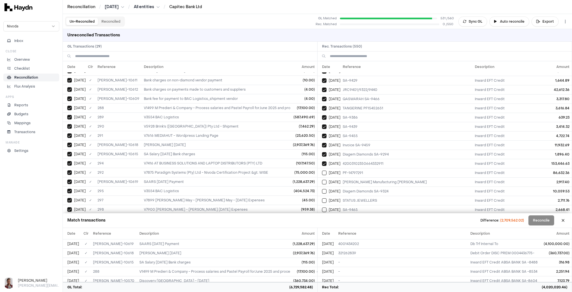
click at [365, 242] on td "Reimbursement July To" at bounding box center [407, 246] width 132 height 9
click at [361, 251] on td "Camzus SA-9423" at bounding box center [407, 255] width 132 height 9
drag, startPoint x: 366, startPoint y: 175, endPoint x: 369, endPoint y: 168, distance: 7.4
click at [366, 242] on td "Reimbursement July To" at bounding box center [407, 246] width 132 height 9
click at [369, 232] on td "BAC Logictics BAC Logictics To" at bounding box center [407, 236] width 132 height 9
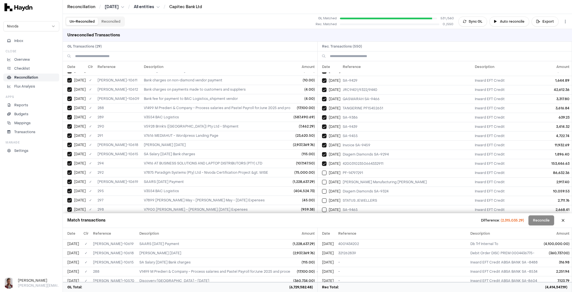
click at [368, 223] on td "CA Bompani Reimbursement July To" at bounding box center [407, 227] width 132 height 9
drag, startPoint x: 359, startPoint y: 147, endPoint x: 362, endPoint y: 140, distance: 8.4
click at [359, 214] on td "Month S/Fee" at bounding box center [407, 218] width 132 height 9
click at [362, 205] on td "SA-9465" at bounding box center [407, 209] width 132 height 9
click at [366, 196] on td "STATUS JEWELLERS" at bounding box center [407, 200] width 132 height 9
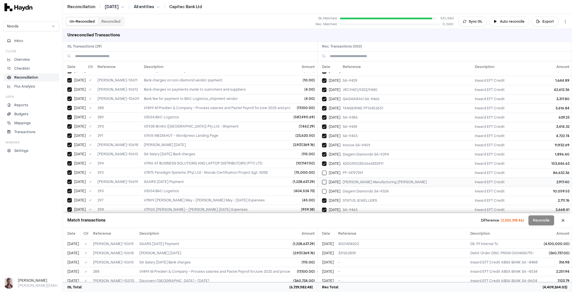
drag, startPoint x: 365, startPoint y: 120, endPoint x: 365, endPoint y: 116, distance: 4.7
click at [365, 186] on td "Diagem Diamonds SA-9324" at bounding box center [407, 190] width 132 height 9
click at [365, 177] on td "Adele's Manufacturing Jeweller" at bounding box center [407, 181] width 132 height 9
click at [363, 168] on td "PF-14797291" at bounding box center [407, 172] width 132 height 9
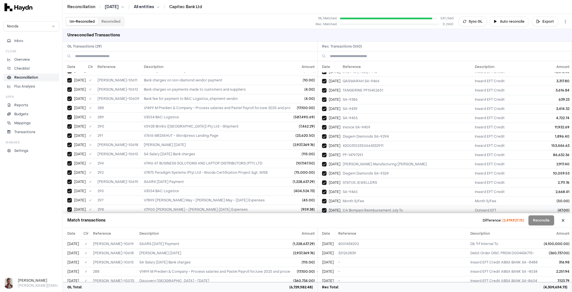
scroll to position [4861, 0]
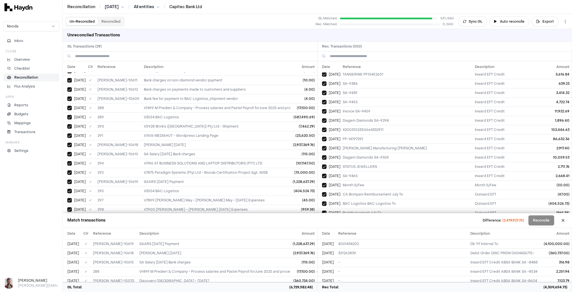
click at [369, 272] on td "EXTN:EFTBBBSCZNGYN002 SA" at bounding box center [407, 276] width 132 height 9
click at [369, 263] on td "EXTN:EFT1035351736317" at bounding box center [407, 267] width 132 height 9
drag, startPoint x: 372, startPoint y: 187, endPoint x: 373, endPoint y: 184, distance: 3.4
click at [372, 254] on td "EXTN:EFTBBYGBZNGYN002 SA" at bounding box center [407, 258] width 132 height 9
click at [376, 245] on td "EXTN:EFTBBB4BZNGYN002 SA" at bounding box center [407, 249] width 132 height 9
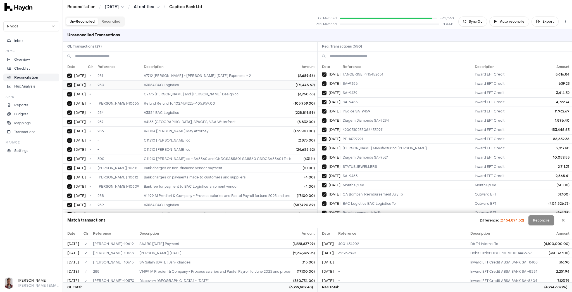
scroll to position [0, 0]
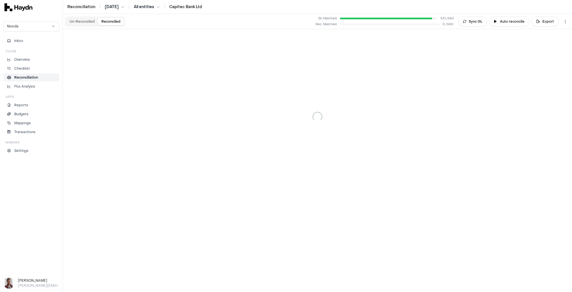
click at [110, 22] on button "Reconciled" at bounding box center [111, 21] width 26 height 7
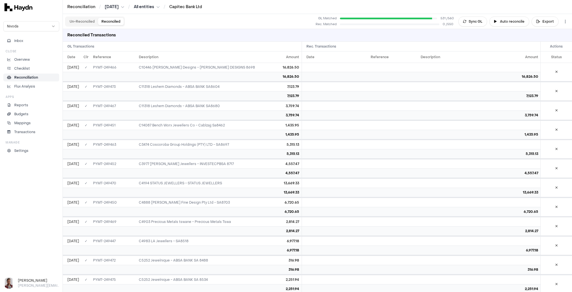
click at [88, 22] on button "Un-Reconciled" at bounding box center [82, 21] width 32 height 7
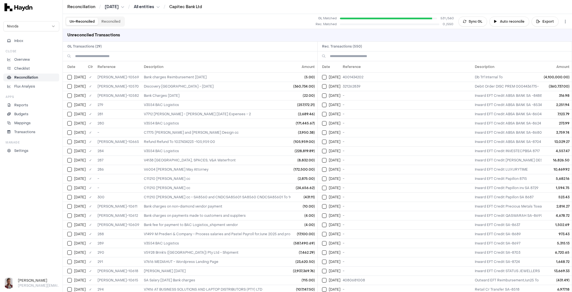
click at [145, 6] on html "Reconciliation / Jul 2025 / All entities / Capitec Bank Ltd Nivoda Inbox Close …" at bounding box center [286, 146] width 572 height 292
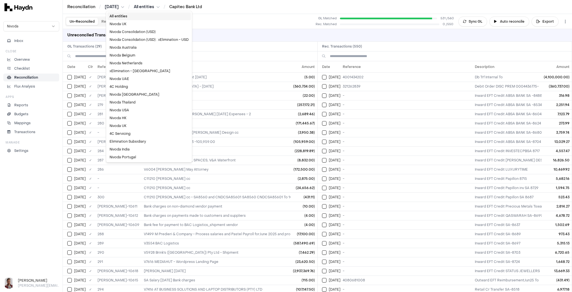
click at [126, 16] on div "All entities" at bounding box center [149, 16] width 84 height 8
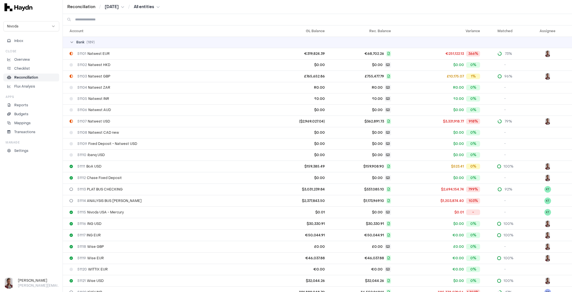
click at [102, 20] on input at bounding box center [321, 19] width 492 height 11
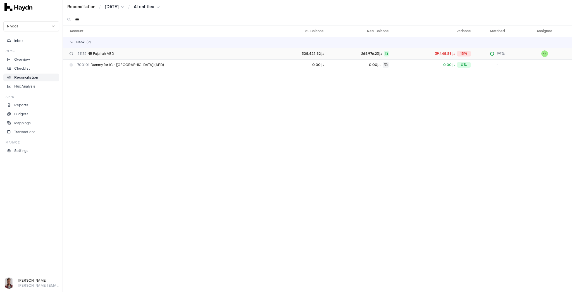
type input "***"
click at [118, 54] on div "51132 NB Fujairah AED" at bounding box center [170, 53] width 200 height 4
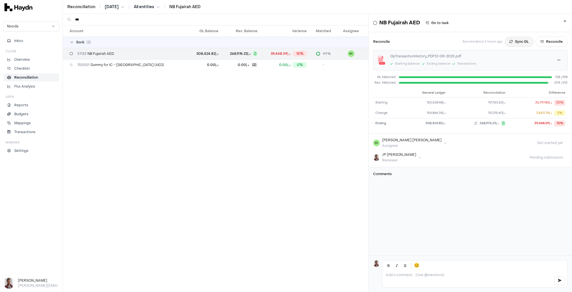
click at [514, 41] on button "Sync GL" at bounding box center [519, 42] width 29 height 10
click at [112, 7] on html "Reconciliation / Jul 2025 / All entities / NB Fujairah AED Nivoda Inbox Close O…" at bounding box center [286, 146] width 572 height 292
click at [111, 87] on div "Mar 2025" at bounding box center [115, 87] width 33 height 8
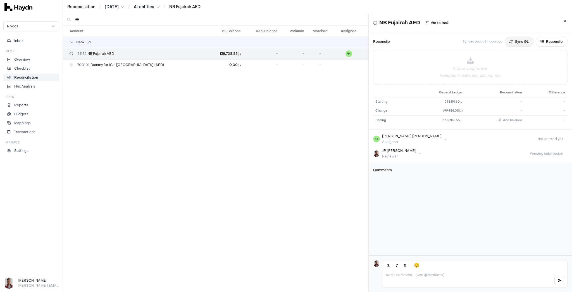
click at [515, 42] on button "Sync GL" at bounding box center [519, 42] width 29 height 10
click at [110, 8] on html "Reconciliation / Mar 2025 / All entities / NB Fujairah AED Nivoda Inbox Close O…" at bounding box center [286, 146] width 572 height 292
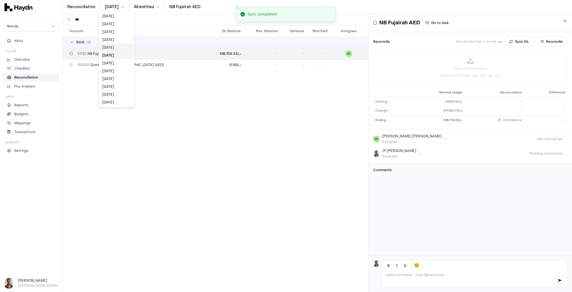
click at [118, 47] on div "Apr 2025" at bounding box center [116, 48] width 33 height 8
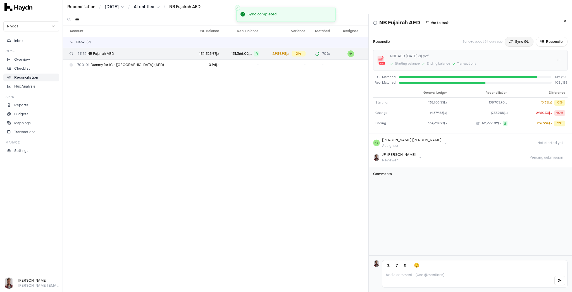
click at [511, 43] on button "Sync GL" at bounding box center [519, 42] width 29 height 10
click at [548, 42] on button "Reconcile" at bounding box center [552, 42] width 32 height 10
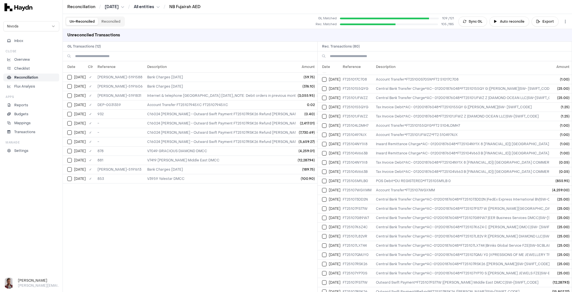
scroll to position [511, 0]
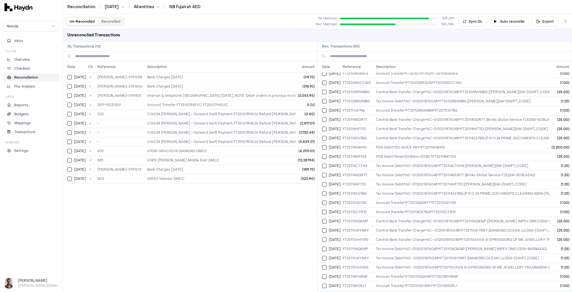
click at [323, 291] on button "Select reconciliation transaction 37769" at bounding box center [324, 294] width 4 height 4
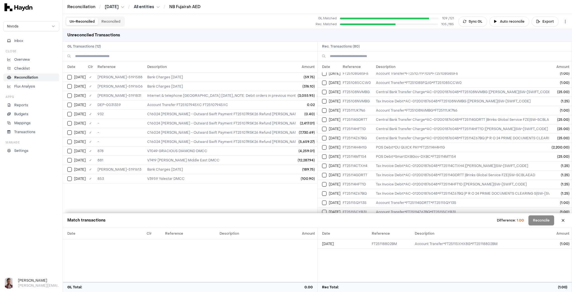
scroll to position [589, 0]
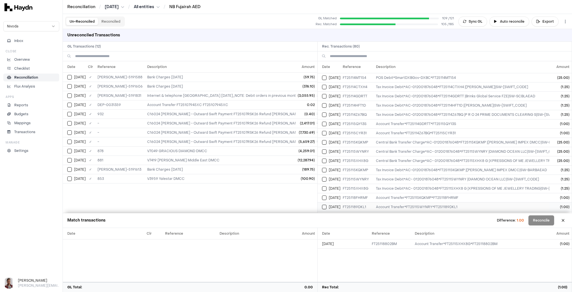
click at [324, 204] on button "Select reconciliation transaction 37770" at bounding box center [324, 206] width 4 height 4
click at [325, 195] on button "Select reconciliation transaction 37771" at bounding box center [324, 197] width 4 height 4
drag, startPoint x: 325, startPoint y: 177, endPoint x: 323, endPoint y: 172, distance: 4.8
click at [325, 186] on button "Select reconciliation transaction 37757" at bounding box center [324, 188] width 4 height 4
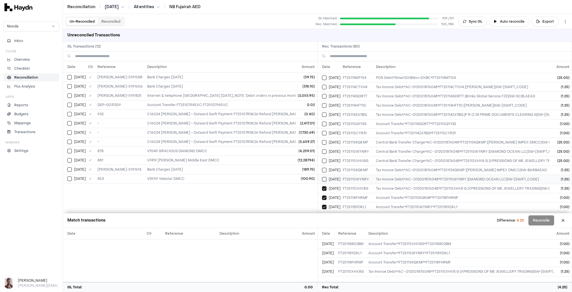
click at [323, 177] on button "Select reconciliation transaction 37762" at bounding box center [324, 179] width 4 height 4
click at [322, 168] on button "Select reconciliation transaction 37754" at bounding box center [324, 170] width 4 height 4
click at [323, 158] on button "Select reconciliation transaction 37758" at bounding box center [324, 160] width 4 height 4
click at [325, 149] on button "Select reconciliation transaction 37763" at bounding box center [324, 151] width 4 height 4
click at [324, 137] on td "Apr 25" at bounding box center [329, 141] width 23 height 9
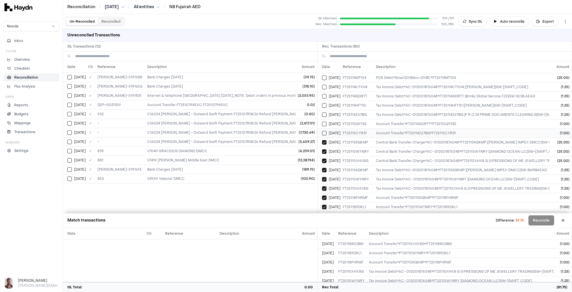
click at [323, 131] on button "Select reconciliation transaction 37767" at bounding box center [324, 133] width 4 height 4
click at [323, 122] on button "Select reconciliation transaction 37768" at bounding box center [324, 124] width 4 height 4
click at [324, 112] on button "Select reconciliation transaction 37740" at bounding box center [324, 114] width 4 height 4
click at [325, 103] on button "Select reconciliation transaction 37737" at bounding box center [324, 105] width 4 height 4
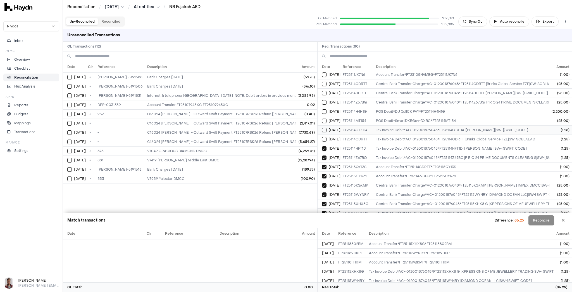
scroll to position [545, 0]
click at [323, 139] on button "Select reconciliation transaction 37743" at bounding box center [324, 141] width 4 height 4
click at [324, 129] on button "Select reconciliation transaction 37734" at bounding box center [324, 131] width 4 height 4
click at [322, 118] on td "Apr 24" at bounding box center [329, 122] width 23 height 9
click at [324, 111] on button "Select reconciliation transaction 37748" at bounding box center [324, 113] width 4 height 4
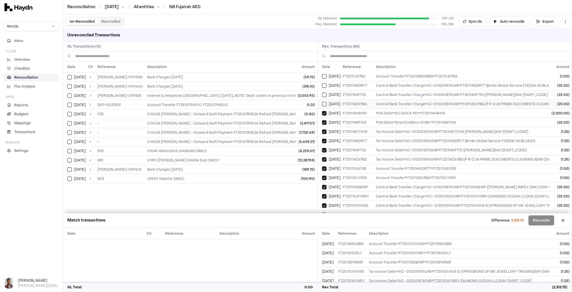
click at [324, 102] on button "Select reconciliation transaction 37741" at bounding box center [324, 104] width 4 height 4
click at [324, 92] on button "Select reconciliation transaction 37738" at bounding box center [324, 94] width 4 height 4
click at [325, 83] on button "Select reconciliation transaction 37744" at bounding box center [324, 85] width 4 height 4
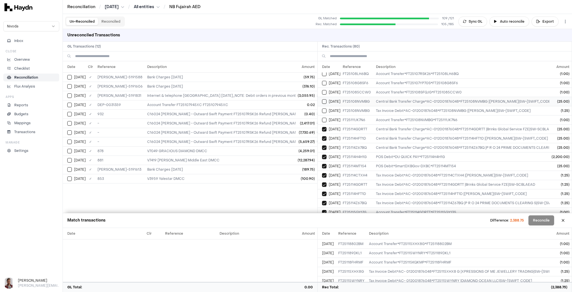
scroll to position [500, 0]
click at [322, 119] on button "Select reconciliation transaction 37732" at bounding box center [324, 121] width 4 height 4
click at [325, 110] on button "Select reconciliation transaction 37718" at bounding box center [324, 112] width 4 height 4
click at [323, 100] on button "Select reconciliation transaction 37719" at bounding box center [324, 102] width 4 height 4
click at [322, 91] on button "Select reconciliation transaction 37721" at bounding box center [324, 93] width 4 height 4
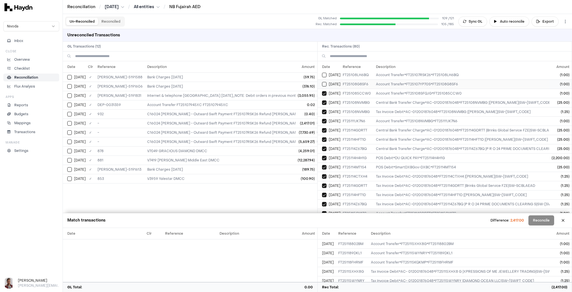
click at [324, 79] on td "Apr 18" at bounding box center [329, 83] width 23 height 9
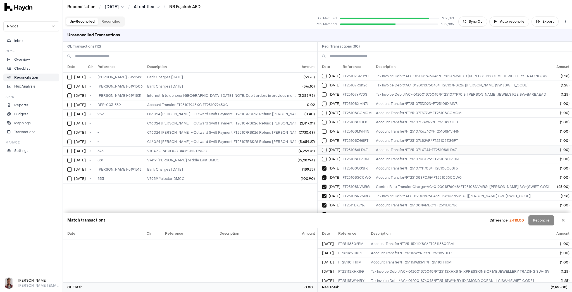
scroll to position [411, 0]
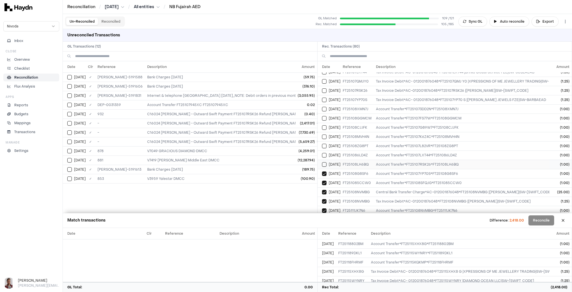
click at [354, 160] on td "FT25108LH6BQ" at bounding box center [357, 164] width 33 height 9
click at [354, 150] on td "FT251086LD4Z" at bounding box center [357, 154] width 33 height 9
click at [354, 141] on td "FT25108ZG8PT" at bounding box center [357, 145] width 33 height 9
click at [351, 132] on td "FT25108MVH4N" at bounding box center [357, 136] width 33 height 9
click at [350, 123] on td "FT25108CJJFK" at bounding box center [357, 127] width 33 height 9
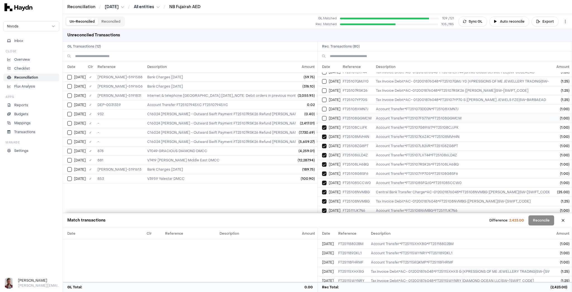
click at [350, 113] on td "FT25108GGMCM" at bounding box center [357, 117] width 33 height 9
click at [349, 96] on td "FT25107YP70S" at bounding box center [357, 99] width 33 height 9
click at [347, 95] on td "FT25107YP70S" at bounding box center [357, 99] width 33 height 9
click at [350, 104] on td "FT25108XMN7J" at bounding box center [357, 108] width 33 height 9
click at [349, 95] on td "FT25107YP70S" at bounding box center [357, 99] width 33 height 9
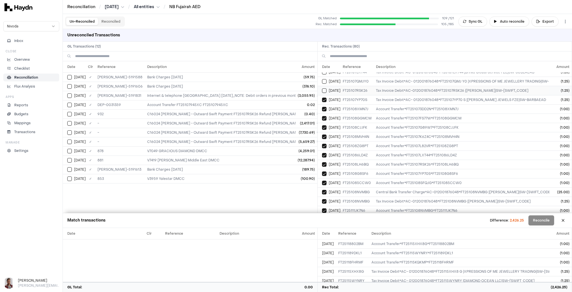
click at [351, 86] on td "FT25107RSK26" at bounding box center [357, 90] width 33 height 9
click at [351, 77] on td "FT25107QMJY0" at bounding box center [357, 81] width 33 height 9
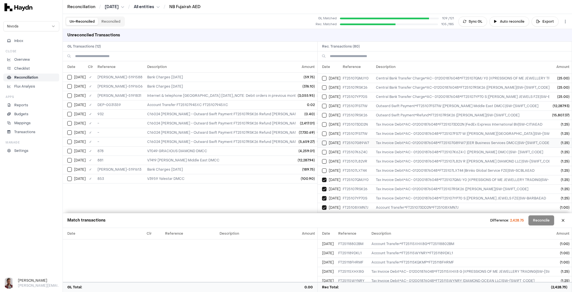
scroll to position [299, 0]
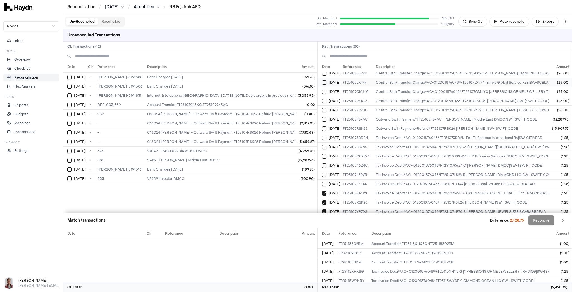
click at [325, 80] on button "Select reconciliation transaction 37714" at bounding box center [324, 82] width 4 height 4
click at [325, 89] on button "Select reconciliation transaction 37692" at bounding box center [324, 91] width 4 height 4
click at [324, 99] on button "Select reconciliation transaction 37705" at bounding box center [324, 101] width 4 height 4
click at [323, 108] on button "Select reconciliation transaction 37698" at bounding box center [324, 110] width 4 height 4
click at [323, 117] on button "Select reconciliation transaction 37690" at bounding box center [324, 119] width 4 height 4
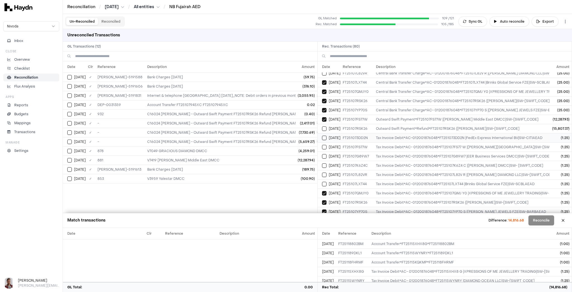
click at [323, 133] on td "Apr 17" at bounding box center [329, 137] width 23 height 9
click at [323, 145] on button "Select reconciliation transaction 37688" at bounding box center [324, 147] width 4 height 4
click at [324, 154] on button "Select reconciliation transaction 37707" at bounding box center [324, 156] width 4 height 4
click at [323, 163] on button "Select reconciliation transaction 37685" at bounding box center [324, 165] width 4 height 4
click at [324, 171] on td "Apr 17" at bounding box center [329, 174] width 23 height 9
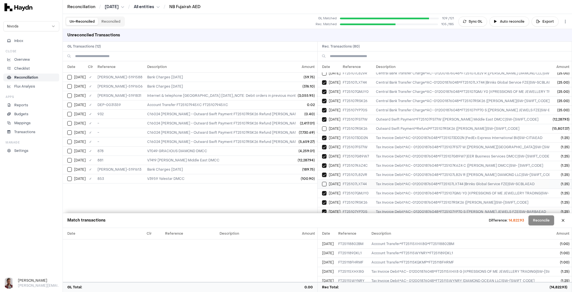
click at [325, 182] on button "Select reconciliation transaction 37713" at bounding box center [324, 184] width 4 height 4
click at [323, 126] on button "Select reconciliation transaction 37706" at bounding box center [324, 128] width 4 height 4
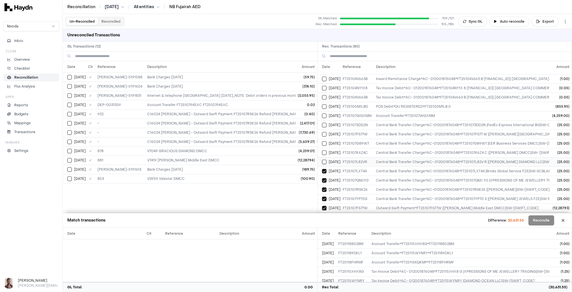
scroll to position [210, 0]
click at [349, 158] on td "FT25107L82VR" at bounding box center [357, 162] width 33 height 9
click at [349, 142] on td "FT25107G89W7" at bounding box center [357, 143] width 33 height 9
click at [352, 76] on td "FT25104V663B" at bounding box center [357, 79] width 33 height 9
click at [355, 85] on td "FT25104NY1X8" at bounding box center [357, 88] width 33 height 9
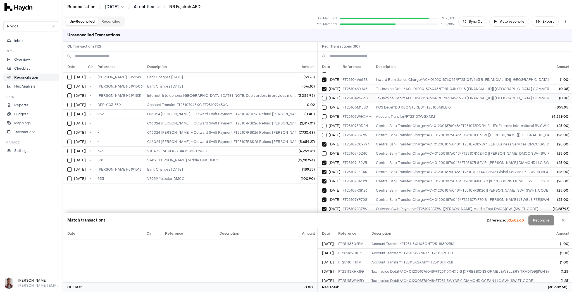
click at [358, 95] on td "FT25104V663B" at bounding box center [357, 97] width 33 height 9
click at [359, 112] on td "FT25107WGXMM" at bounding box center [357, 116] width 33 height 9
click at [357, 103] on td "FT25105M1LB0" at bounding box center [357, 107] width 33 height 9
click at [358, 122] on td "FT251073DD2N" at bounding box center [357, 125] width 33 height 9
click at [359, 131] on td "FT25107FS77W" at bounding box center [357, 134] width 33 height 9
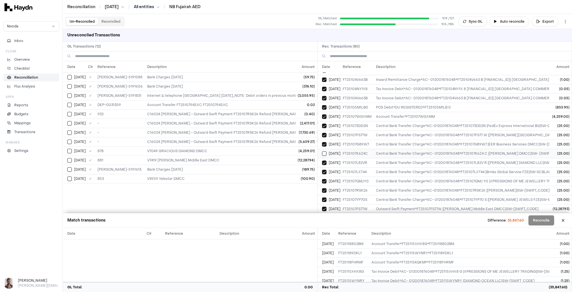
click at [360, 149] on td "FT25107K6Z4C" at bounding box center [357, 153] width 33 height 9
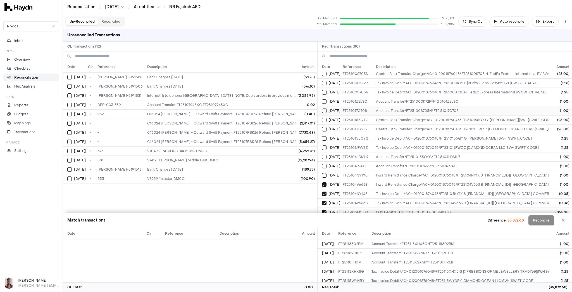
scroll to position [98, 0]
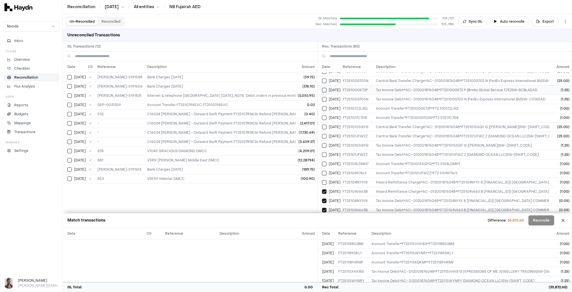
drag, startPoint x: 359, startPoint y: 80, endPoint x: 359, endPoint y: 89, distance: 9.2
click at [359, 79] on td "FT25100S705N" at bounding box center [357, 80] width 33 height 9
click at [359, 88] on td "FT251000K72P" at bounding box center [357, 89] width 33 height 9
click at [358, 99] on td "FT25100S705N" at bounding box center [357, 98] width 33 height 9
click at [357, 109] on td "FT25101Z2LSQ" at bounding box center [357, 108] width 33 height 9
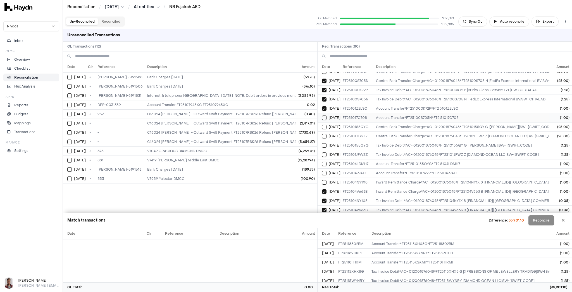
click at [357, 117] on td "FT251017C708" at bounding box center [357, 117] width 33 height 9
click
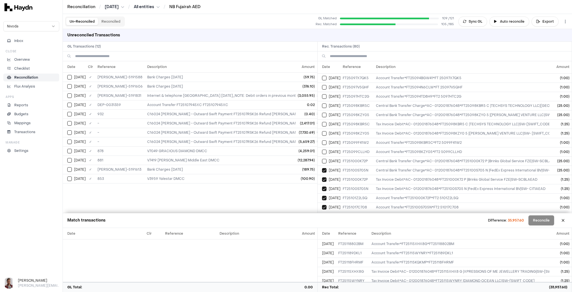
scroll to position [0, 0]
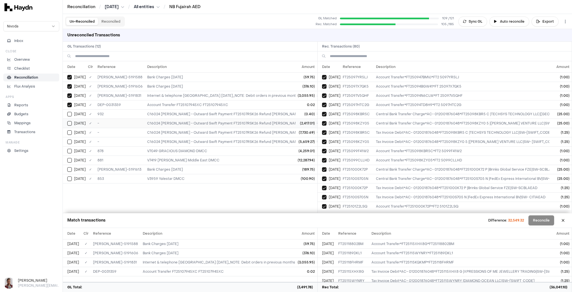
drag, startPoint x: 70, startPoint y: 110, endPoint x: 69, endPoint y: 118, distance: 8.4
drag, startPoint x: 69, startPoint y: 119, endPoint x: 68, endPoint y: 127, distance: 7.6
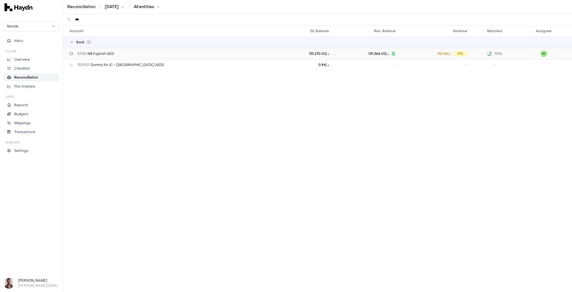
type input "***"
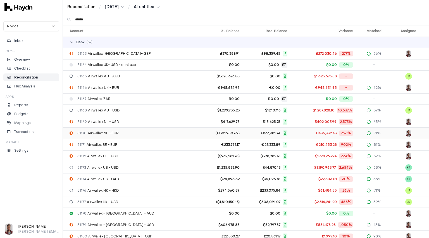
type input "******"
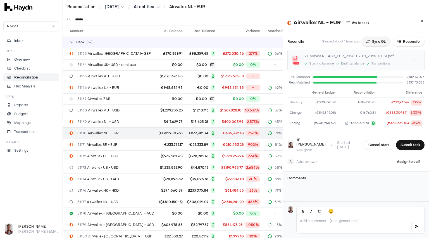
click at [366, 42] on button "Sync GL" at bounding box center [376, 42] width 29 height 10
